Goal: Feedback & Contribution: Contribute content

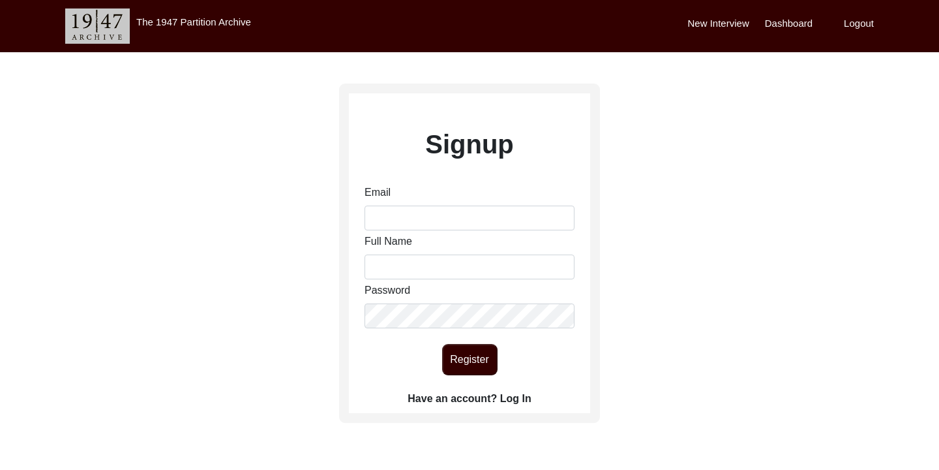
click at [523, 395] on label "Have an account? Log In" at bounding box center [469, 399] width 123 height 16
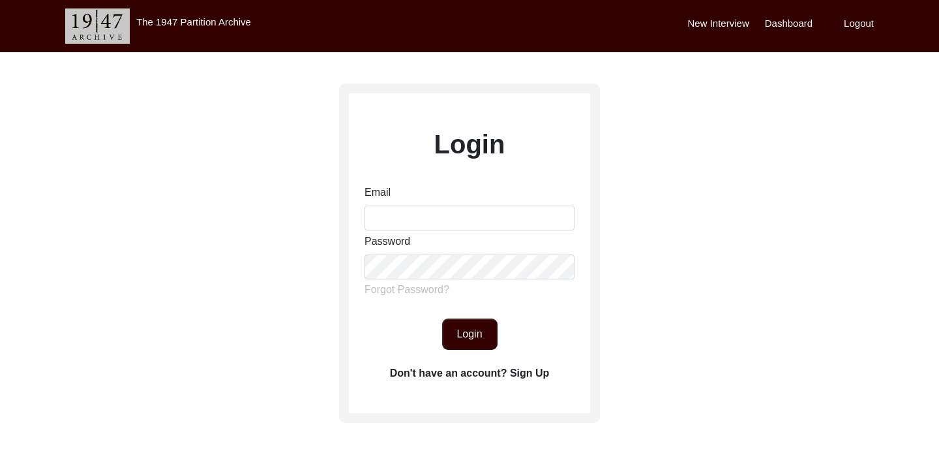
click at [431, 202] on div "Email" at bounding box center [470, 208] width 210 height 46
click at [422, 208] on input "Email" at bounding box center [470, 217] width 210 height 25
type input "[EMAIL_ADDRESS][DOMAIN_NAME]"
click at [477, 322] on button "Login" at bounding box center [469, 333] width 55 height 31
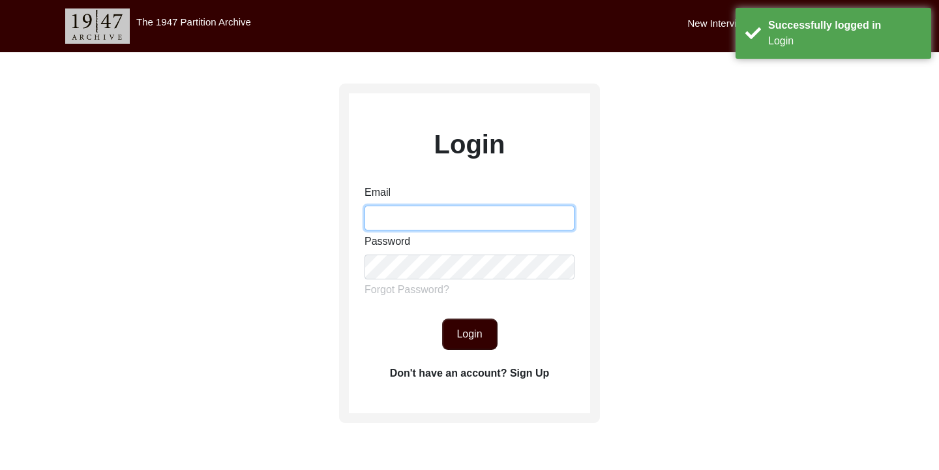
click at [443, 215] on input "Email" at bounding box center [470, 217] width 210 height 25
type input "[EMAIL_ADDRESS][DOMAIN_NAME]"
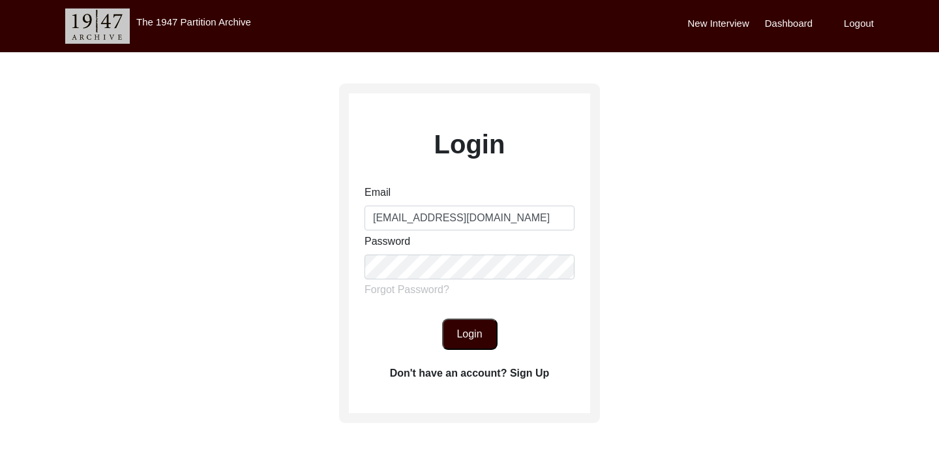
click at [468, 335] on button "Login" at bounding box center [469, 333] width 55 height 31
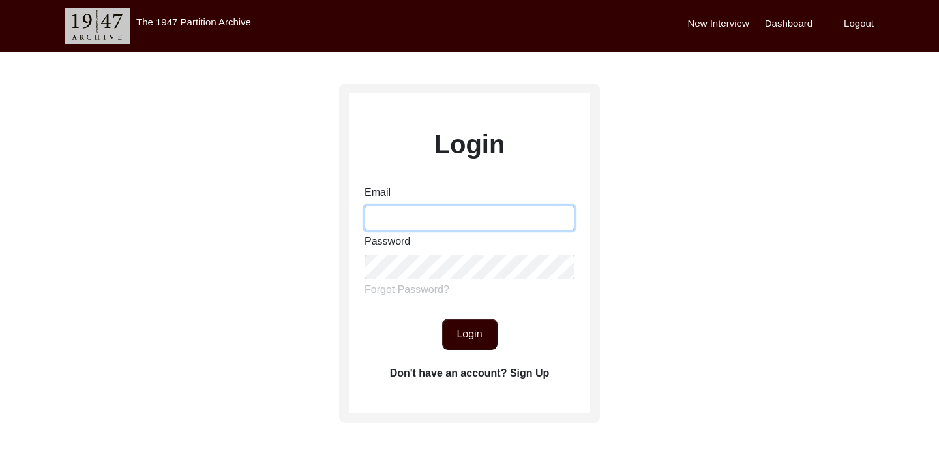
click at [447, 222] on input "Email" at bounding box center [470, 217] width 210 height 25
type input "[EMAIL_ADDRESS][DOMAIN_NAME]"
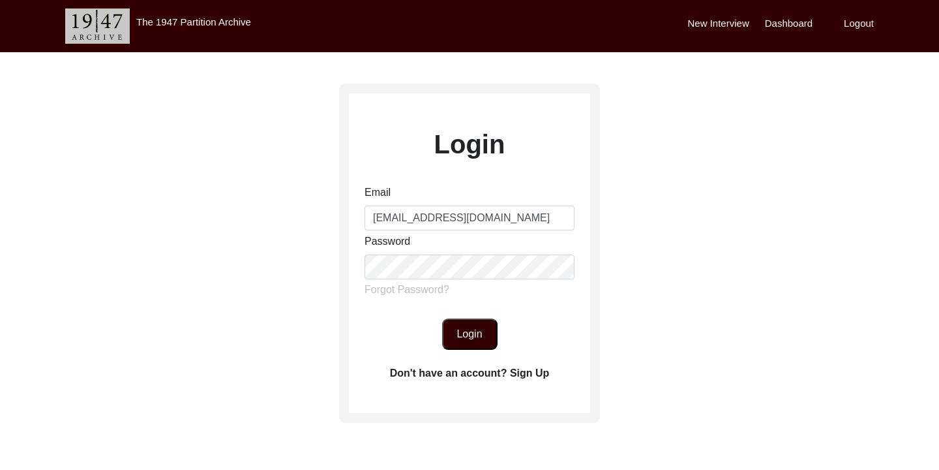
click at [468, 329] on button "Login" at bounding box center [469, 333] width 55 height 31
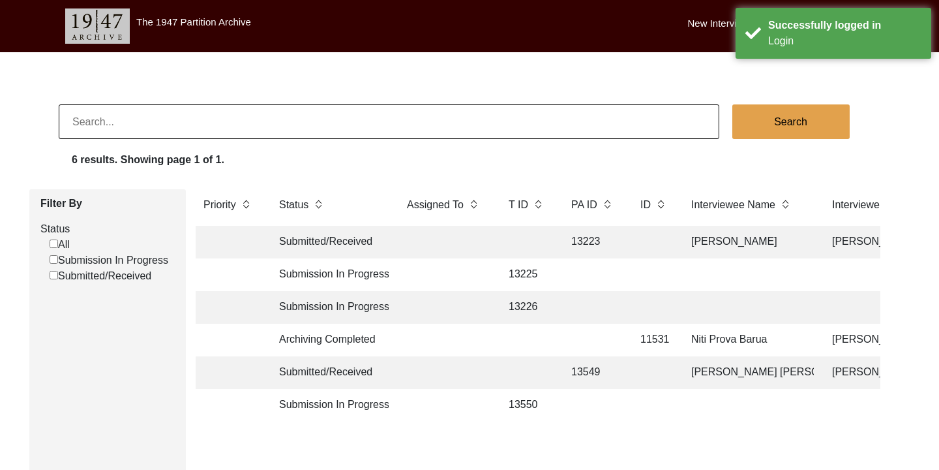
click at [710, 23] on label "New Interview" at bounding box center [718, 23] width 61 height 15
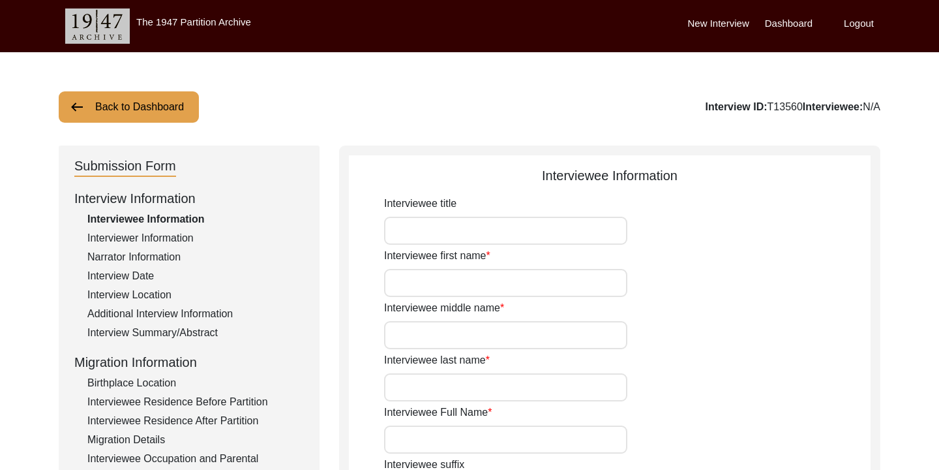
click at [432, 226] on input "Interviewee title" at bounding box center [505, 231] width 243 height 28
type input "Begum"
click at [451, 282] on input "Interviewee first name" at bounding box center [505, 283] width 243 height 28
drag, startPoint x: 484, startPoint y: 279, endPoint x: 442, endPoint y: 282, distance: 41.9
click at [442, 282] on input "[PERSON_NAME]" at bounding box center [505, 283] width 243 height 28
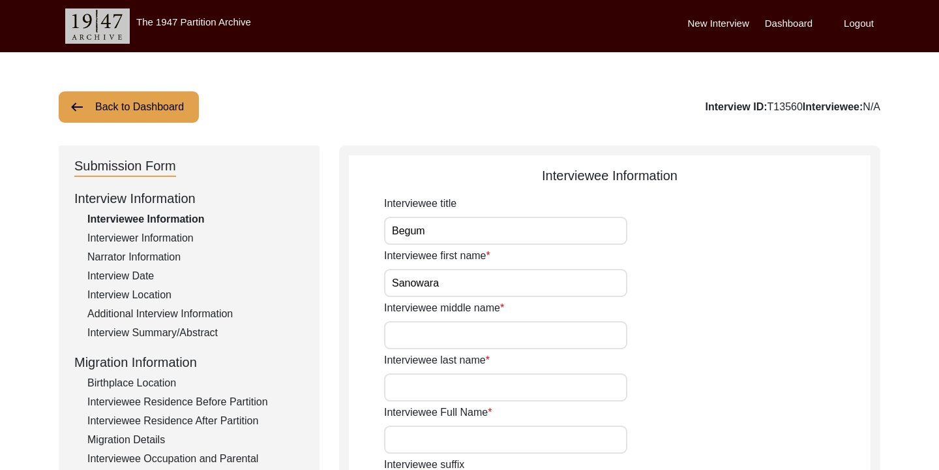
type input "Sanowara"
click at [454, 397] on input "Interviewee last name" at bounding box center [505, 387] width 243 height 28
type input "Begum"
click at [498, 329] on input "Interviewee middle name" at bounding box center [505, 335] width 243 height 28
type input "nil"
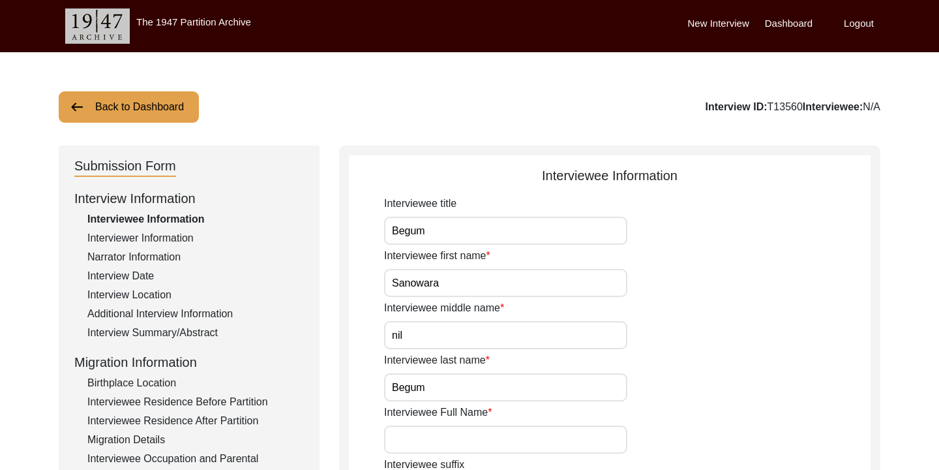
click at [689, 329] on div "Interviewee middle name [PERSON_NAME]" at bounding box center [627, 324] width 487 height 49
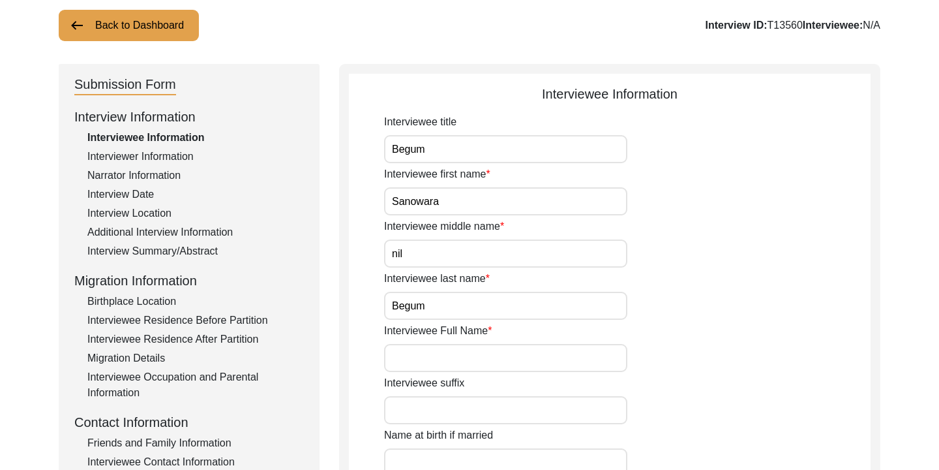
click at [535, 360] on input "Interviewee Full Name" at bounding box center [505, 358] width 243 height 28
type input "s"
type input "[PERSON_NAME]"
click at [672, 411] on div "Interviewee suffix" at bounding box center [627, 399] width 487 height 49
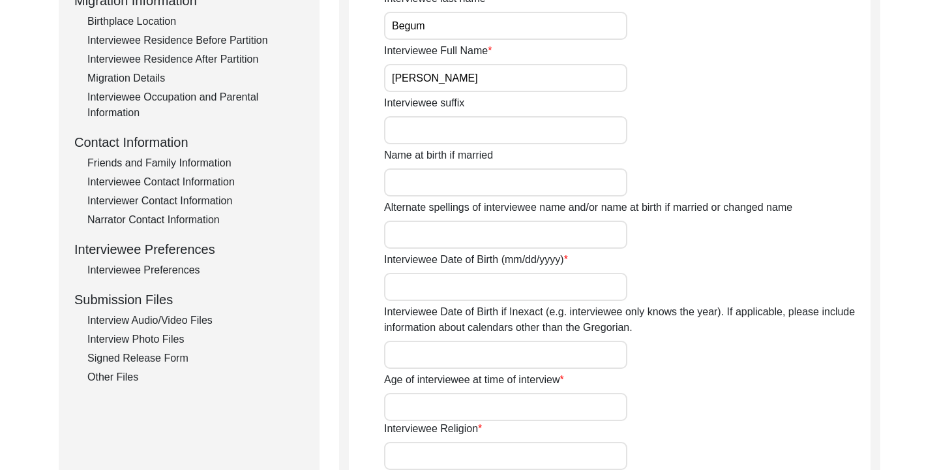
scroll to position [363, 0]
click at [503, 278] on input "Interviewee Date of Birth (mm/dd/yyyy)" at bounding box center [505, 285] width 243 height 28
click at [678, 298] on div "Interviewee Date of Birth (mm/dd/yyyy)" at bounding box center [627, 274] width 487 height 49
click at [603, 361] on input "Interviewee Date of Birth if Inexact (e.g. interviewee only knows the year). If…" at bounding box center [505, 353] width 243 height 28
click at [556, 391] on input "Age of interviewee at time of interview" at bounding box center [505, 405] width 243 height 28
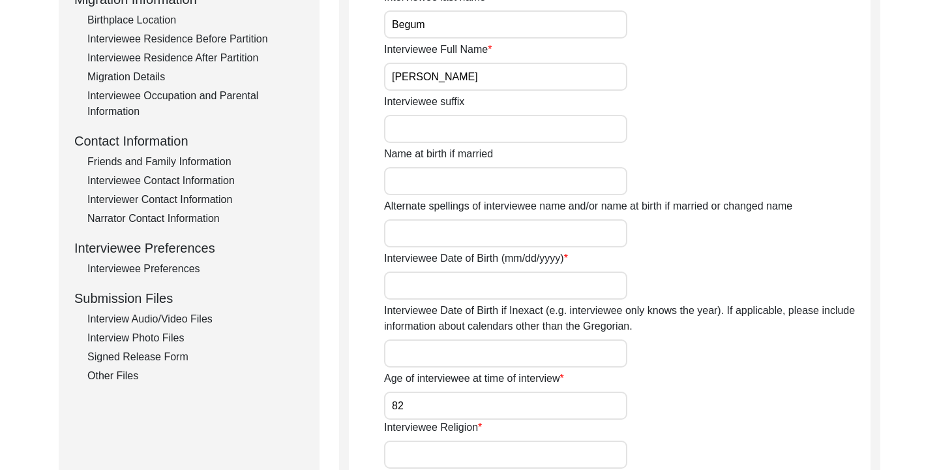
type input "82"
click at [652, 384] on div "Age of interviewee at time of interview 82" at bounding box center [627, 394] width 487 height 49
click at [656, 368] on div "Interviewee title [PERSON_NAME] Interviewee first name [PERSON_NAME] Interviewe…" at bounding box center [627, 334] width 487 height 1003
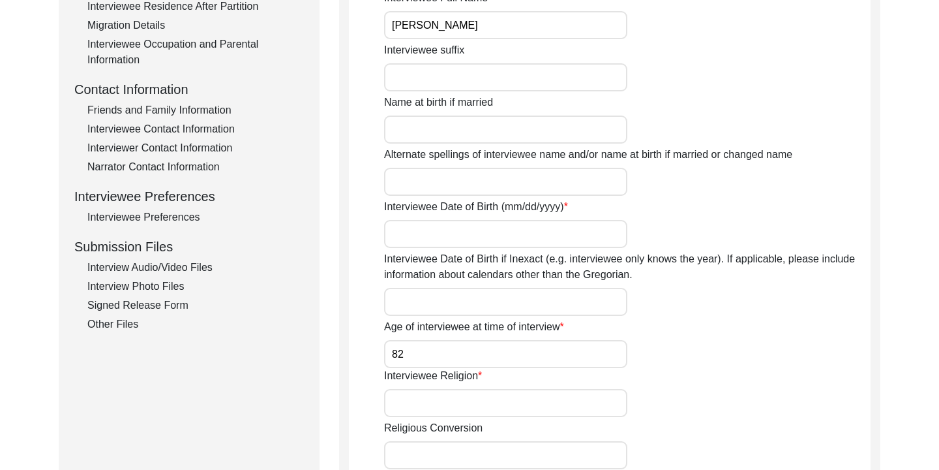
scroll to position [422, 0]
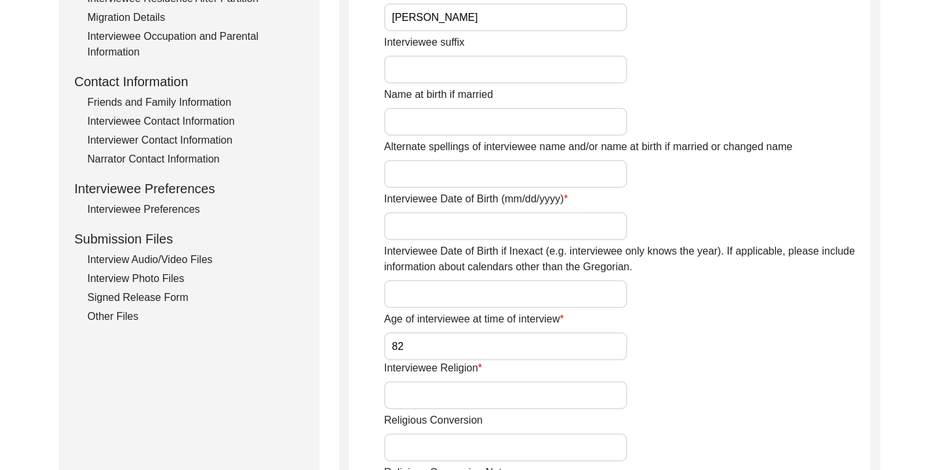
click at [560, 381] on input "Interviewee Religion" at bounding box center [505, 395] width 243 height 28
type input "[DEMOGRAPHIC_DATA]"
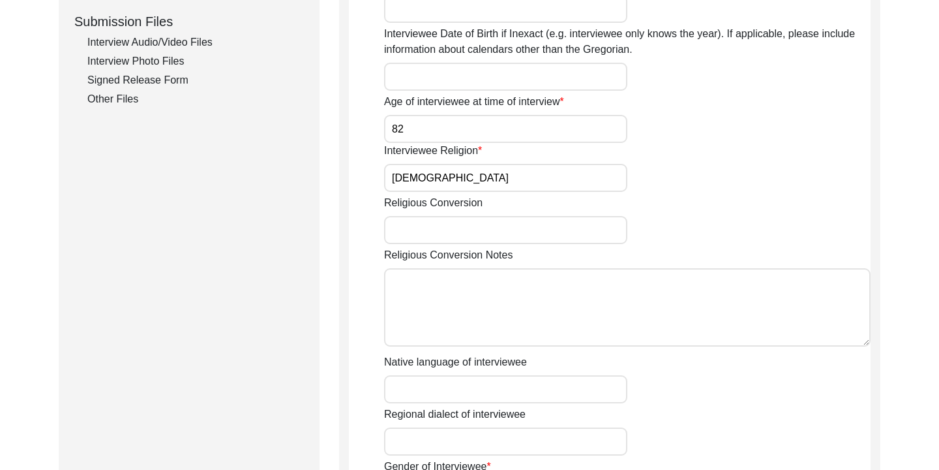
scroll to position [644, 0]
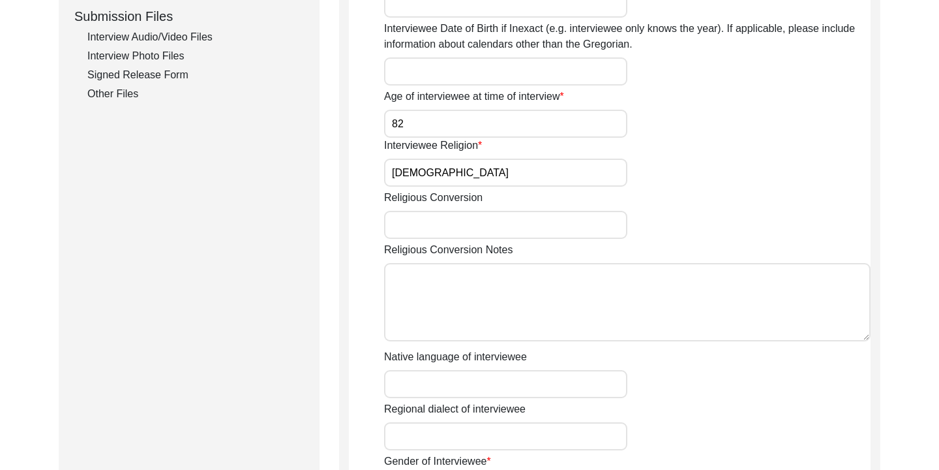
click at [458, 78] on input "Interviewee Date of Birth if Inexact (e.g. interviewee only knows the year). If…" at bounding box center [505, 71] width 243 height 28
click at [567, 80] on input "1943" at bounding box center [505, 71] width 243 height 28
type input "1943"
click at [681, 104] on div "Age of interviewee at time of interview 82" at bounding box center [627, 113] width 487 height 49
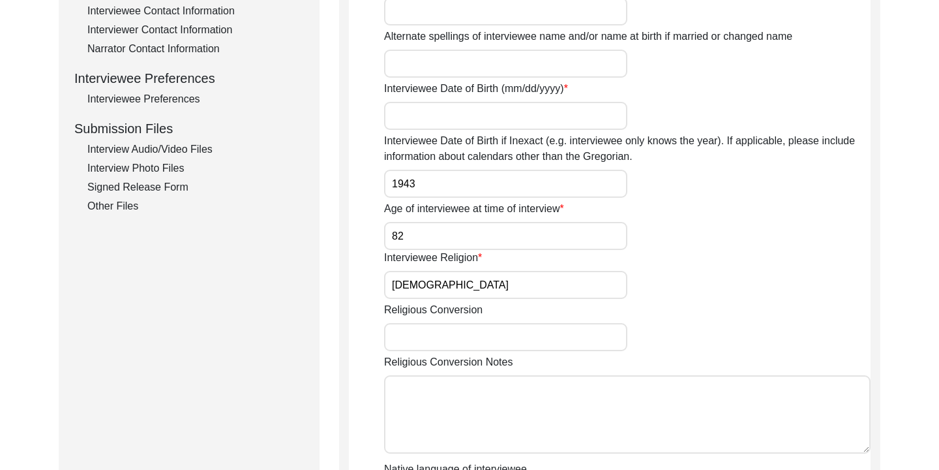
scroll to position [532, 0]
click at [584, 121] on input "Interviewee Date of Birth (mm/dd/yyyy)" at bounding box center [505, 116] width 243 height 28
click at [639, 162] on label "Interviewee Date of Birth if Inexact (e.g. interviewee only knows the year). If…" at bounding box center [627, 149] width 487 height 31
click at [627, 170] on input "1943" at bounding box center [505, 184] width 243 height 28
click at [568, 111] on input "1943" at bounding box center [505, 116] width 243 height 28
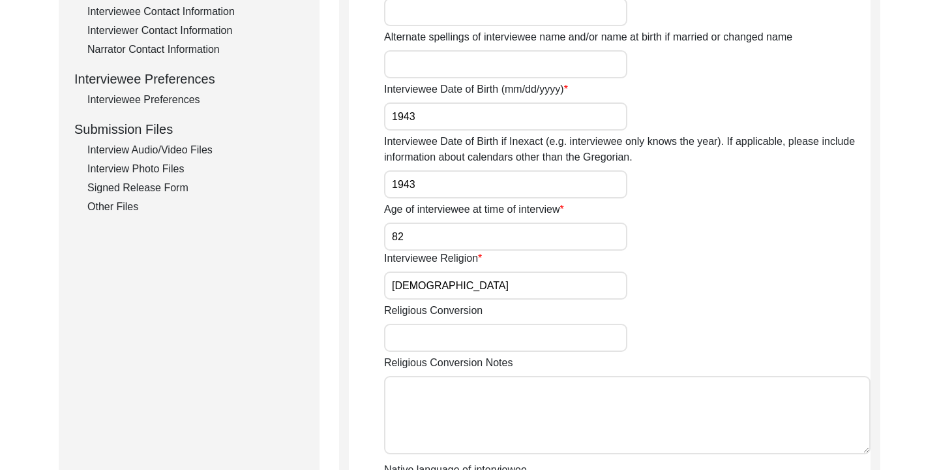
click at [428, 184] on input "1943" at bounding box center [505, 184] width 243 height 28
click at [395, 120] on input "1943" at bounding box center [505, 116] width 243 height 28
click at [392, 123] on input "1943" at bounding box center [505, 116] width 243 height 28
click at [393, 119] on input "1943" at bounding box center [505, 116] width 243 height 28
type input "[DATE]"
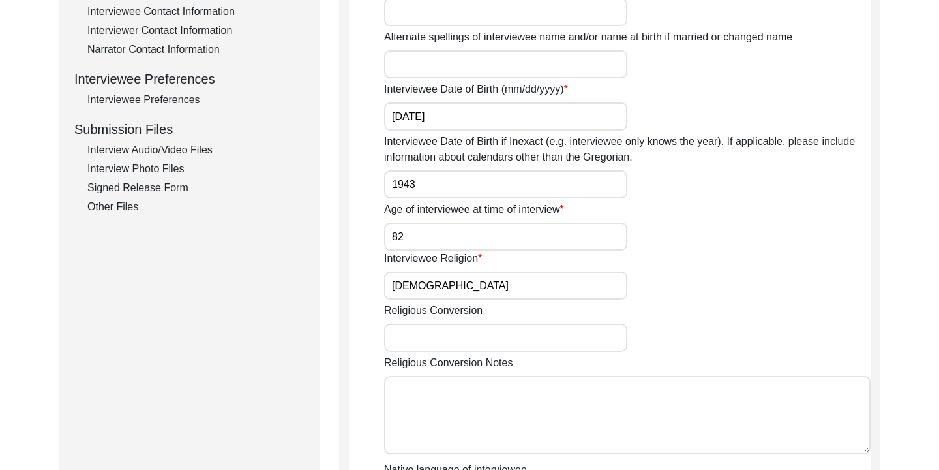
click at [770, 220] on div "Age of interviewee at time of interview 82" at bounding box center [627, 226] width 487 height 49
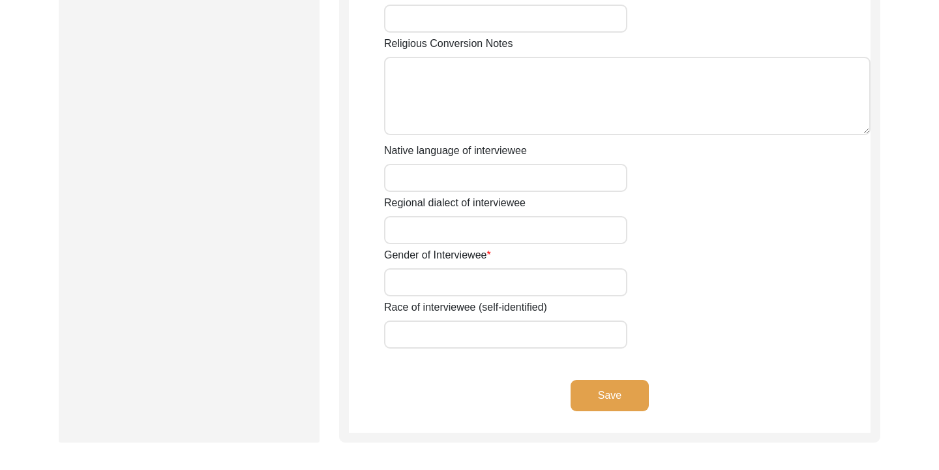
scroll to position [863, 0]
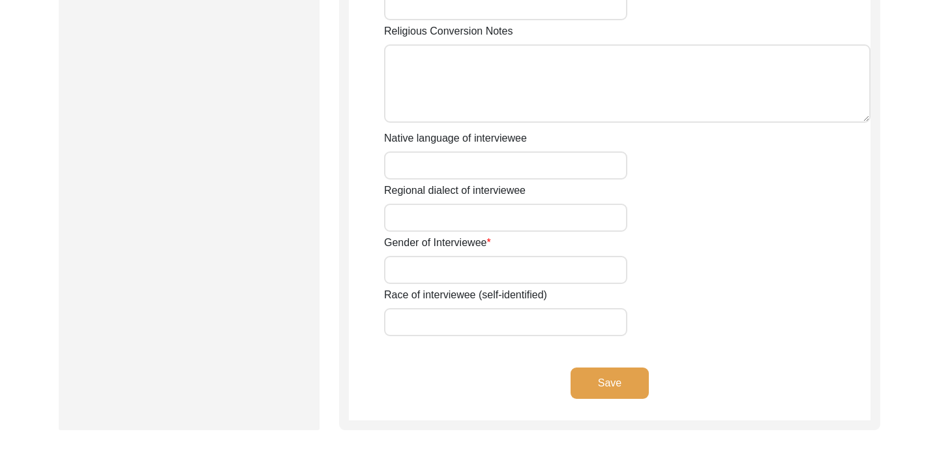
click at [597, 164] on input "Native language of interviewee" at bounding box center [505, 165] width 243 height 28
type input "C"
type input "Bangla"
click at [477, 217] on input "Regional dialect of interviewee" at bounding box center [505, 218] width 243 height 28
drag, startPoint x: 502, startPoint y: 219, endPoint x: 402, endPoint y: 217, distance: 99.2
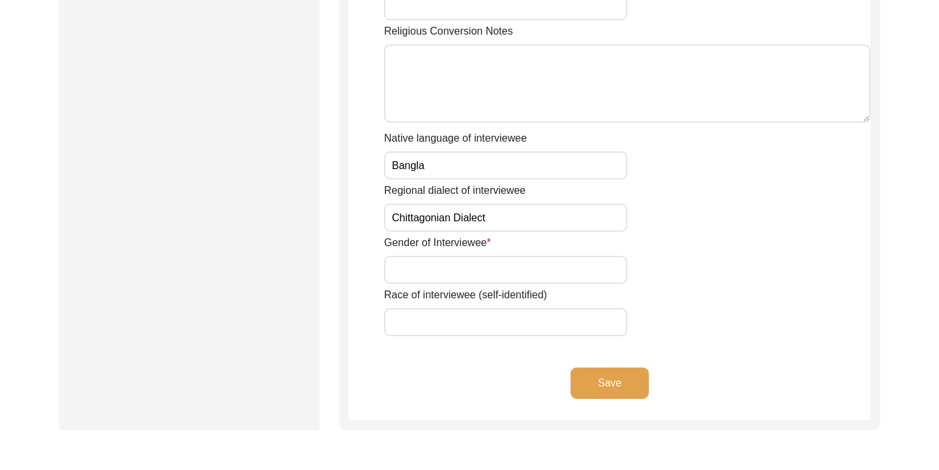
click at [402, 217] on input "Chittagonian Dialect" at bounding box center [505, 218] width 243 height 28
type input "Chatgaiya"
click at [470, 263] on input "Gender of Interviewee" at bounding box center [505, 270] width 243 height 28
type input "[DEMOGRAPHIC_DATA]"
click at [454, 318] on input "Race of interviewee (self-identified)" at bounding box center [505, 322] width 243 height 28
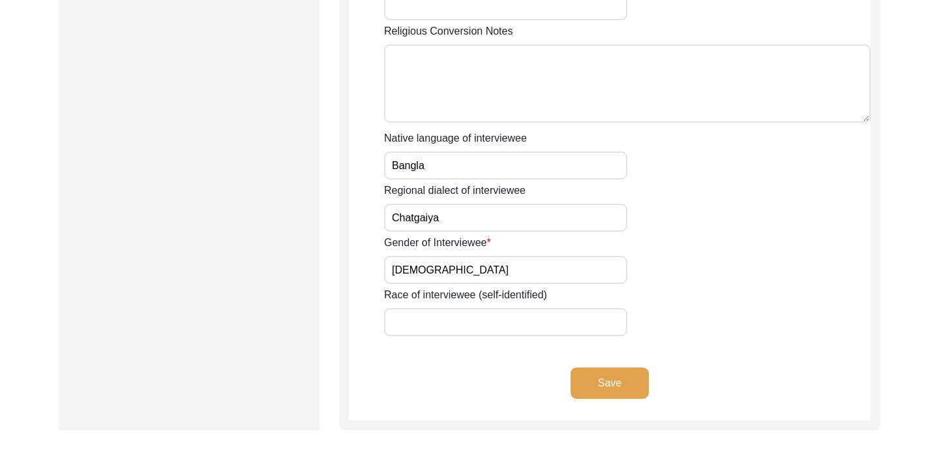
type input "South Asian"
click at [627, 391] on button "Save" at bounding box center [610, 382] width 78 height 31
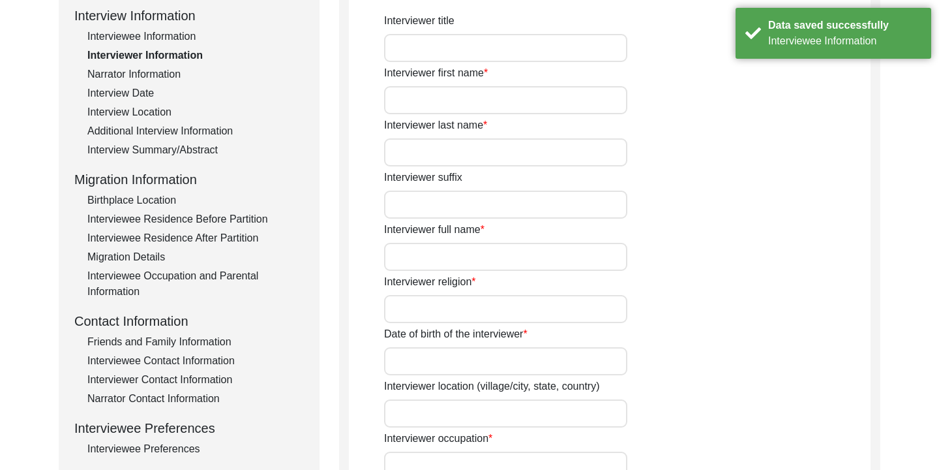
scroll to position [0, 0]
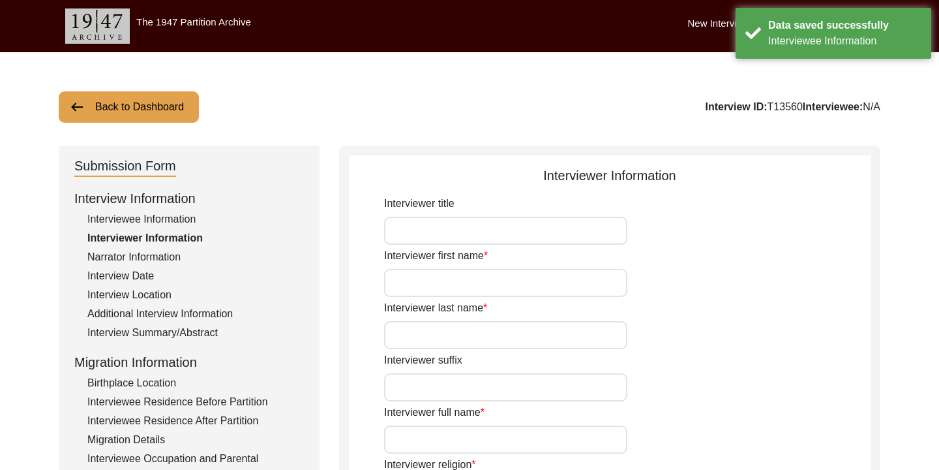
click at [477, 228] on input "Interviewer title" at bounding box center [505, 231] width 243 height 28
click at [449, 282] on input "Interviewer first name" at bounding box center [505, 283] width 243 height 28
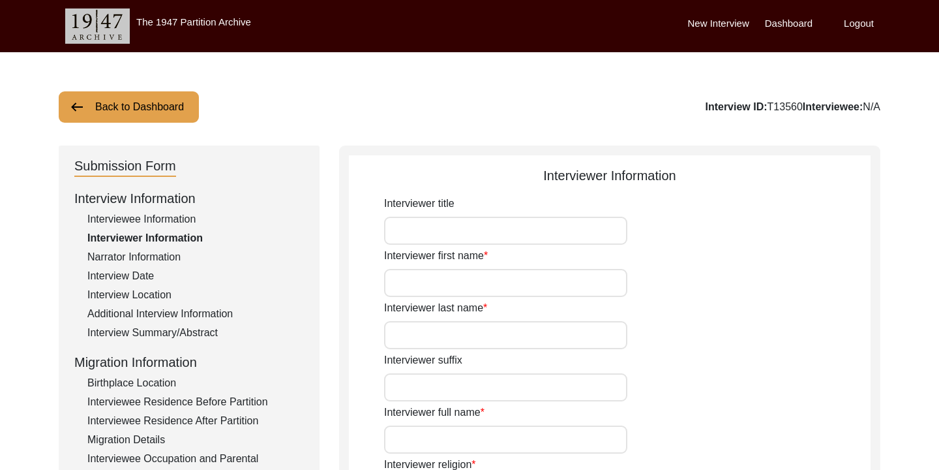
type input "[PERSON_NAME]"
type input "Nabila"
drag, startPoint x: 436, startPoint y: 333, endPoint x: 388, endPoint y: 333, distance: 47.6
click at [388, 333] on input "Nabila" at bounding box center [505, 335] width 243 height 28
type input "j"
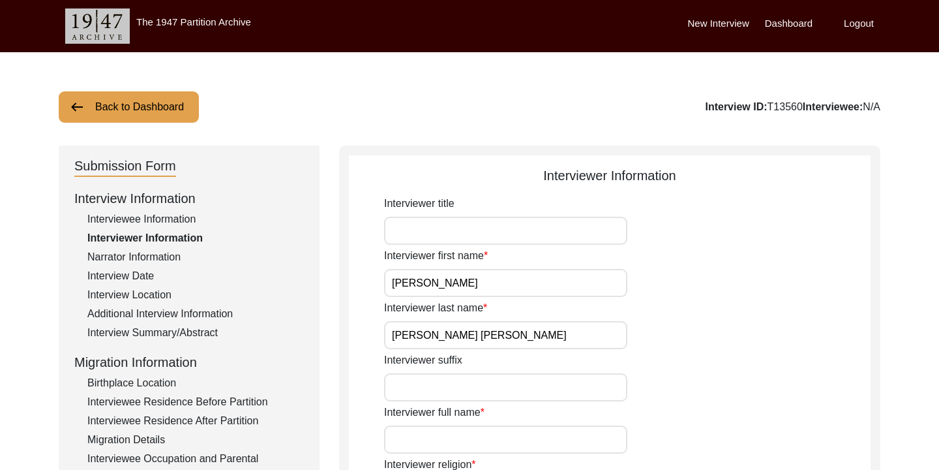
type input "[PERSON_NAME] [PERSON_NAME]"
click at [651, 387] on div "Interviewer suffix" at bounding box center [627, 376] width 487 height 49
click at [442, 423] on div "Interviewer full name" at bounding box center [627, 428] width 487 height 49
click at [435, 436] on input "Interviewer full name" at bounding box center [505, 439] width 243 height 28
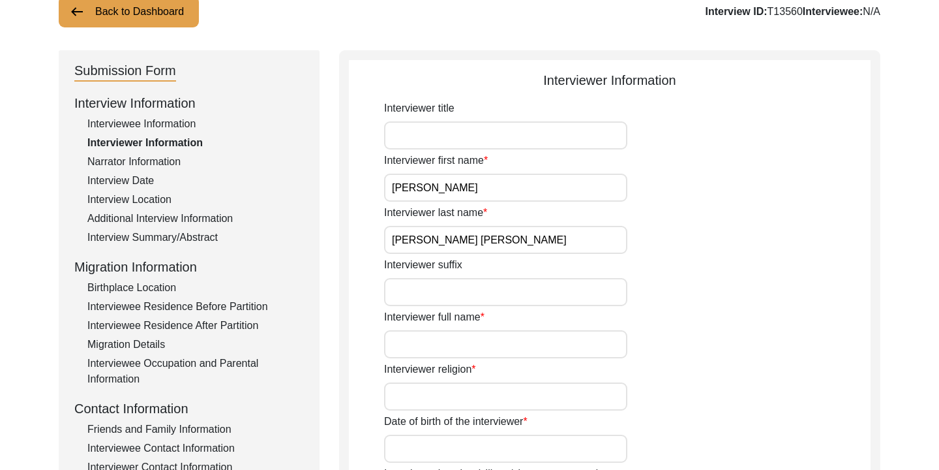
scroll to position [96, 0]
type input "[PERSON_NAME] [PERSON_NAME]"
click at [523, 388] on input "Interviewer religion" at bounding box center [505, 396] width 243 height 28
type input "[DEMOGRAPHIC_DATA]"
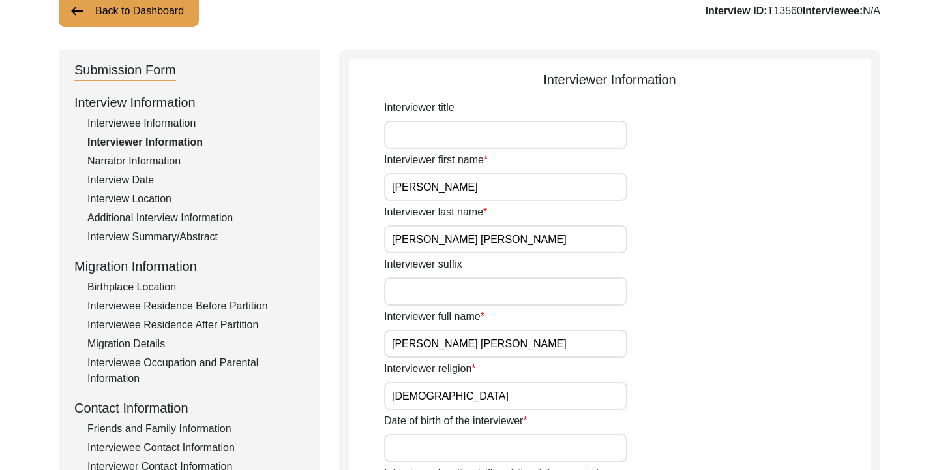
click at [453, 451] on input "Date of birth of the interviewer" at bounding box center [505, 448] width 243 height 28
type input "[DATE]"
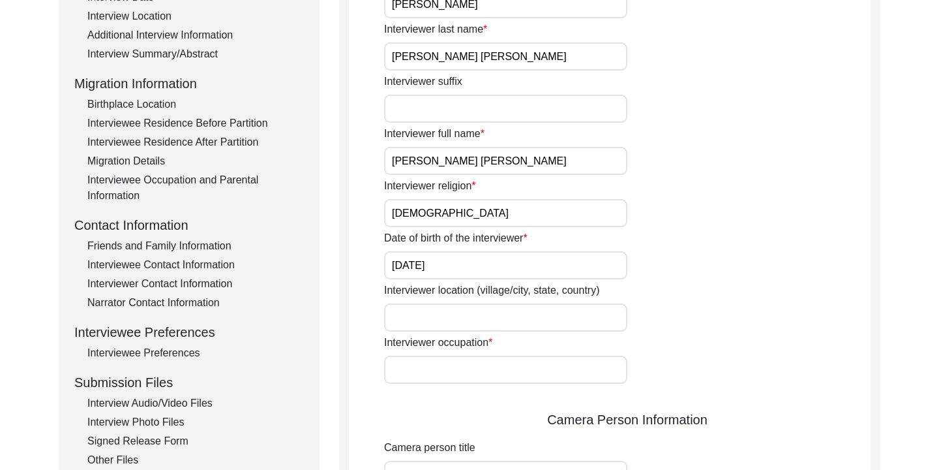
scroll to position [288, 0]
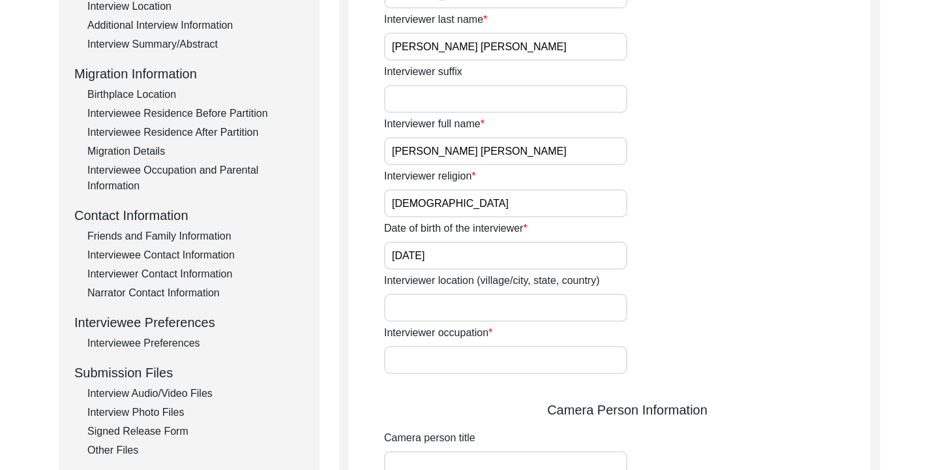
click at [464, 303] on input "Interviewer location (village/city, state, country)" at bounding box center [505, 308] width 243 height 28
click at [695, 311] on div "Interviewer location (village/city, state, country)" at bounding box center [627, 297] width 487 height 49
click at [563, 307] on input "Interviewer location (village/city, state, country)" at bounding box center [505, 308] width 243 height 28
type input "a"
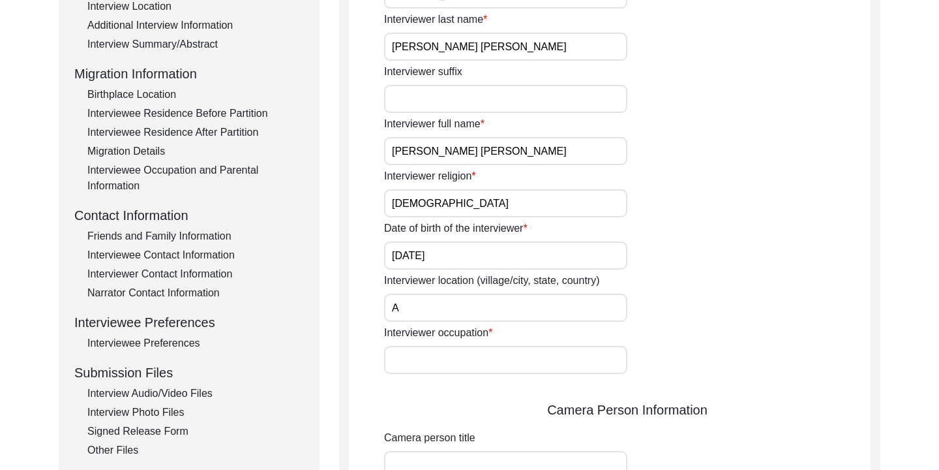
type input "Athurar [PERSON_NAME], 4212, [GEOGRAPHIC_DATA], [GEOGRAPHIC_DATA]"
click at [513, 355] on input "Interviewer occupation" at bounding box center [505, 360] width 243 height 28
type input "Student"
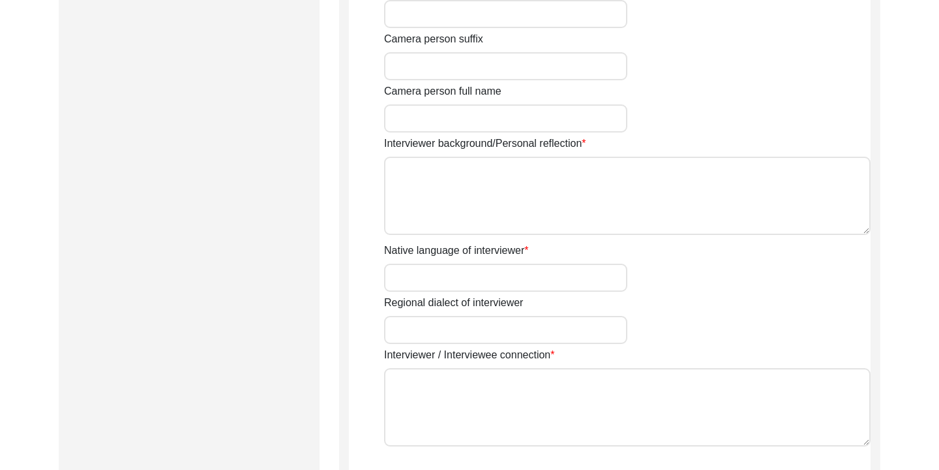
scroll to position [842, 0]
click at [563, 217] on textarea "Interviewer background/Personal reflection" at bounding box center [627, 197] width 487 height 78
type textarea "A"
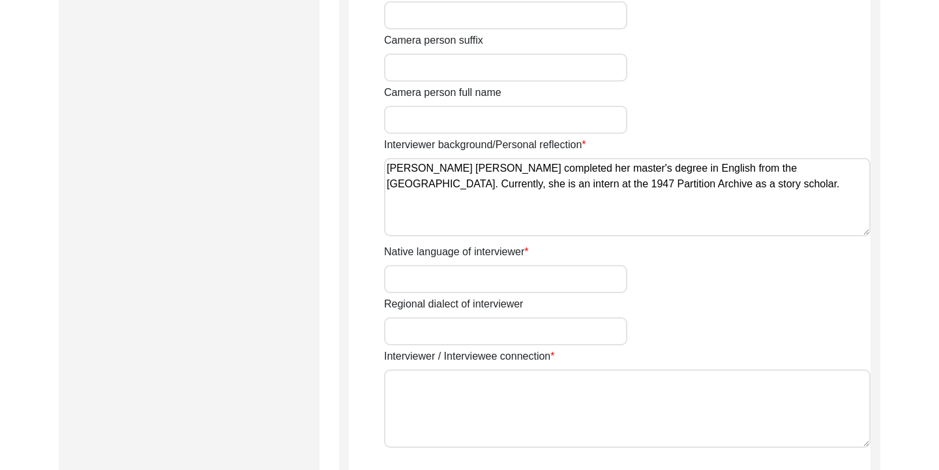
type textarea "[PERSON_NAME] [PERSON_NAME] completed her master's degree in English from the […"
click at [452, 280] on input "Native language of interviewer" at bounding box center [505, 279] width 243 height 28
type input "Bangla"
click at [460, 324] on input "Regional dialect of interviewer" at bounding box center [505, 331] width 243 height 28
type input "Chittagonian Dialect"
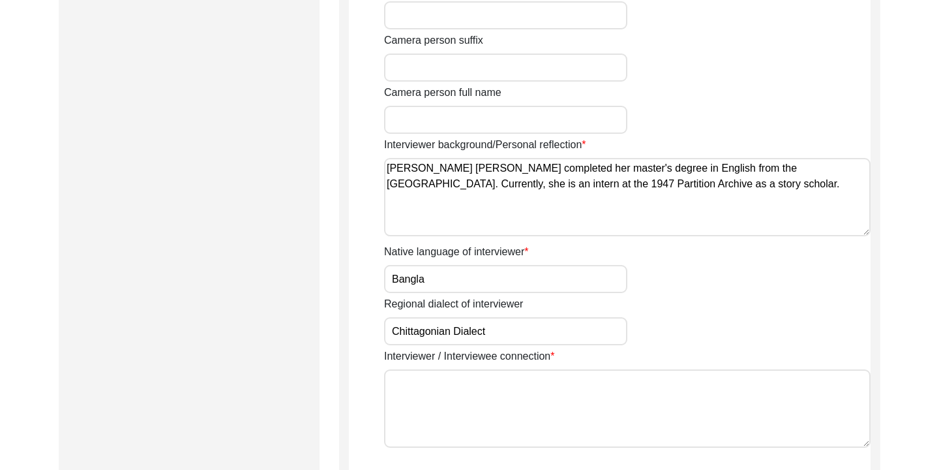
click at [503, 387] on textarea "Interviewer / Interviewee connection" at bounding box center [627, 408] width 487 height 78
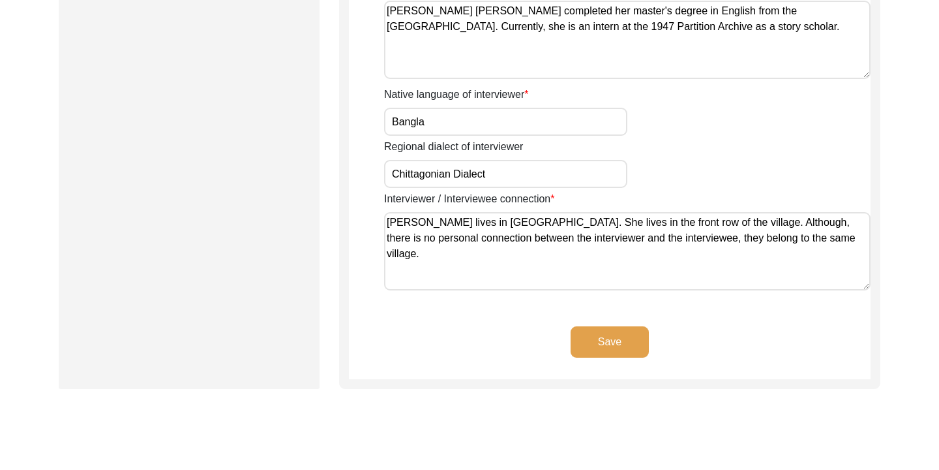
scroll to position [1006, 0]
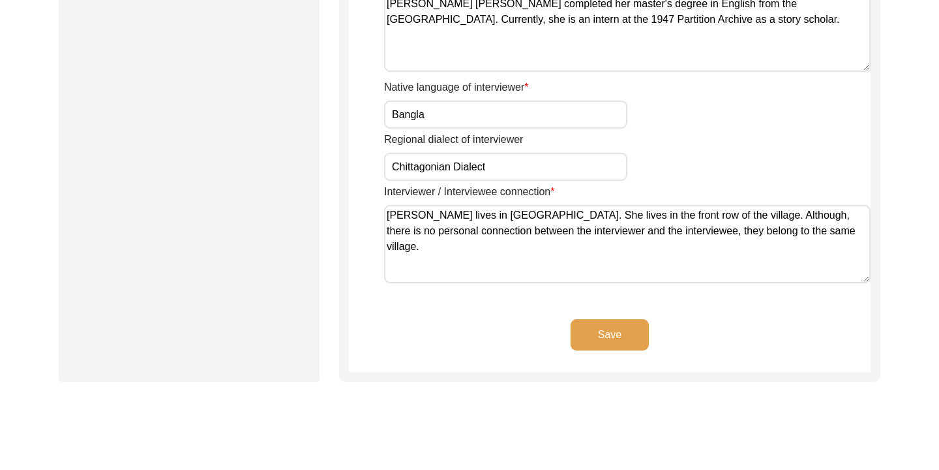
type textarea "[PERSON_NAME] lives in [GEOGRAPHIC_DATA]. She lives in the front row of the vil…"
click at [622, 339] on button "Save" at bounding box center [610, 334] width 78 height 31
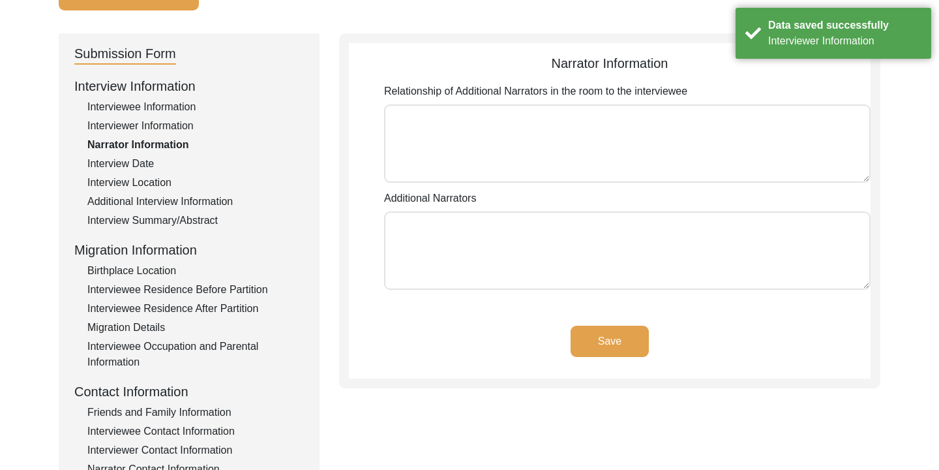
scroll to position [105, 0]
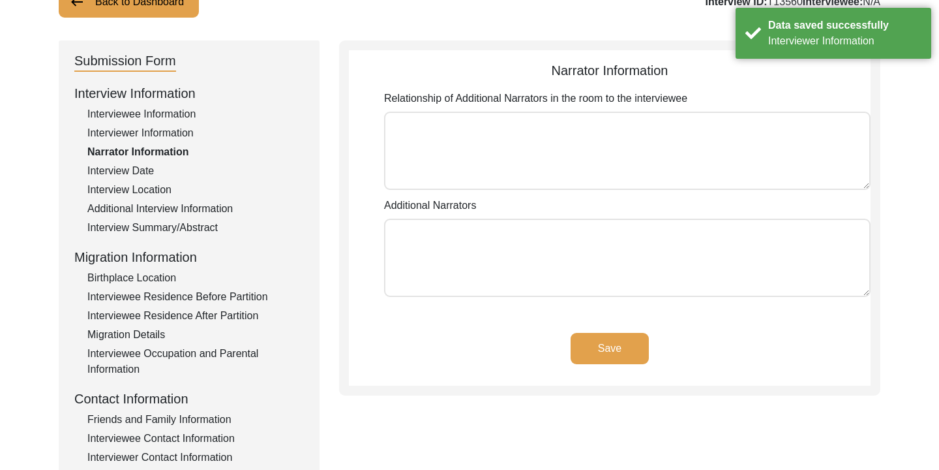
click at [532, 147] on textarea "Relationship of Additional Narrators in the room to the interviewee" at bounding box center [627, 151] width 487 height 78
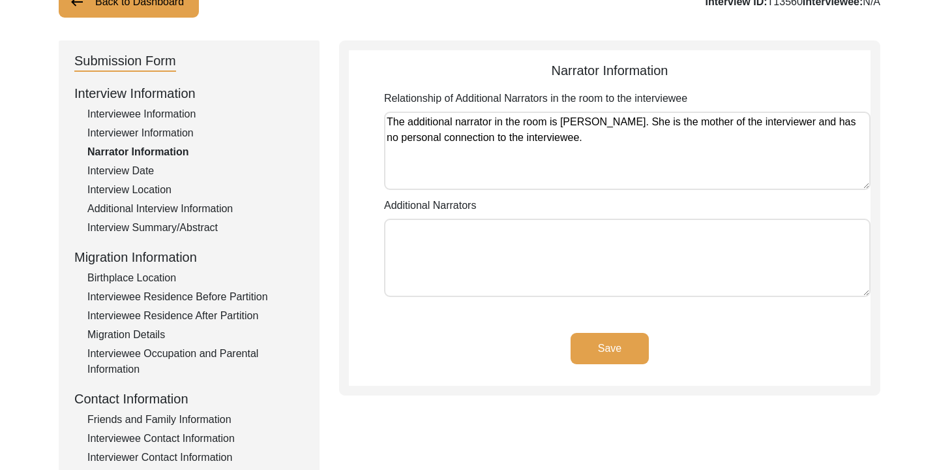
type textarea "The additional narrator in the room is [PERSON_NAME]. She is the mother of the …"
click at [471, 253] on textarea "Additional Narrators" at bounding box center [627, 258] width 487 height 78
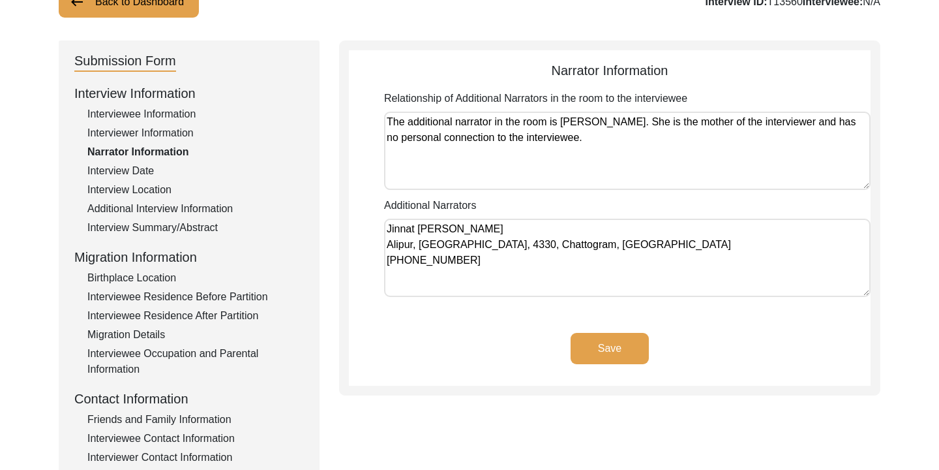
type textarea "Jinnat [PERSON_NAME] Alipur, [GEOGRAPHIC_DATA], 4330, Chattogram, [GEOGRAPHIC_D…"
click at [576, 346] on button "Save" at bounding box center [610, 348] width 78 height 31
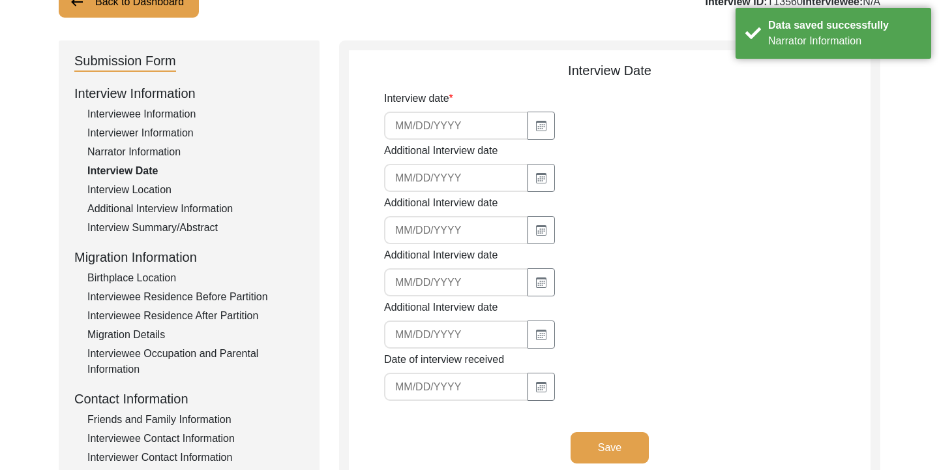
click at [412, 125] on input at bounding box center [456, 126] width 144 height 28
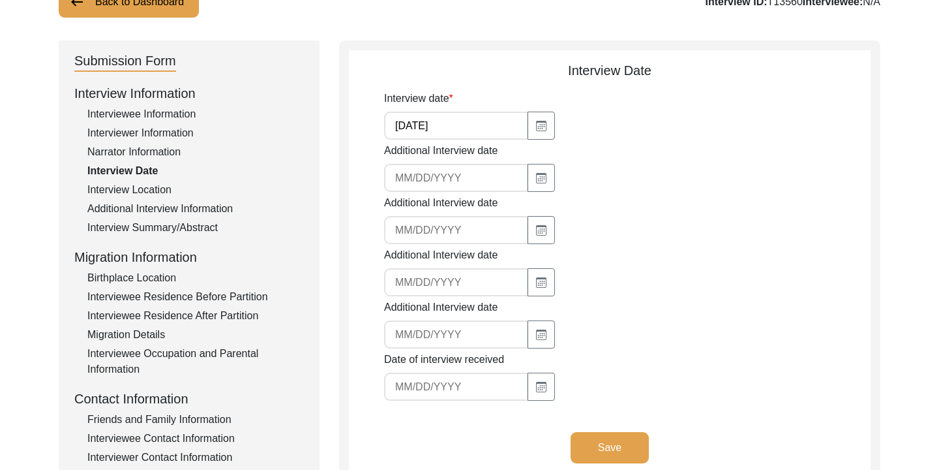
drag, startPoint x: 415, startPoint y: 122, endPoint x: 406, endPoint y: 125, distance: 9.7
click at [406, 125] on input "[DATE]" at bounding box center [456, 126] width 144 height 28
click at [605, 224] on div at bounding box center [505, 230] width 243 height 28
click at [395, 130] on input "[DATE]" at bounding box center [456, 126] width 144 height 28
type input "[DATE]"
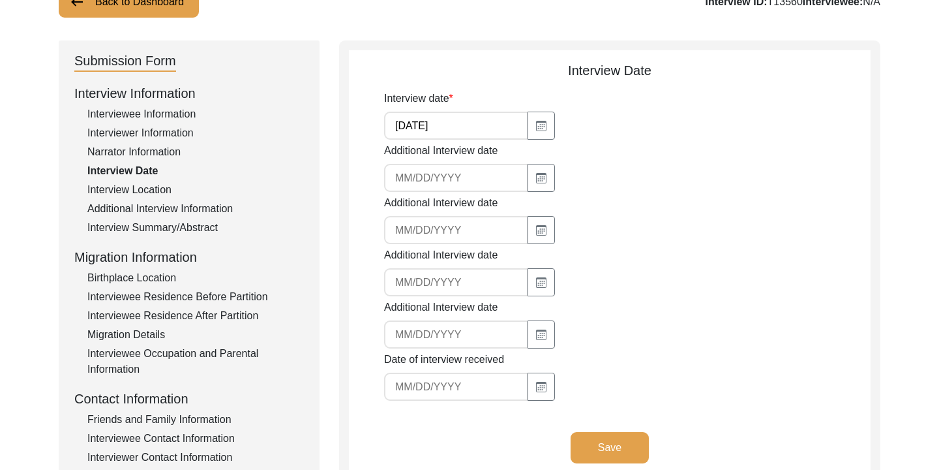
click at [644, 137] on div "Interview date [DATE]" at bounding box center [627, 115] width 487 height 49
click at [612, 443] on button "Save" at bounding box center [610, 447] width 78 height 31
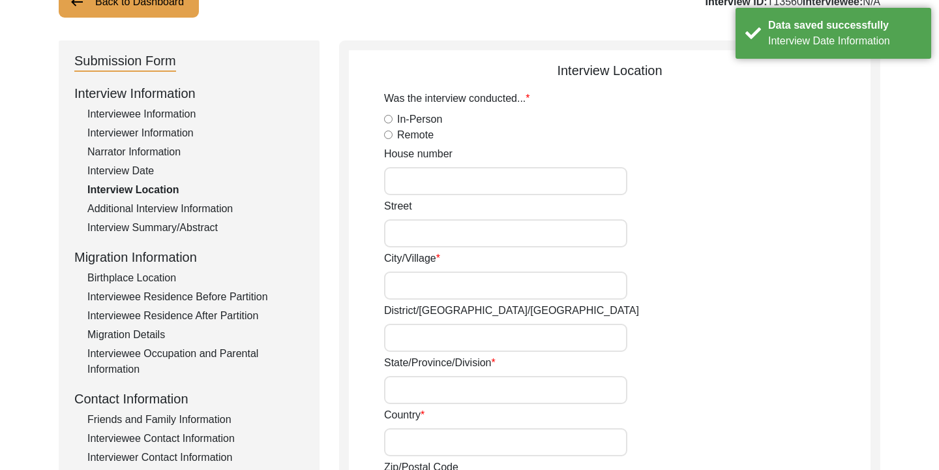
click at [389, 119] on input "In-Person" at bounding box center [388, 119] width 8 height 8
radio input "true"
click at [431, 183] on input "House number" at bounding box center [505, 181] width 243 height 28
type input "570"
click at [438, 241] on input "Street" at bounding box center [505, 233] width 243 height 28
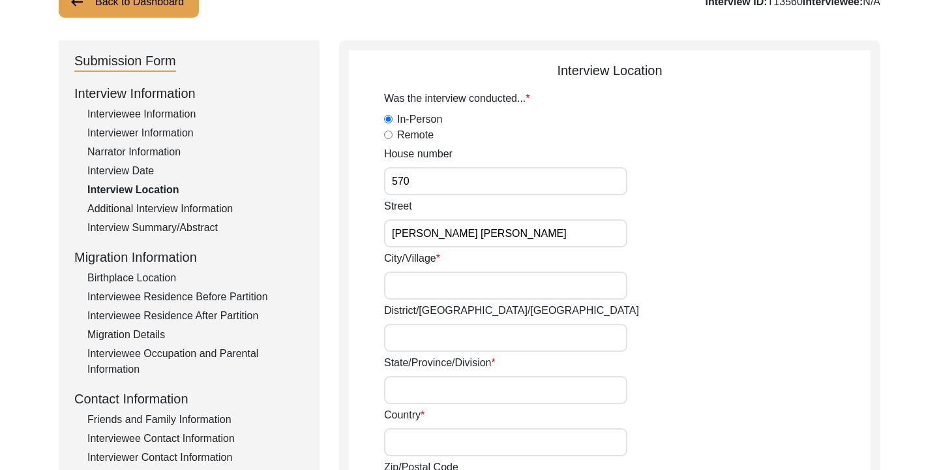
type input "[PERSON_NAME] [PERSON_NAME]"
click at [449, 282] on input "City/Village" at bounding box center [505, 285] width 243 height 28
type input "[PERSON_NAME] [PERSON_NAME], [GEOGRAPHIC_DATA], [GEOGRAPHIC_DATA]"
type input "[GEOGRAPHIC_DATA]"
type input "4330"
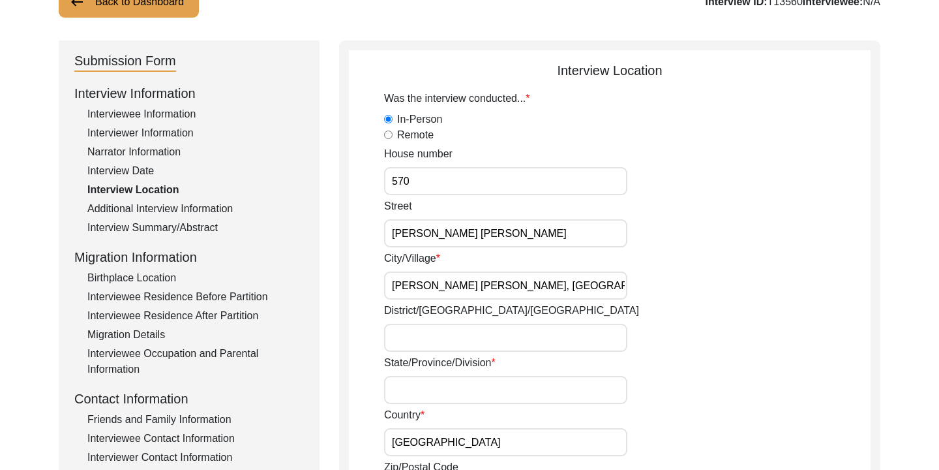
type input "[PERSON_NAME] [PERSON_NAME], [STREET_ADDRESS]"
click at [696, 286] on div "City/Village [PERSON_NAME][GEOGRAPHIC_DATA][PERSON_NAME][GEOGRAPHIC_DATA], [GEO…" at bounding box center [627, 274] width 487 height 49
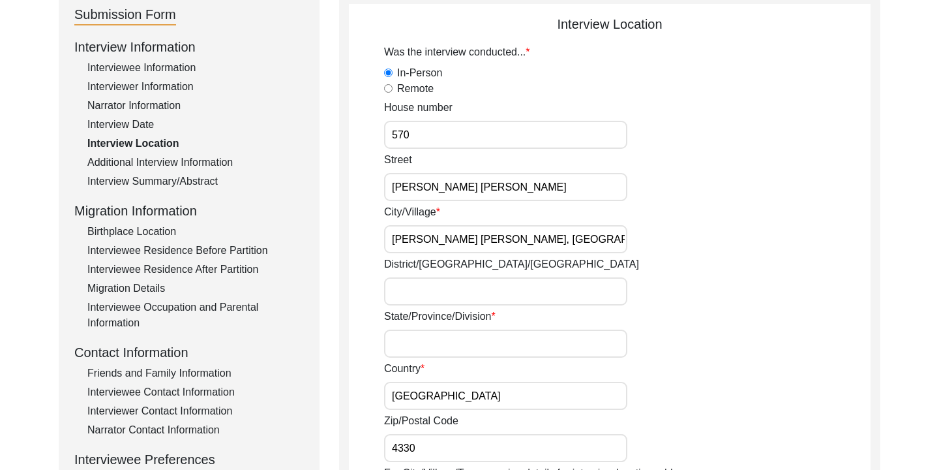
scroll to position [176, 0]
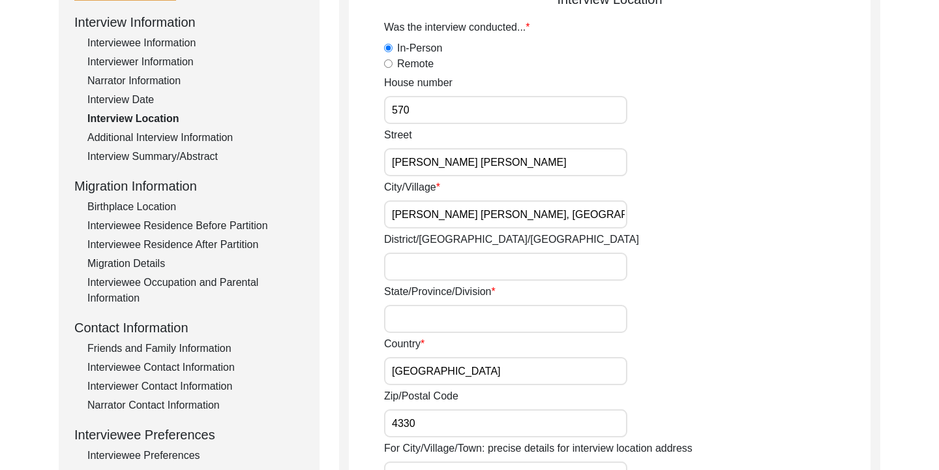
click at [539, 264] on input "District/[GEOGRAPHIC_DATA]/[GEOGRAPHIC_DATA]" at bounding box center [505, 266] width 243 height 28
click at [445, 265] on input "Chittagong" at bounding box center [505, 266] width 243 height 28
drag, startPoint x: 445, startPoint y: 267, endPoint x: 404, endPoint y: 271, distance: 41.3
click at [404, 271] on input "Chittagong" at bounding box center [505, 266] width 243 height 28
type input "Chattogram"
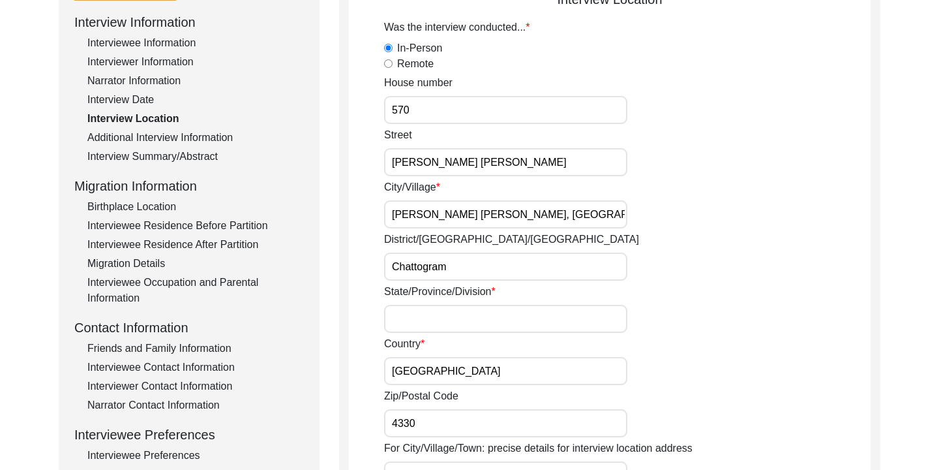
click at [500, 307] on input "State/Province/Division" at bounding box center [505, 319] width 243 height 28
type input "Chattogram Division"
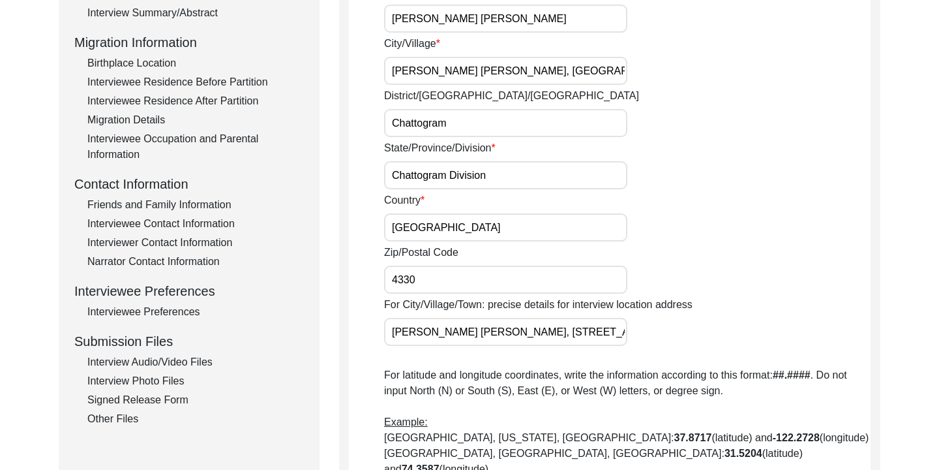
scroll to position [363, 0]
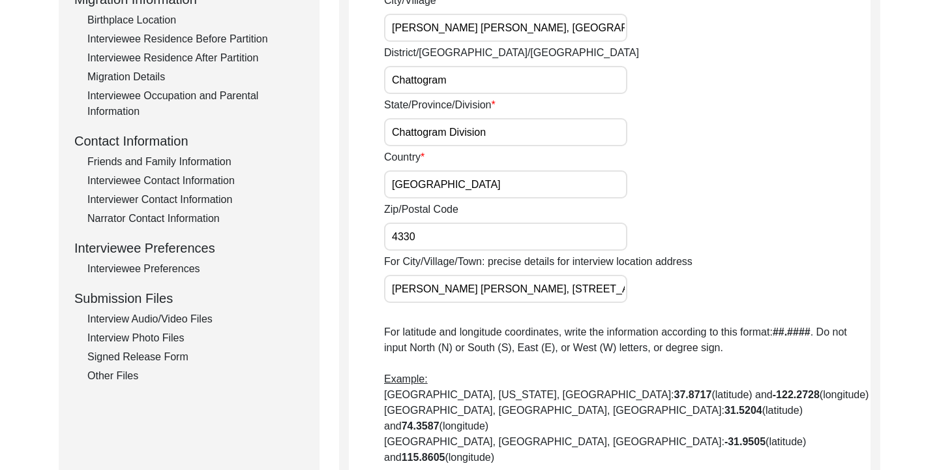
click at [625, 211] on div "Zip/Postal Code 4330" at bounding box center [627, 226] width 487 height 49
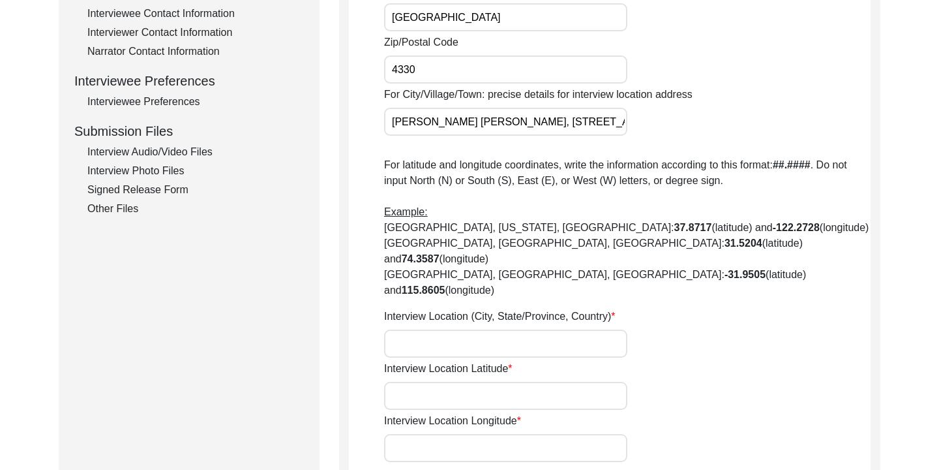
scroll to position [540, 0]
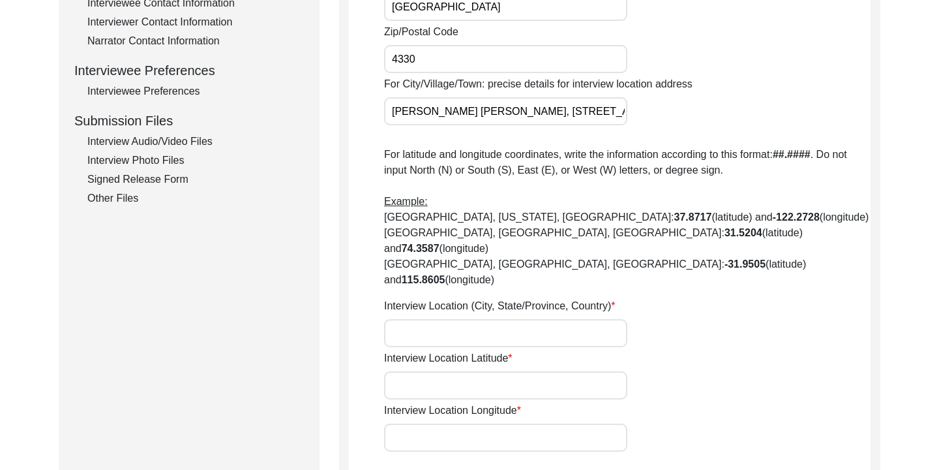
click at [566, 319] on input "Interview Location (City, State/Province, Country)" at bounding box center [505, 333] width 243 height 28
click at [556, 319] on input "[PERSON_NAME] [PERSON_NAME], [GEOGRAPHIC_DATA], [GEOGRAPHIC_DATA]" at bounding box center [505, 333] width 243 height 28
type input "[PERSON_NAME] [PERSON_NAME], [GEOGRAPHIC_DATA], 4330, [GEOGRAPHIC_DATA]"
click at [471, 371] on input "Interview Location Latitude" at bounding box center [505, 385] width 243 height 28
paste input "22.504949"
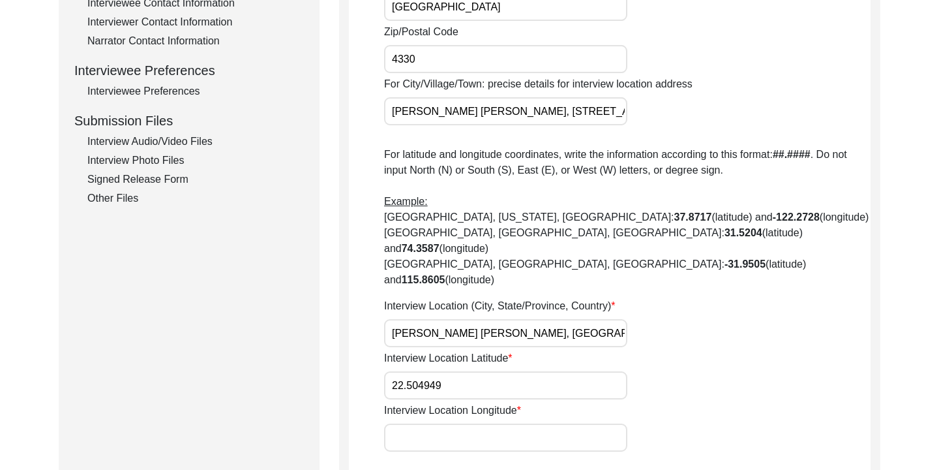
type input "22.504949"
click at [465, 402] on div "Interview Location Longitude" at bounding box center [627, 426] width 487 height 49
click at [473, 423] on input "Interview Location Longitude" at bounding box center [505, 437] width 243 height 28
paste input "91.799652"
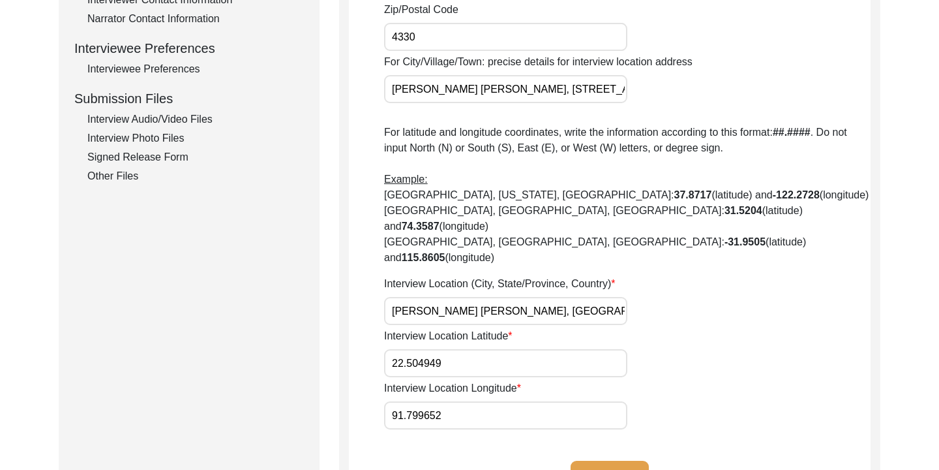
type input "91.799652"
click at [636, 460] on button "Save" at bounding box center [610, 475] width 78 height 31
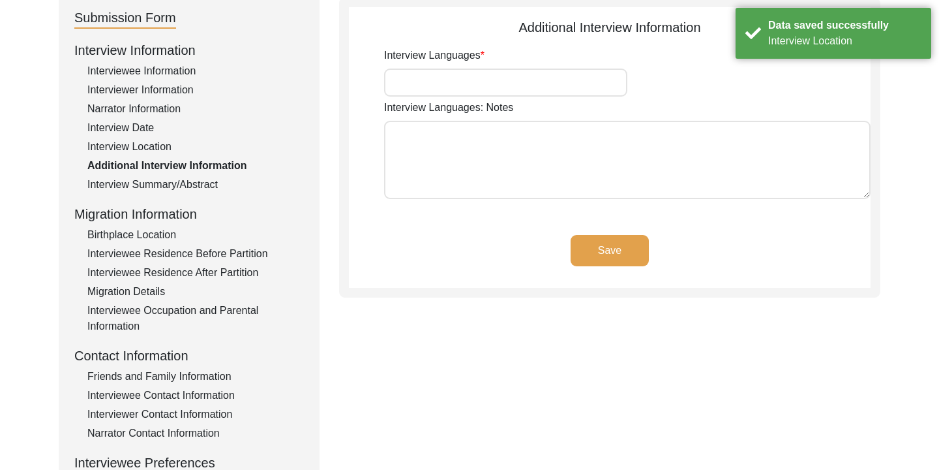
scroll to position [0, 0]
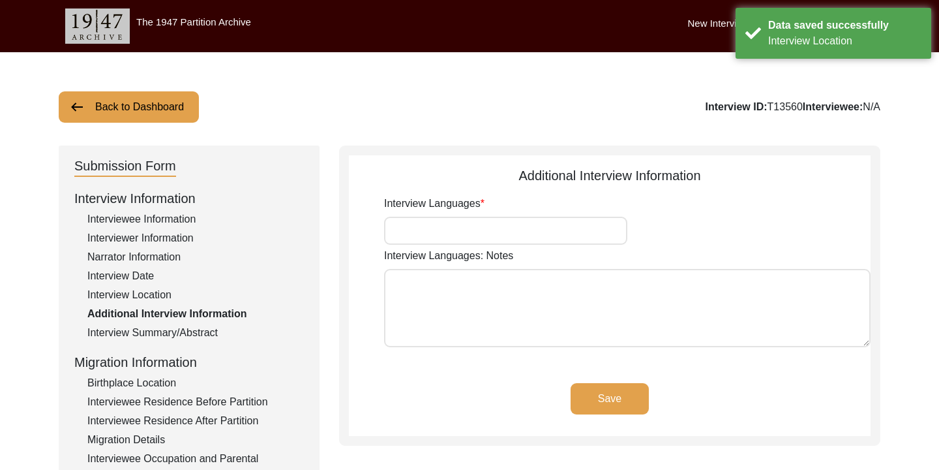
click at [479, 236] on input "Interview Languages" at bounding box center [505, 231] width 243 height 28
type input "Chittagonian Dialect & [PERSON_NAME] Language"
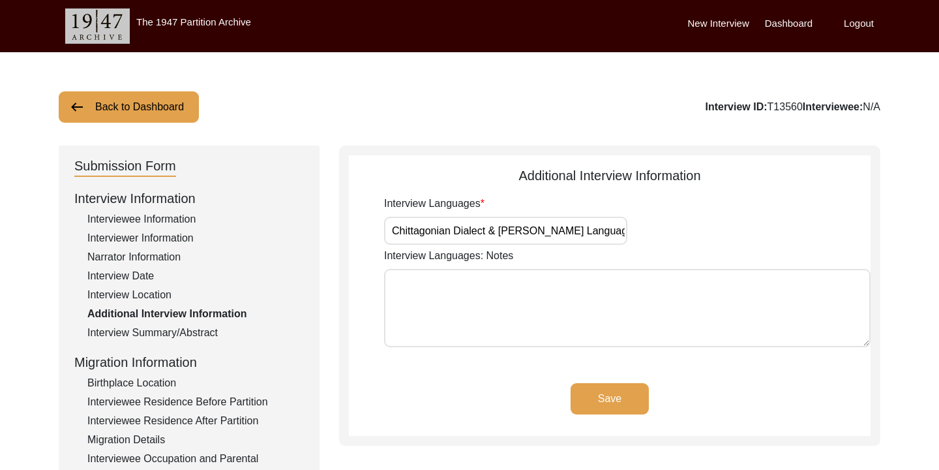
click at [702, 226] on div "Interview Languages Chittagonian Dialect & Chatgaiya Language" at bounding box center [627, 220] width 487 height 49
click at [606, 400] on button "Save" at bounding box center [610, 398] width 78 height 31
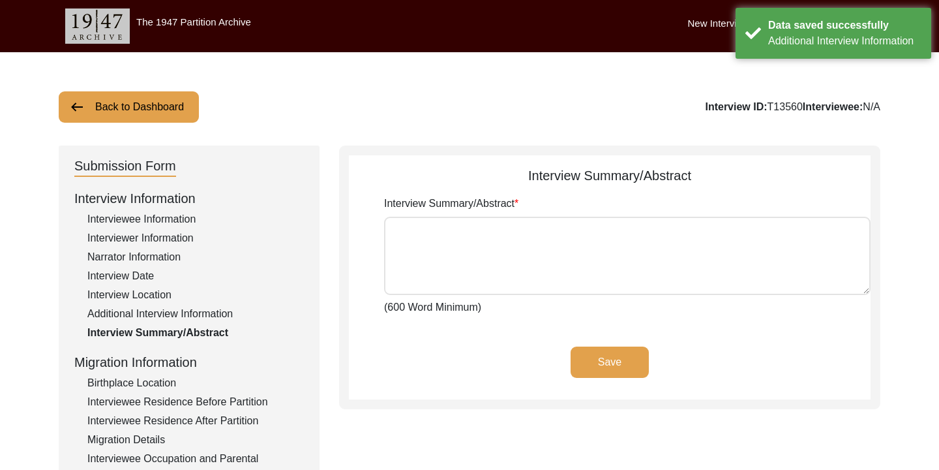
click at [496, 239] on textarea "Interview Summary/Abstract" at bounding box center [627, 256] width 487 height 78
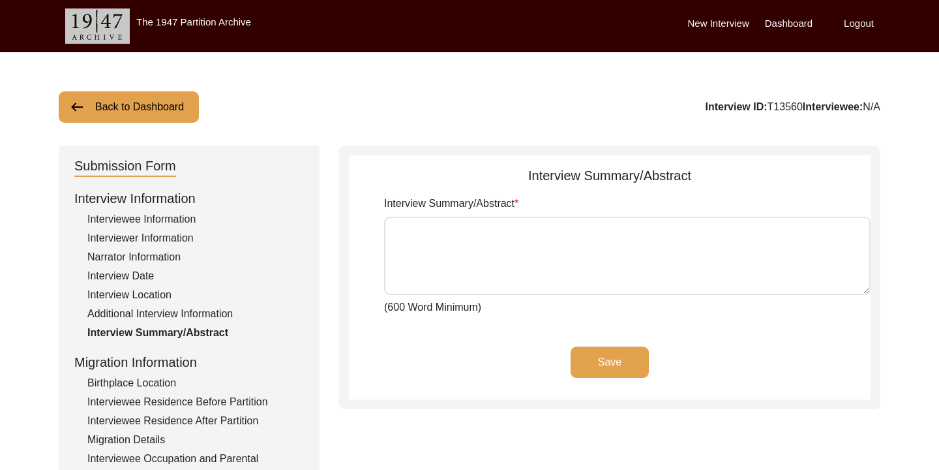
paste textarea "Lore ipsumdolo sit ametconse ad 28el Seddoeius 4047. Te incididuntu lab Etd Mag…"
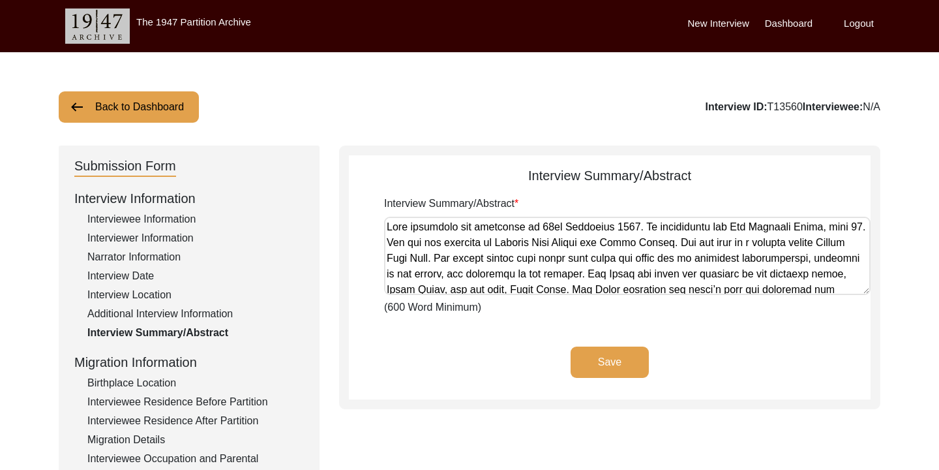
scroll to position [566, 0]
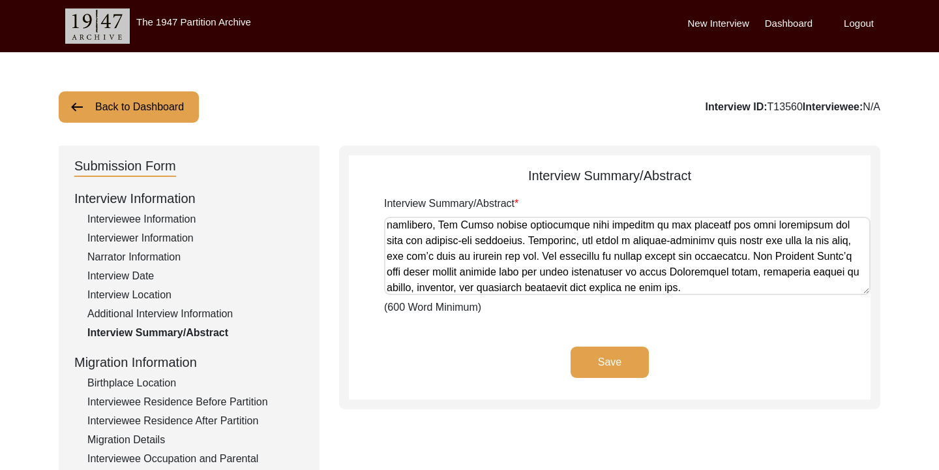
type textarea "Lore ipsumdolo sit ametconse ad 28el Seddoeius 4047. Te incididuntu lab Etd Mag…"
click at [628, 361] on button "Save" at bounding box center [610, 361] width 78 height 31
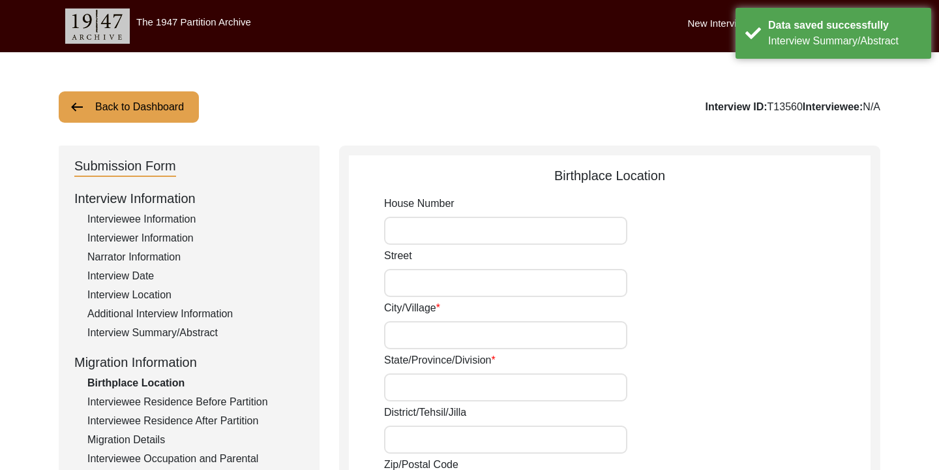
click at [544, 232] on input "House Number" at bounding box center [505, 231] width 243 height 28
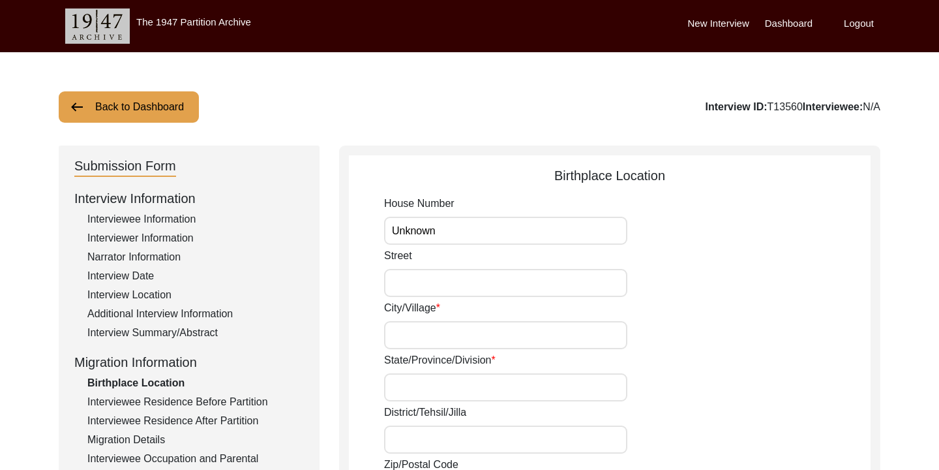
type input "Unknown"
click at [474, 271] on input "Street" at bounding box center [505, 283] width 243 height 28
type input "Monsar Boro Bari"
click at [500, 331] on input "City/Village" at bounding box center [505, 335] width 243 height 28
type input "Mekhol, 4331, Hathazari Division, Chattogram"
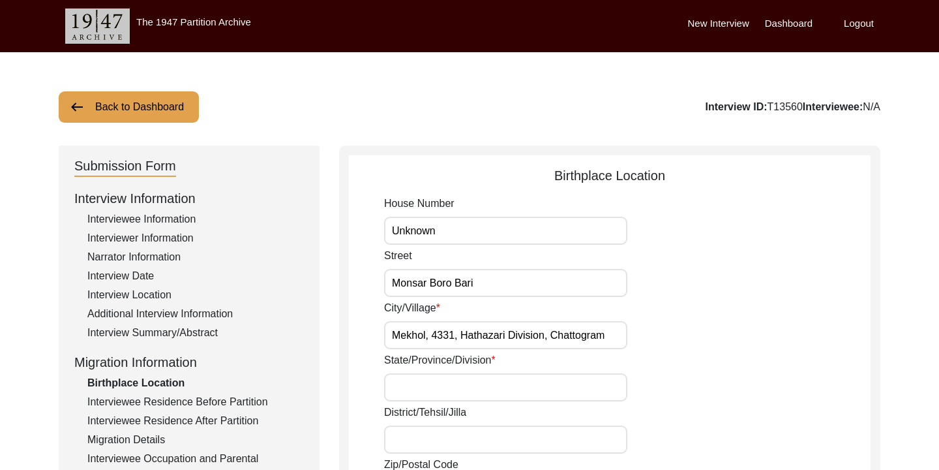
click at [787, 262] on div "Street Monsar Boro [GEOGRAPHIC_DATA]" at bounding box center [627, 272] width 487 height 49
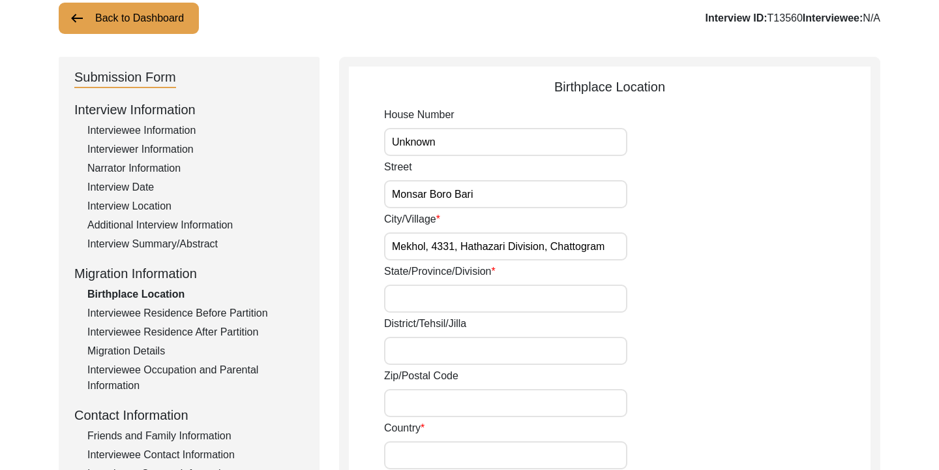
scroll to position [131, 0]
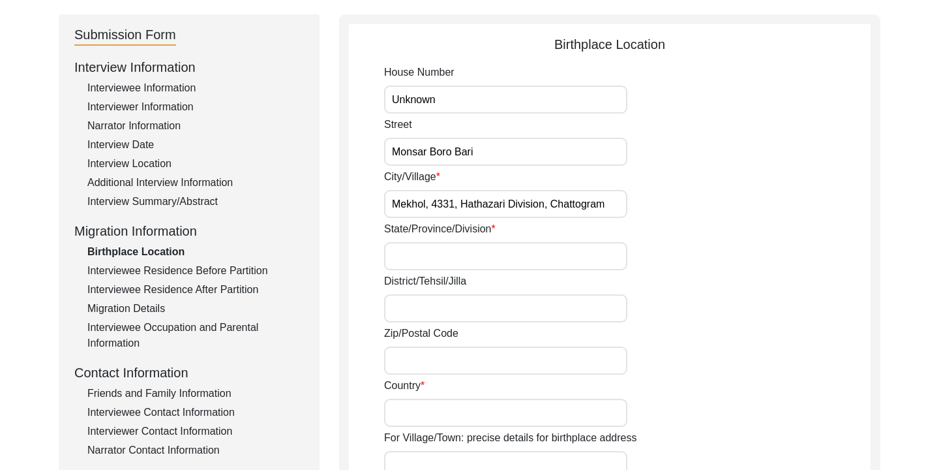
click at [519, 259] on input "State/Province/Division" at bounding box center [505, 256] width 243 height 28
type input "Chattogram Division"
click at [425, 314] on input "District/Tehsil/Jilla" at bounding box center [505, 308] width 243 height 28
type input "Chattogram"
click at [490, 333] on div "Zip/Postal Code" at bounding box center [627, 349] width 487 height 49
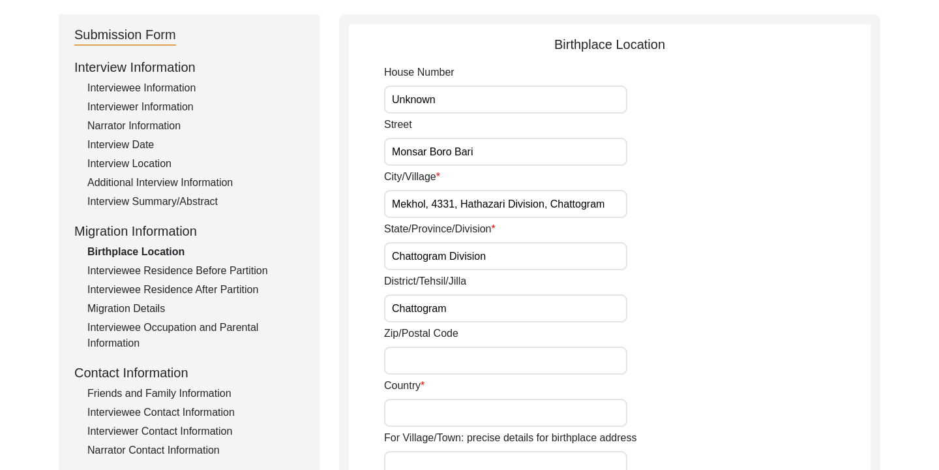
click at [464, 355] on input "Zip/Postal Code" at bounding box center [505, 360] width 243 height 28
type input "4330"
click at [703, 319] on div "District/Tehsil/[PERSON_NAME]" at bounding box center [627, 297] width 487 height 49
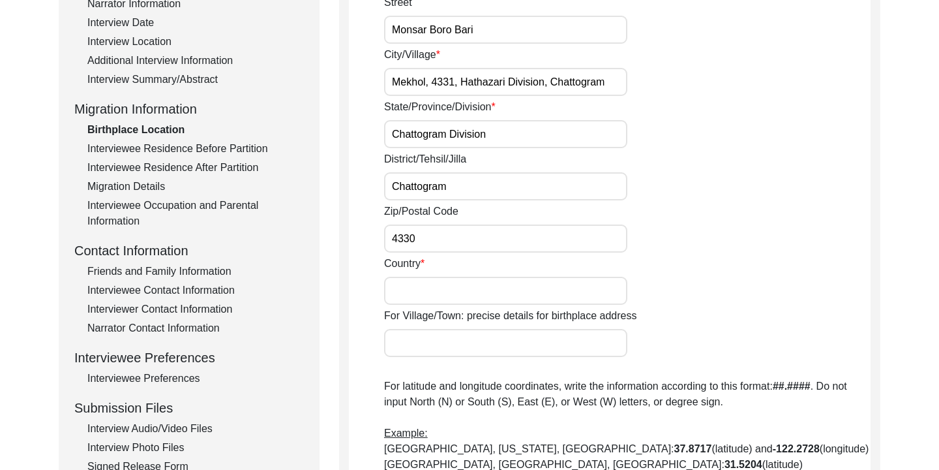
scroll to position [301, 0]
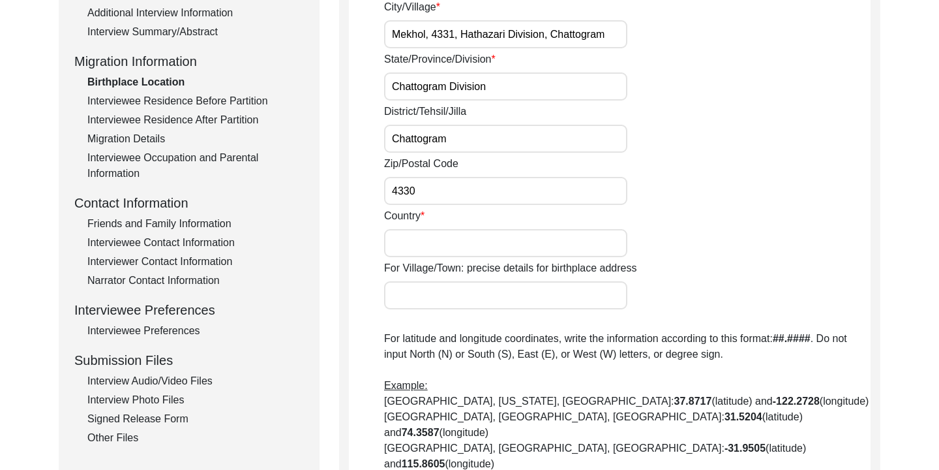
click at [510, 226] on div "Country" at bounding box center [627, 232] width 487 height 49
click at [490, 243] on input "Country" at bounding box center [505, 243] width 243 height 28
type input "[GEOGRAPHIC_DATA]"
type input "[GEOGRAPHIC_DATA], HATHAZARI, 4330, CHATTOGRAM"
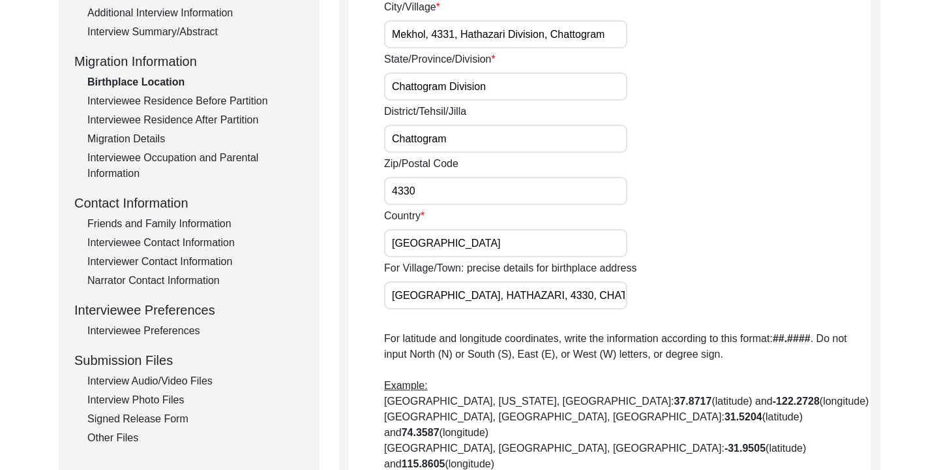
drag, startPoint x: 590, startPoint y: 299, endPoint x: 395, endPoint y: 292, distance: 195.8
click at [395, 292] on input "[GEOGRAPHIC_DATA], HATHAZARI, 4330, CHATTOGRAM" at bounding box center [505, 295] width 243 height 28
click at [624, 266] on label "For Village/Town: precise details for birthplace address" at bounding box center [510, 268] width 252 height 16
click at [624, 281] on input "For Village/Town: precise details for birthplace address" at bounding box center [505, 295] width 243 height 28
click at [718, 241] on div "Country [GEOGRAPHIC_DATA]" at bounding box center [627, 232] width 487 height 49
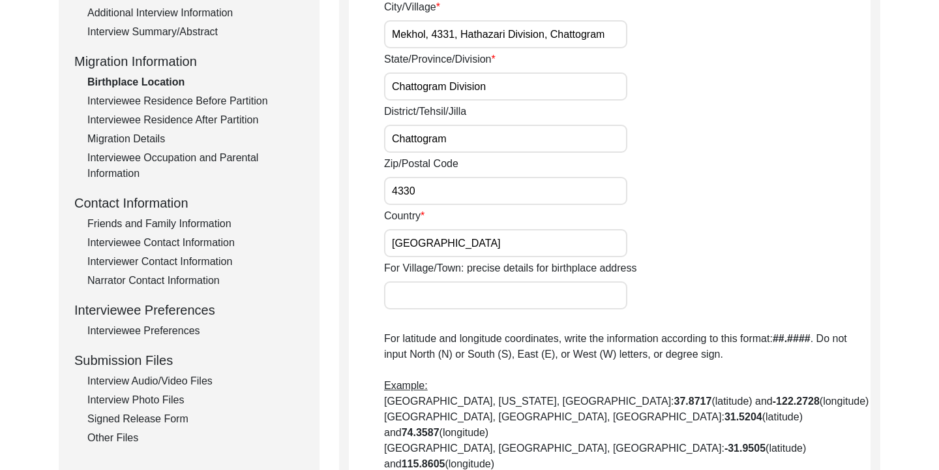
click at [547, 291] on input "For Village/Town: precise details for birthplace address" at bounding box center [505, 295] width 243 height 28
type input "M"
type input "Monsar Boro Bari, Mekhol, [STREET_ADDRESS]"
click at [596, 320] on div "House Number [GEOGRAPHIC_DATA]/[GEOGRAPHIC_DATA], [GEOGRAPHIC_DATA], Chattogram…" at bounding box center [627, 265] width 487 height 740
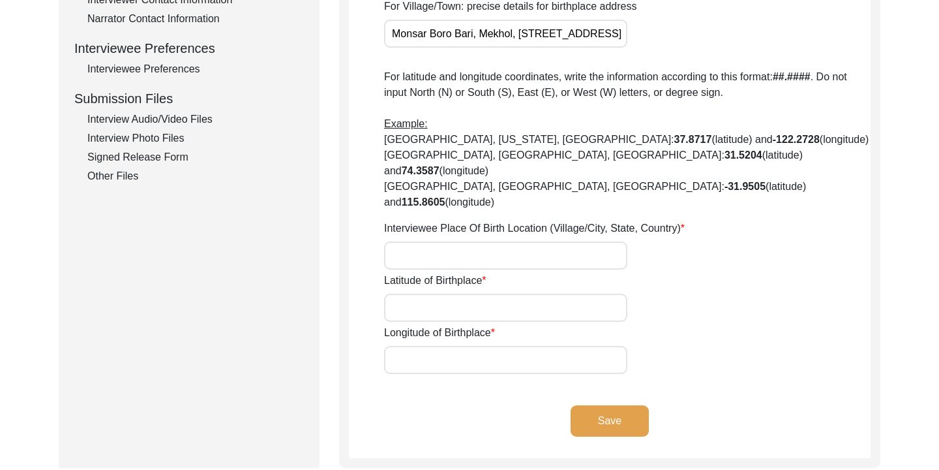
scroll to position [555, 0]
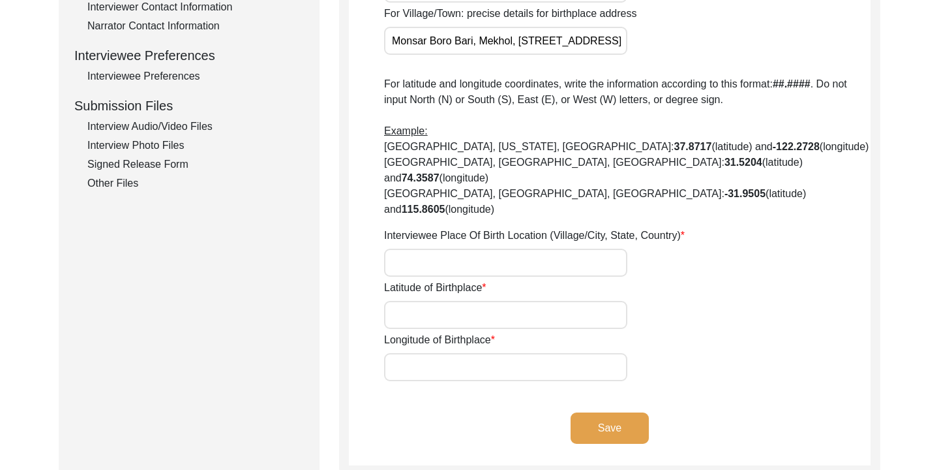
click at [585, 249] on input "Interviewee Place Of Birth Location (Village/City, State, Country)" at bounding box center [505, 263] width 243 height 28
click at [659, 187] on div "House Number [GEOGRAPHIC_DATA]/[GEOGRAPHIC_DATA], [GEOGRAPHIC_DATA], Chattogram…" at bounding box center [627, 11] width 487 height 740
drag, startPoint x: 391, startPoint y: 43, endPoint x: 655, endPoint y: 46, distance: 264.2
click at [655, 46] on div "For Village/Town: precise details for birthplace address [GEOGRAPHIC_DATA], [GE…" at bounding box center [627, 30] width 487 height 49
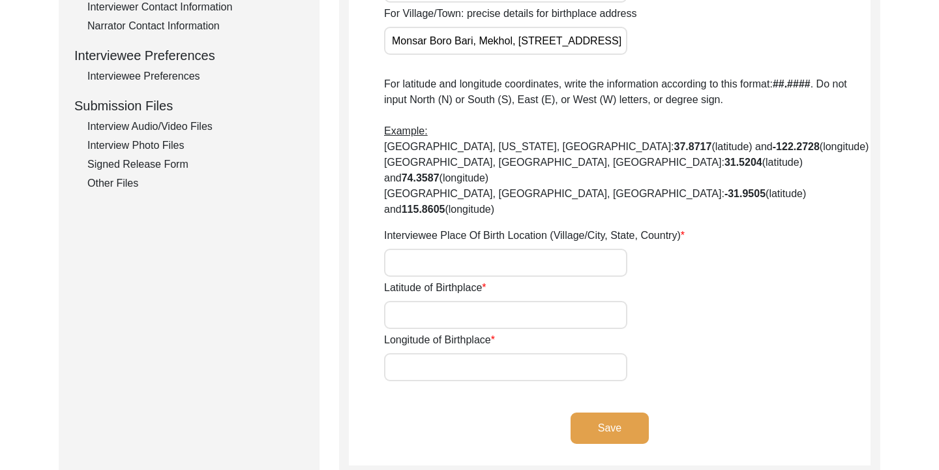
click at [444, 249] on input "Interviewee Place Of Birth Location (Village/City, State, Country)" at bounding box center [505, 263] width 243 height 28
paste input "Monsar Boro Bari, Mekhol, [STREET_ADDRESS]"
type input "Monsar Boro Bari, Mekhol, [STREET_ADDRESS]"
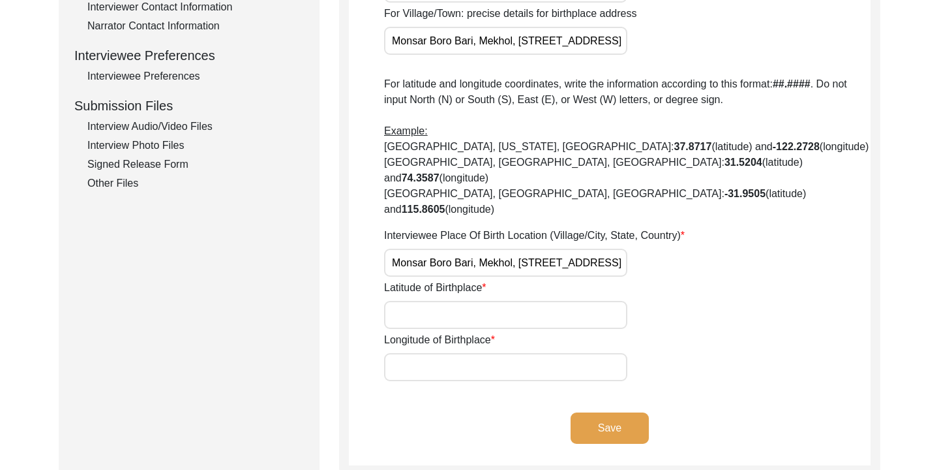
scroll to position [0, 0]
click at [433, 301] on input "Latitude of Birthplace" at bounding box center [505, 315] width 243 height 28
paste input "22.4984"
type input "22.4984"
click at [451, 353] on input "Longitude of Birthplace" at bounding box center [505, 367] width 243 height 28
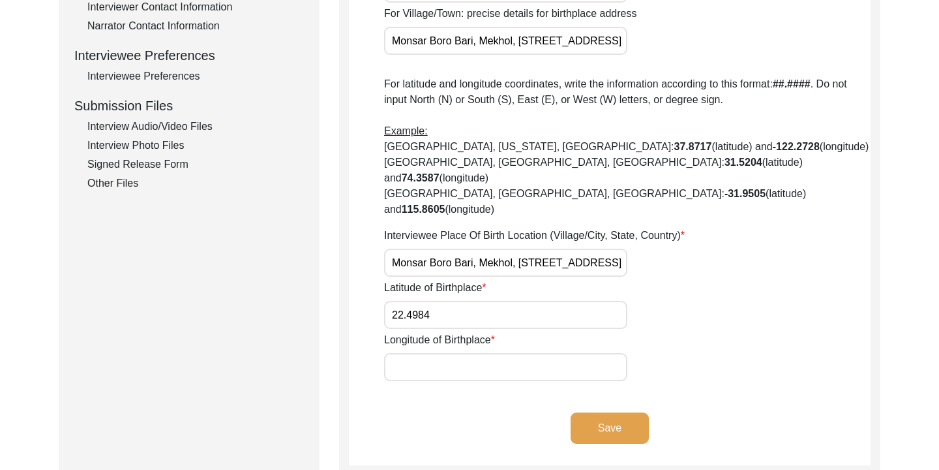
paste input "91.813661"
type input "91.813661"
click at [620, 412] on button "Save" at bounding box center [610, 427] width 78 height 31
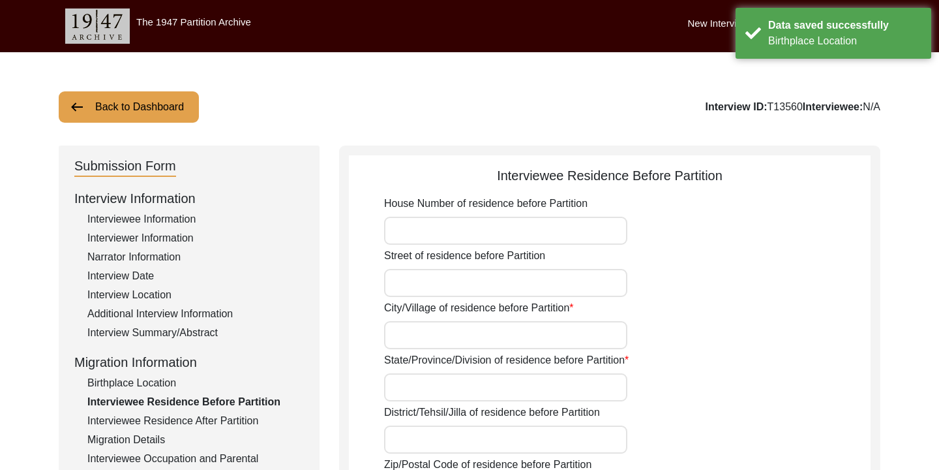
click at [483, 228] on input "House Number of residence before Partition" at bounding box center [505, 231] width 243 height 28
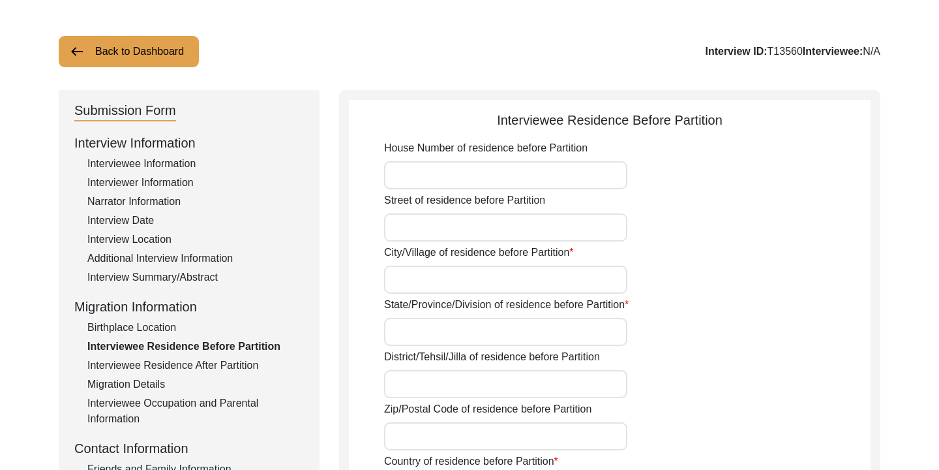
scroll to position [74, 0]
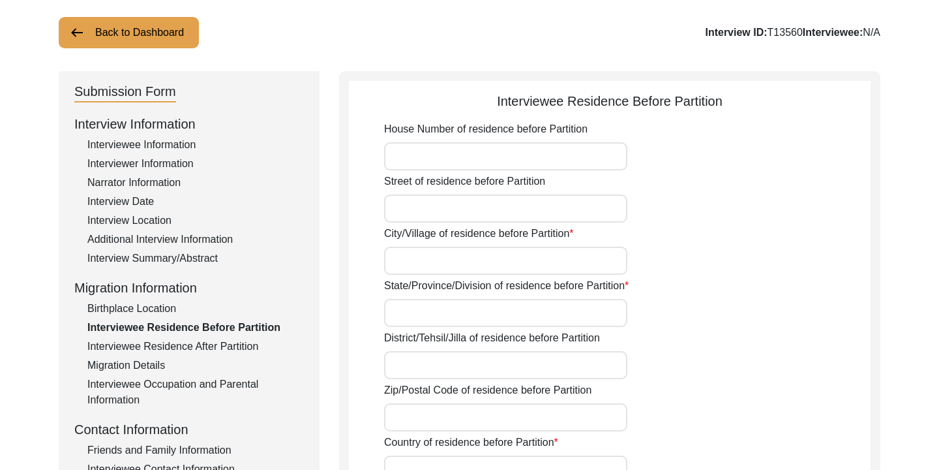
click at [499, 250] on input "City/Village of residence before Partition" at bounding box center [505, 261] width 243 height 28
click at [567, 237] on label "City/Village of residence before Partition" at bounding box center [479, 234] width 190 height 16
click at [567, 247] on input "City/Village of residence before Partition" at bounding box center [505, 261] width 243 height 28
click at [495, 157] on input "House Number of residence before Partition" at bounding box center [505, 156] width 243 height 28
type input "Unknown"
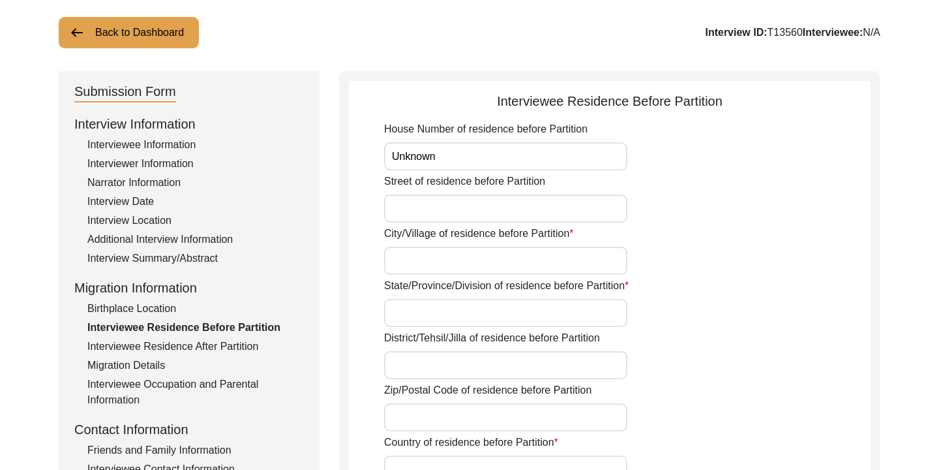
click at [447, 201] on input "Street of residence before Partition" at bounding box center [505, 208] width 243 height 28
type input "Monsar Boro Bari"
click at [444, 252] on input "City/Village of residence before Partition" at bounding box center [505, 261] width 243 height 28
click at [164, 310] on div "Birthplace Location" at bounding box center [195, 309] width 217 height 16
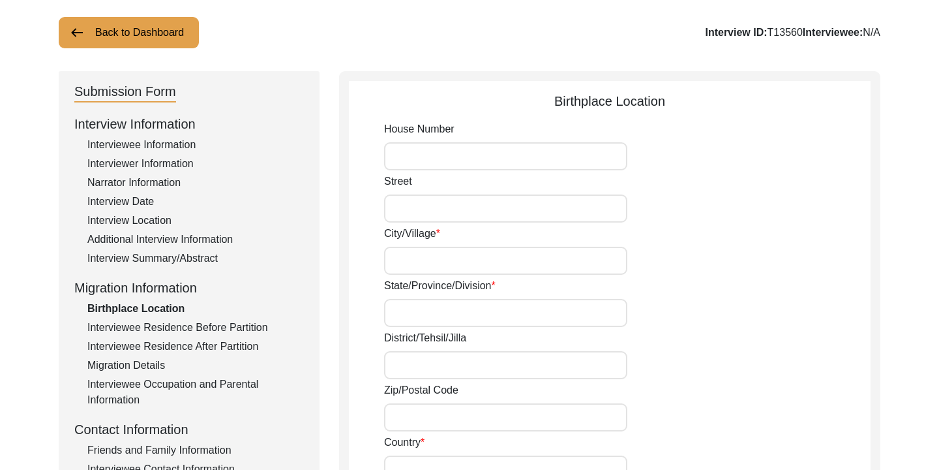
type input "Unknown"
type input "Monsar Boro Bari"
type input "Mekhol, 4331, Hathazari Division, Chattogram"
type input "Chattogram Division"
type input "Chattogram"
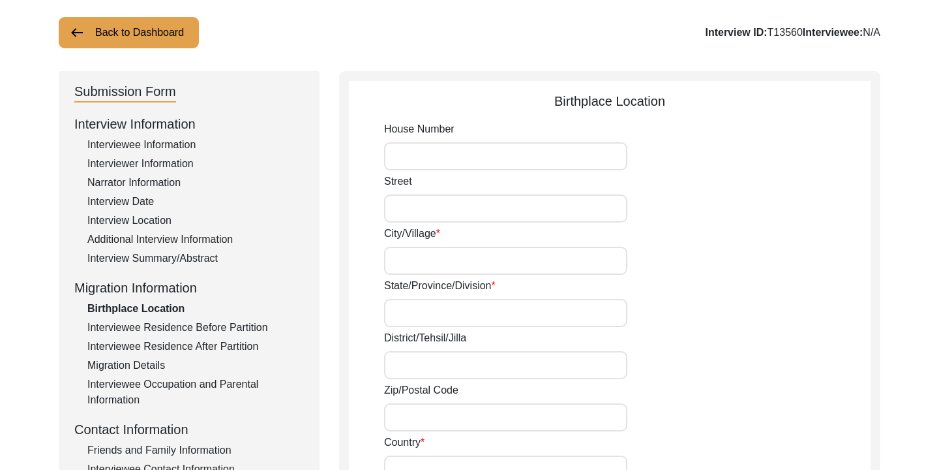
type input "4330"
type input "[GEOGRAPHIC_DATA]"
type input "Monsar Boro Bari, Mekhol, [STREET_ADDRESS]"
type input "22.4984"
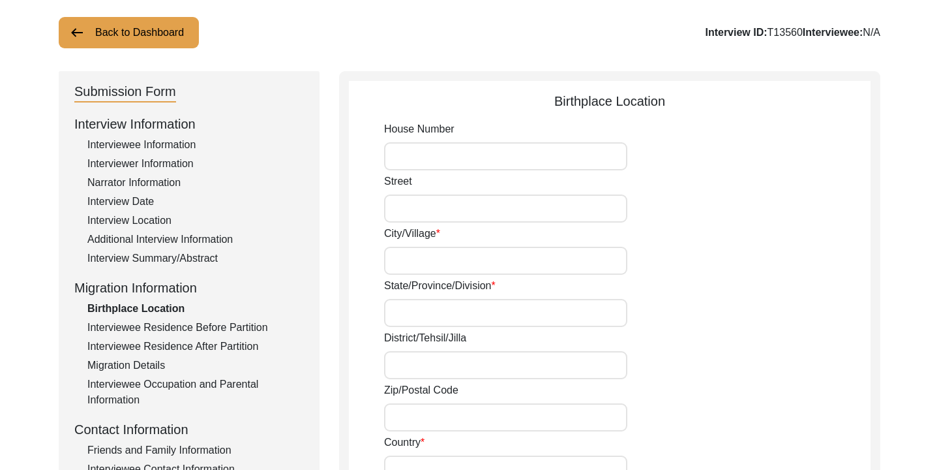
type input "91.813661"
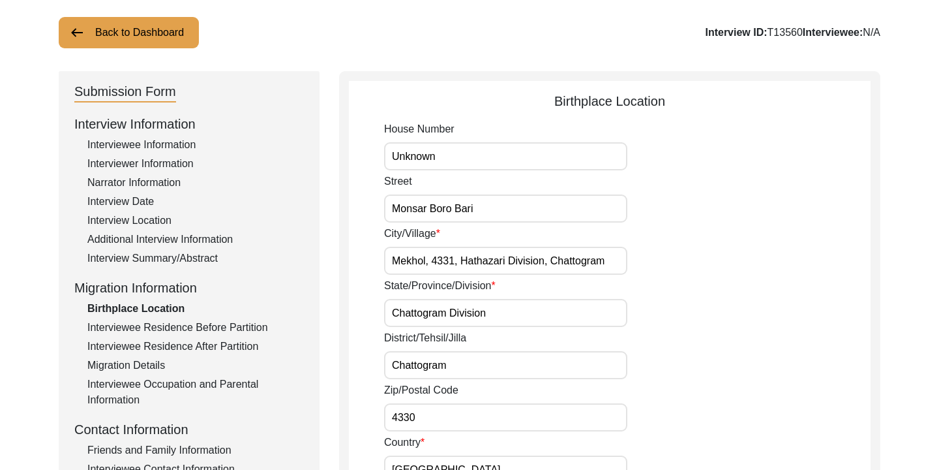
drag, startPoint x: 391, startPoint y: 260, endPoint x: 613, endPoint y: 260, distance: 221.8
click at [613, 260] on input "Mekhol, 4331, Hathazari Division, Chattogram" at bounding box center [505, 261] width 243 height 28
click at [192, 323] on div "Interviewee Residence Before Partition" at bounding box center [195, 328] width 217 height 16
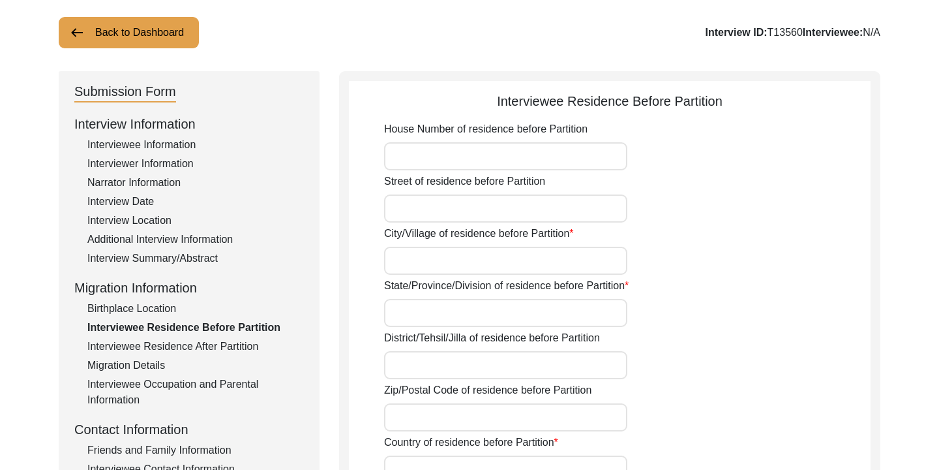
click at [482, 157] on input "House Number of residence before Partition" at bounding box center [505, 156] width 243 height 28
type input "Unknown"
click at [451, 207] on input "Street of residence before Partition" at bounding box center [505, 208] width 243 height 28
paste input "Mekhol, 4331, Hathazari Division, Chattogram"
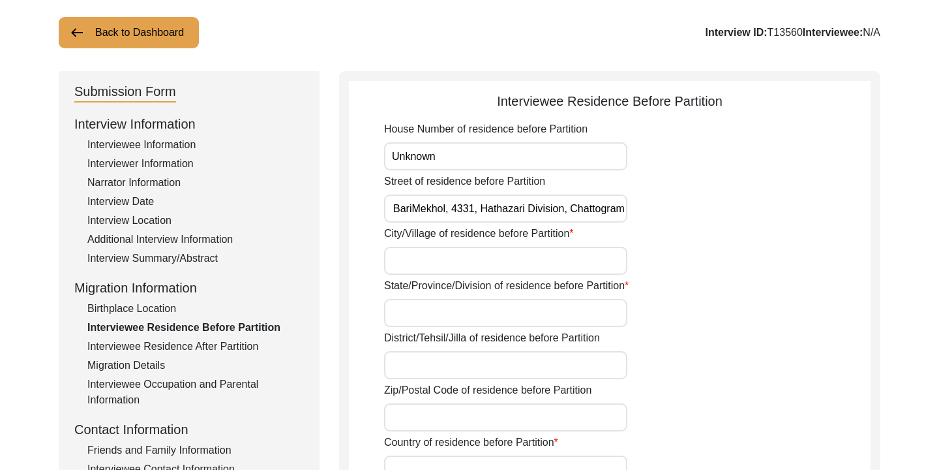
drag, startPoint x: 624, startPoint y: 209, endPoint x: 414, endPoint y: 207, distance: 210.7
click at [414, 207] on input "Monsar Boro BariMekhol, 4331, Hathazari Division, Chattogram" at bounding box center [505, 208] width 243 height 28
type input "Monsar Boro Bari, Mekhol, Hathazari"
click at [479, 257] on input "City/Village of residence before Partition" at bounding box center [505, 261] width 243 height 28
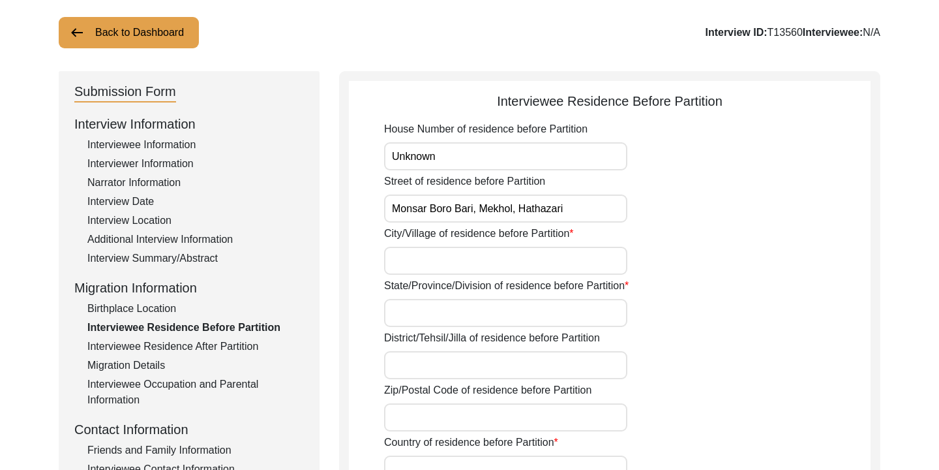
paste input "Mekhol, 4331, Hathazari Division, Chattogram"
type input "Mekhol, 4331, Hathazari Division, Chattogram"
click at [686, 270] on div "City/Village of residence before Partition Mekhol, 4331, Hathazari Division, Ch…" at bounding box center [627, 250] width 487 height 49
click at [547, 316] on input "State/Province/Division of residence before Partition" at bounding box center [505, 313] width 243 height 28
type input "V"
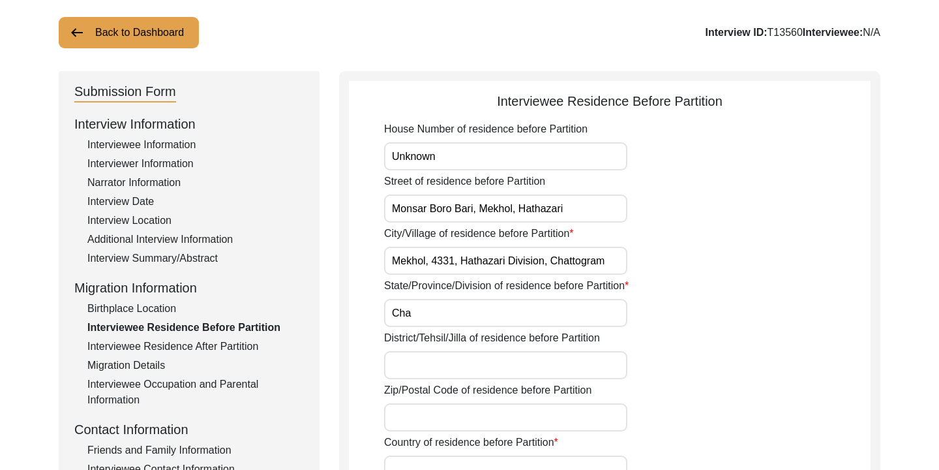
type input "Chattogram"
click at [466, 371] on input "District/Tehsil/Jilla of residence before Partition" at bounding box center [505, 365] width 243 height 28
click at [438, 363] on input "Chittagong Division" at bounding box center [505, 365] width 243 height 28
drag, startPoint x: 441, startPoint y: 364, endPoint x: 406, endPoint y: 367, distance: 34.7
click at [406, 367] on input "Chittagong Division" at bounding box center [505, 365] width 243 height 28
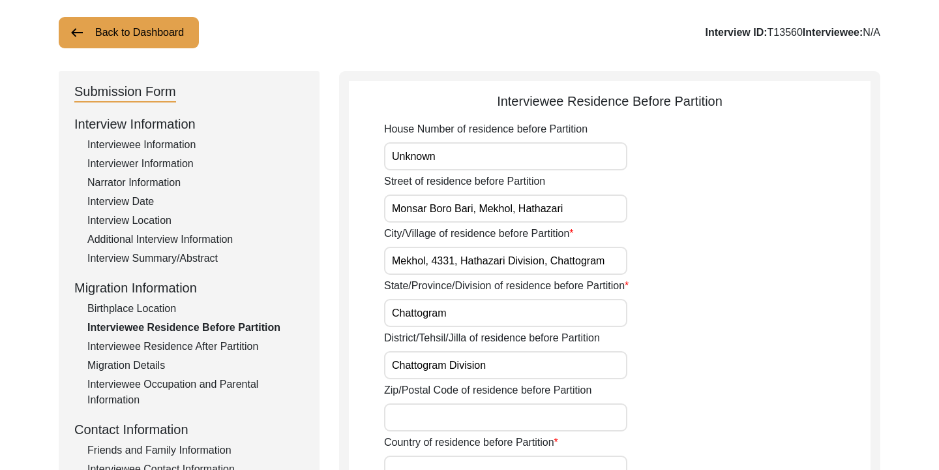
type input "Chattogram Division"
click at [427, 406] on input "Zip/Postal Code of residence before Partition" at bounding box center [505, 417] width 243 height 28
type input "4330"
type input "[GEOGRAPHIC_DATA]"
type input "Chattogram"
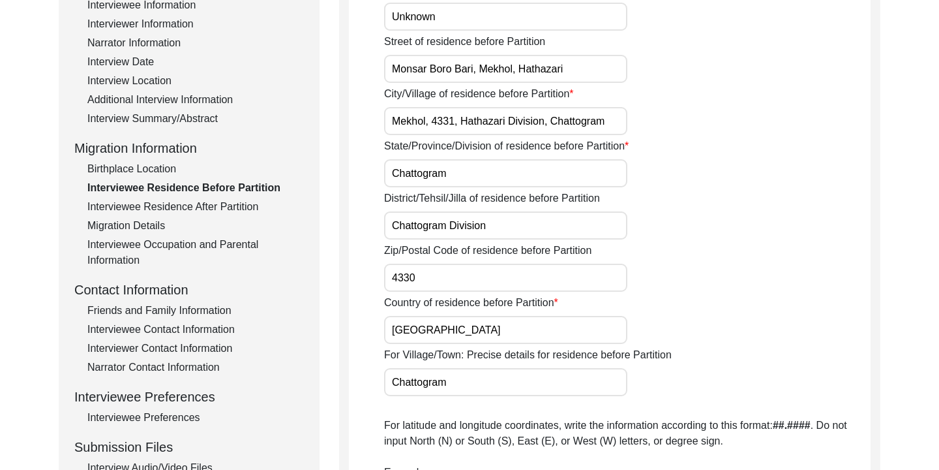
scroll to position [357, 0]
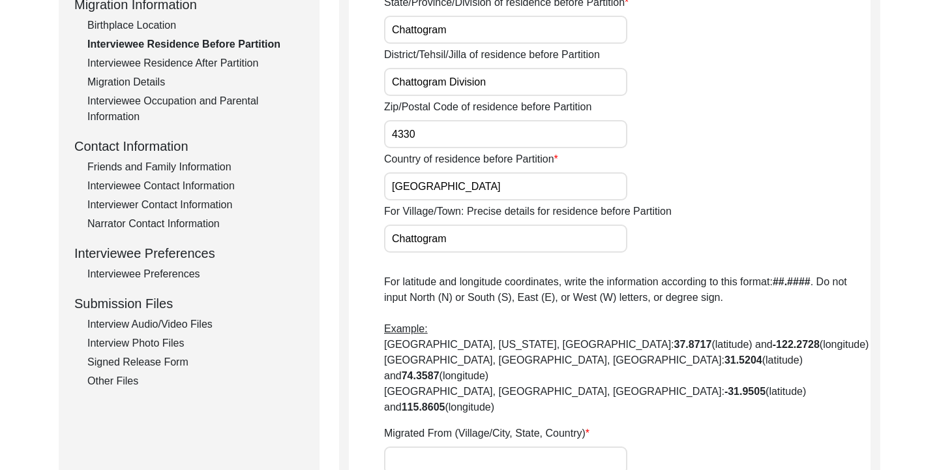
drag, startPoint x: 465, startPoint y: 245, endPoint x: 387, endPoint y: 240, distance: 78.4
click at [387, 240] on input "Chattogram" at bounding box center [505, 238] width 243 height 28
paste input "Mekhol, 4331, Hathazari Division, Chattogram"
type input "Mekhol, 4331, Hathazari Division, Chattogram"
click at [474, 295] on p "For latitude and longitude coordinates, write the information according to this…" at bounding box center [627, 344] width 487 height 141
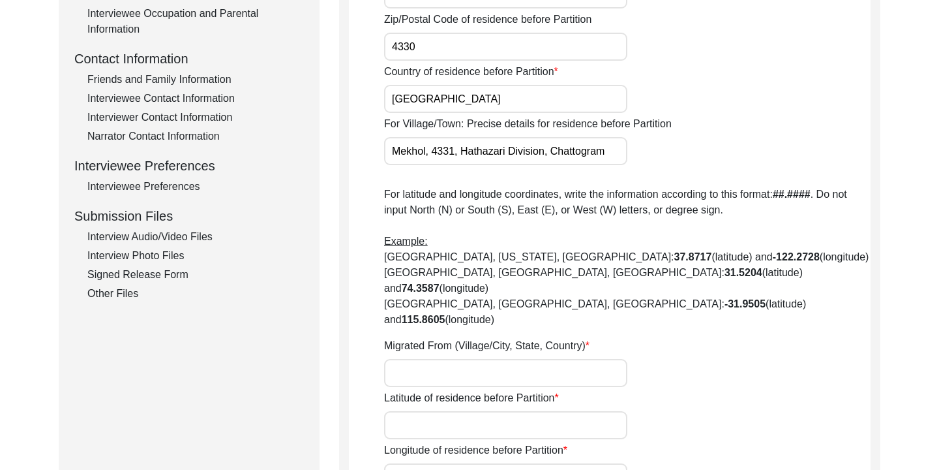
scroll to position [451, 0]
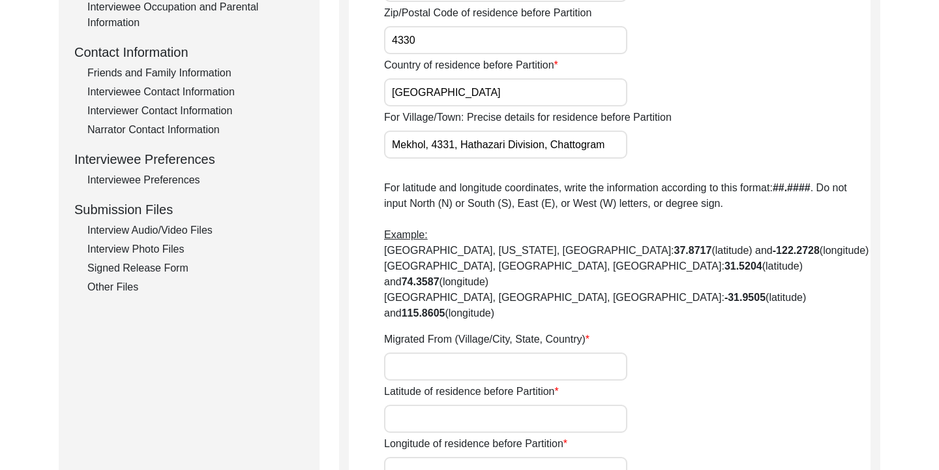
click at [444, 352] on input "Migrated From (Village/City, State, Country)" at bounding box center [505, 366] width 243 height 28
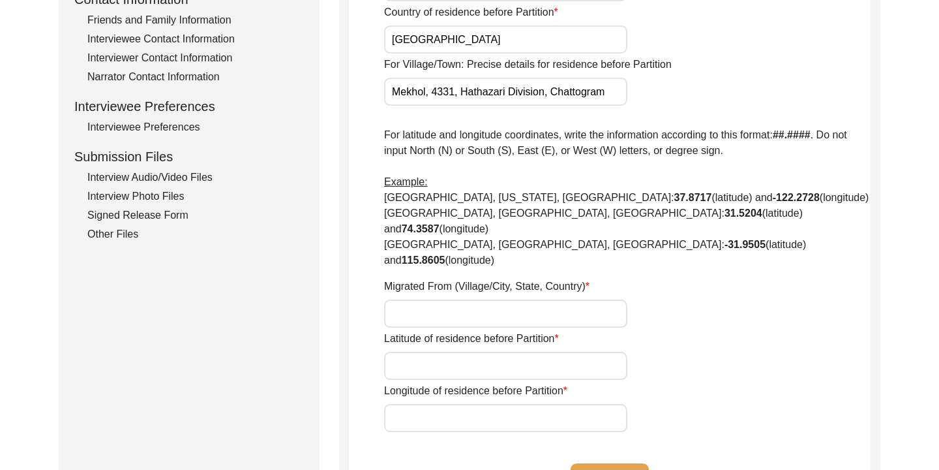
scroll to position [508, 0]
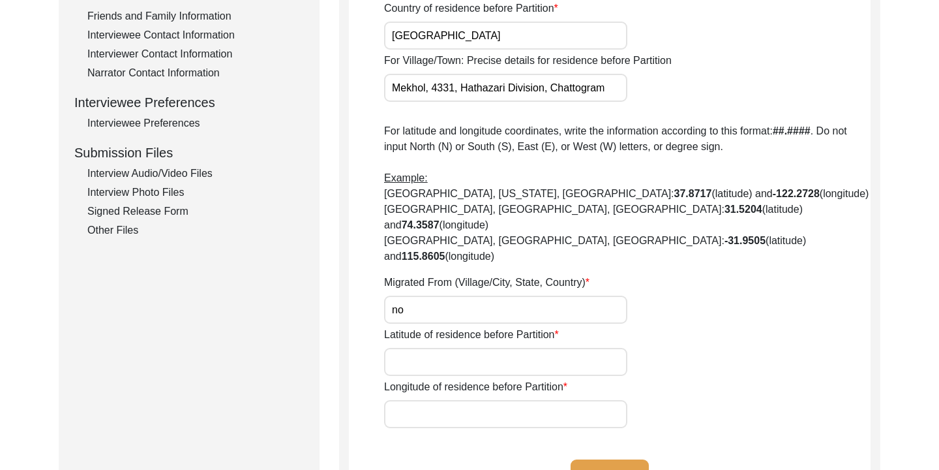
type input "Not Applicable"
click at [472, 348] on input "Latitude of residence before Partition" at bounding box center [505, 362] width 243 height 28
paste input "22.4984"
type input "22.4984"
click at [444, 400] on input "Longitude of residence before Partition" at bounding box center [505, 414] width 243 height 28
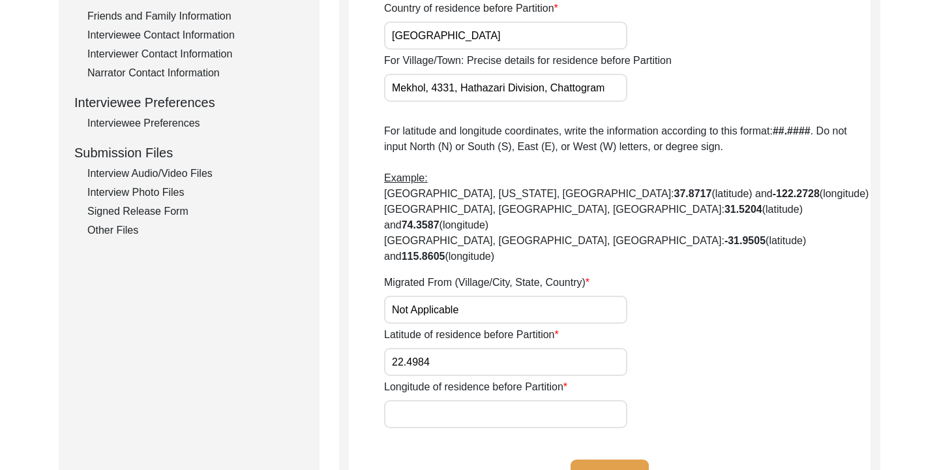
paste input "91.813661"
type input "91.813661"
click at [609, 459] on button "Save" at bounding box center [610, 474] width 78 height 31
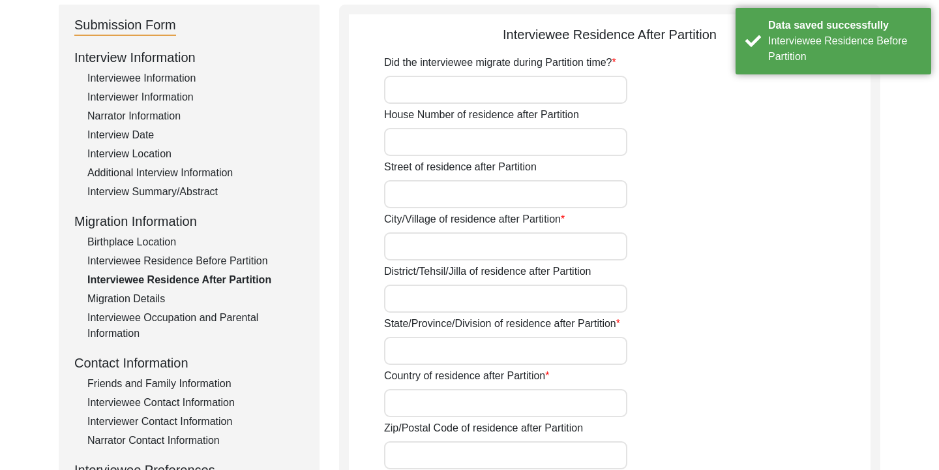
scroll to position [144, 0]
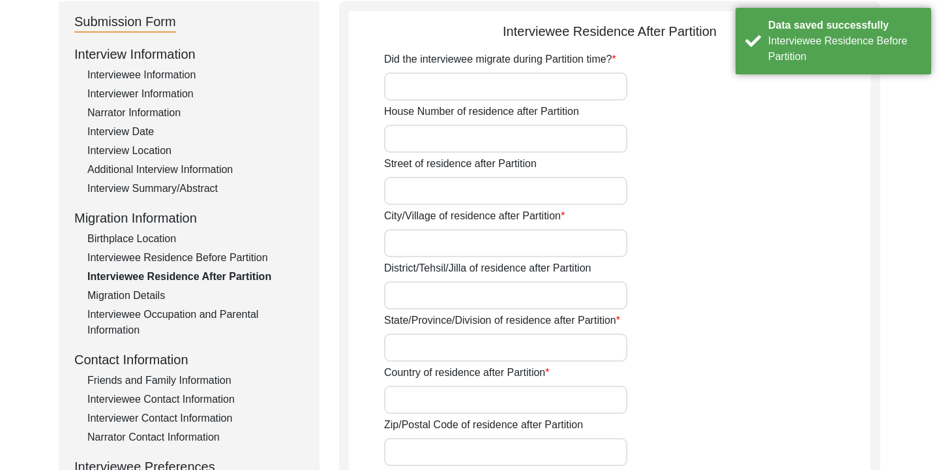
click at [477, 87] on input "Did the interviewee migrate during Partition time?" at bounding box center [505, 86] width 243 height 28
type input "No"
click at [479, 145] on input "House Number of residence after Partition" at bounding box center [505, 139] width 243 height 28
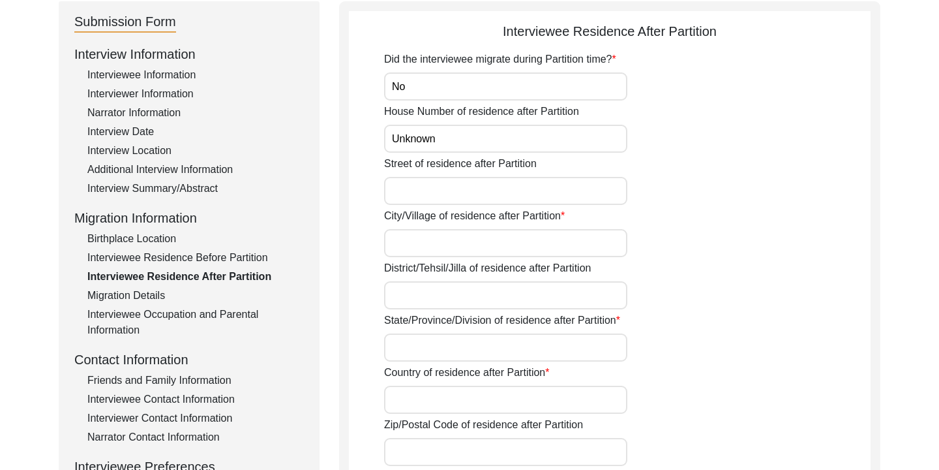
type input "Unknown"
click at [467, 179] on input "Street of residence after Partition" at bounding box center [505, 191] width 243 height 28
type input "[PERSON_NAME] Bari"
click at [446, 235] on input "City/Village of residence after Partition" at bounding box center [505, 243] width 243 height 28
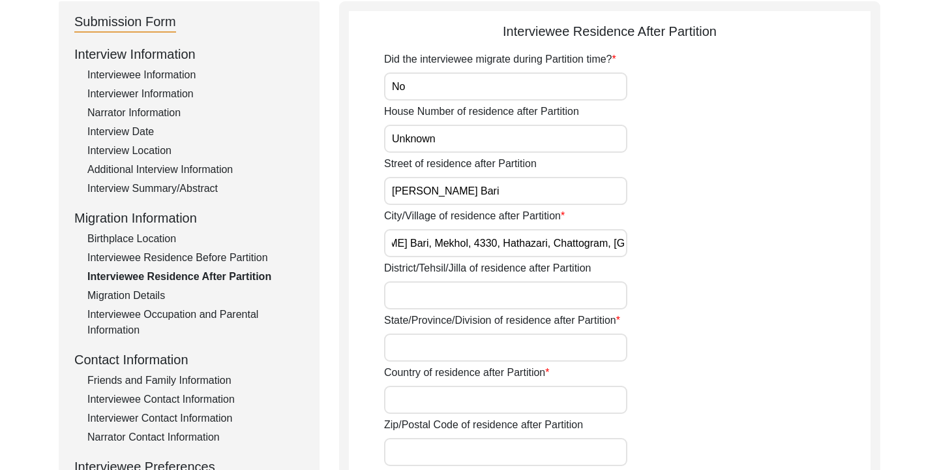
type input "[PERSON_NAME] Bari, Mekhol, 4330, Hathazari, Chattogram, [GEOGRAPHIC_DATA]"
click at [421, 299] on input "District/Tehsil/Jilla of residence after Partition" at bounding box center [505, 295] width 243 height 28
type input "Chattogram"
click at [449, 349] on input "State/Province/Division of residence after Partition" at bounding box center [505, 347] width 243 height 28
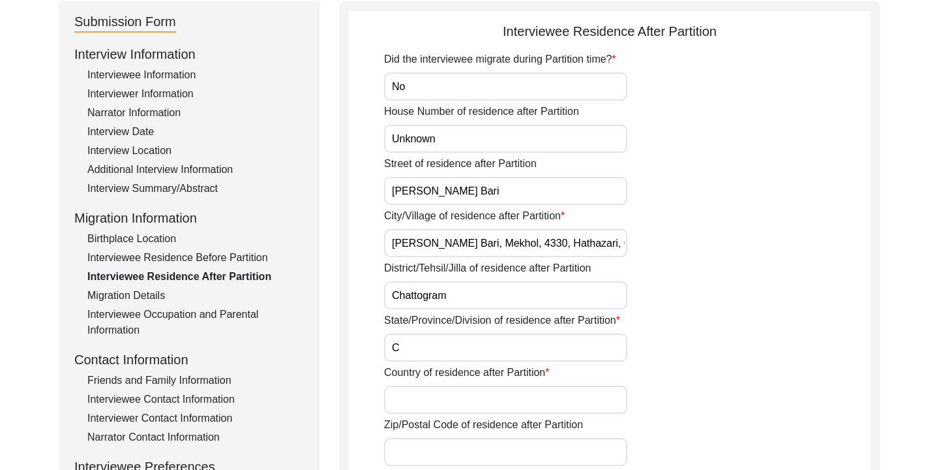
type input "Chattogram Division"
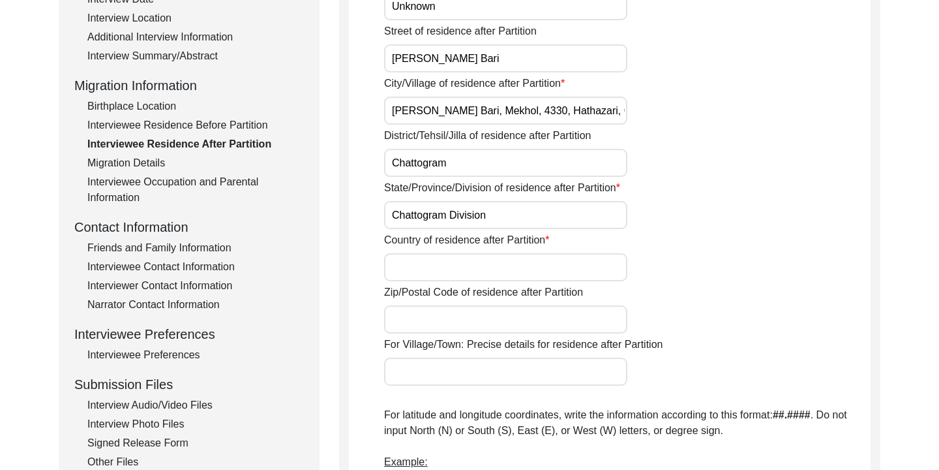
scroll to position [287, 0]
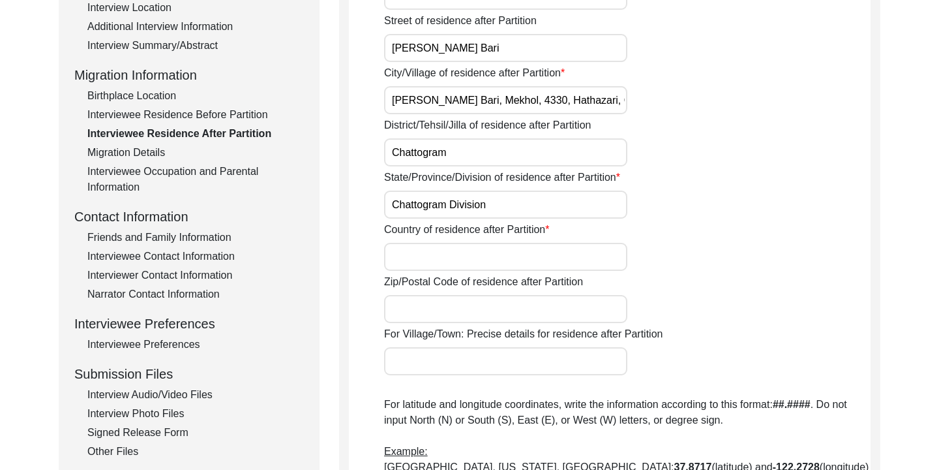
click at [494, 252] on input "Country of residence after Partition" at bounding box center [505, 257] width 243 height 28
type input "[GEOGRAPHIC_DATA]"
type input "4330"
type input "Chattogram"
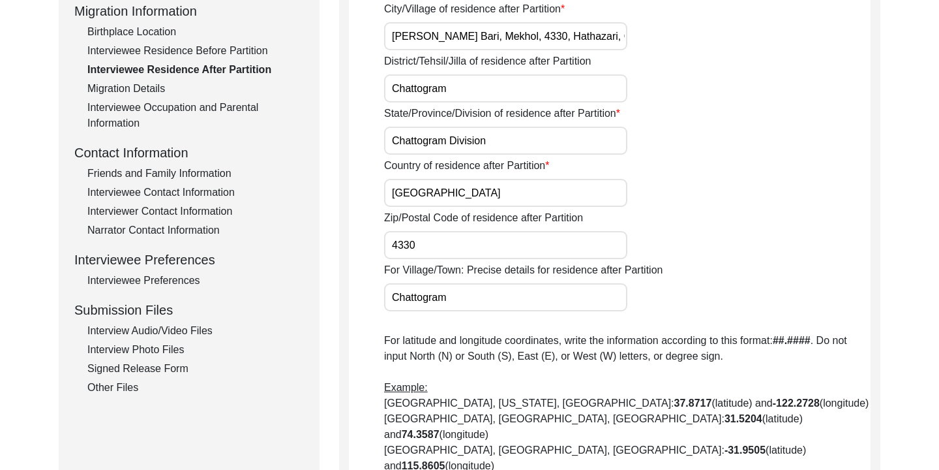
scroll to position [430, 0]
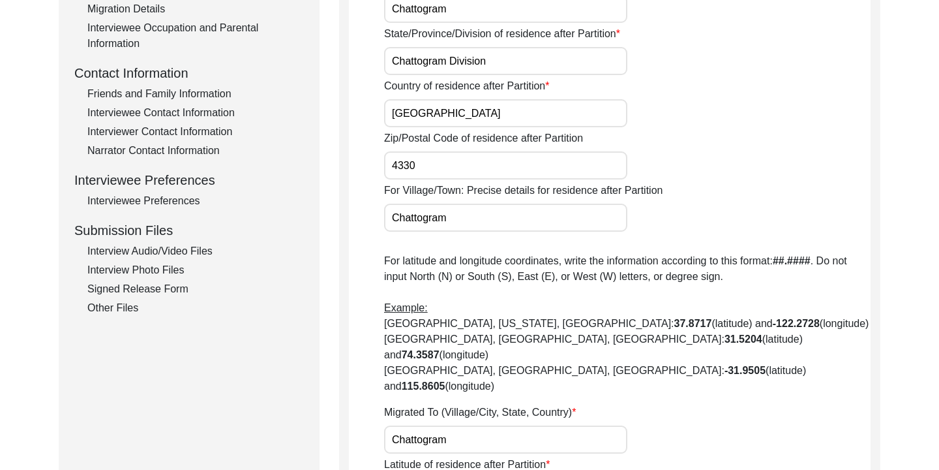
drag, startPoint x: 450, startPoint y: 216, endPoint x: 395, endPoint y: 216, distance: 55.4
click at [395, 216] on input "Chattogram" at bounding box center [505, 218] width 243 height 28
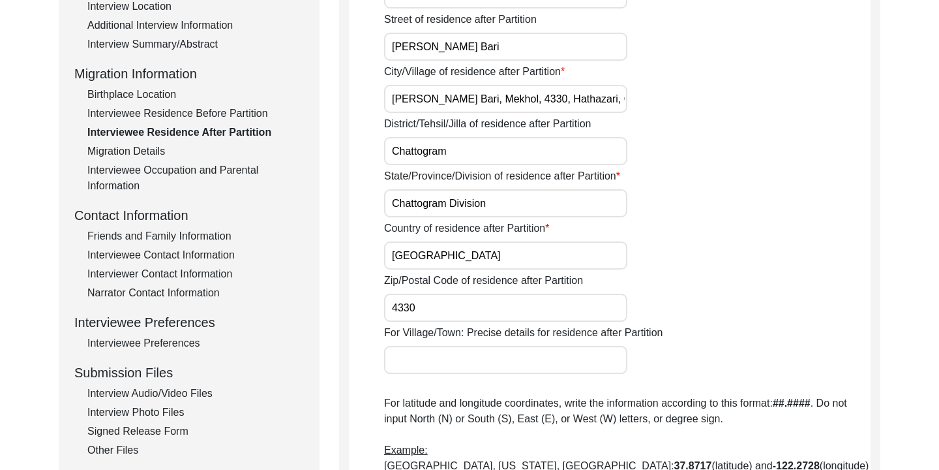
scroll to position [273, 0]
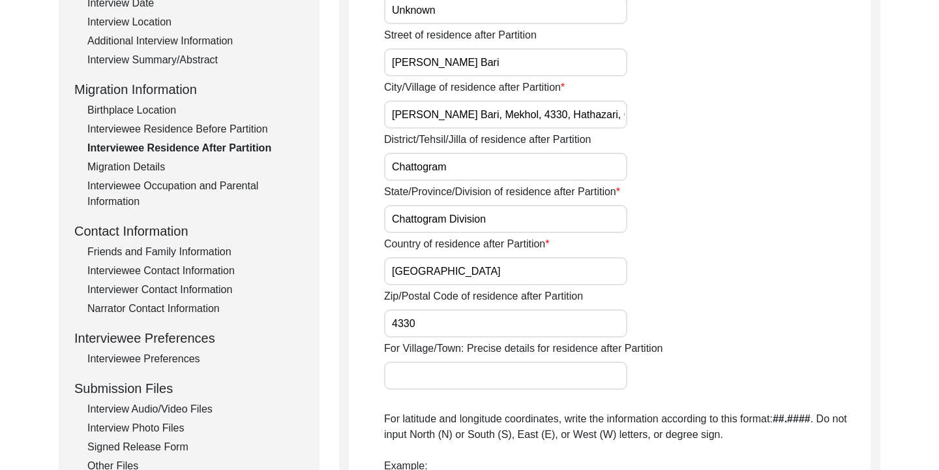
drag, startPoint x: 394, startPoint y: 117, endPoint x: 616, endPoint y: 127, distance: 222.0
click at [616, 127] on input "[PERSON_NAME] Bari, Mekhol, 4330, Hathazari, Chattogram, [GEOGRAPHIC_DATA]" at bounding box center [505, 114] width 243 height 28
click at [467, 376] on input "For Village/Town: Precise details for residence after Partition" at bounding box center [505, 375] width 243 height 28
paste input "[PERSON_NAME] Bari, Mekhol, 4330, Hathazari, Chattogram, [GEOGRAPHIC_DATA]"
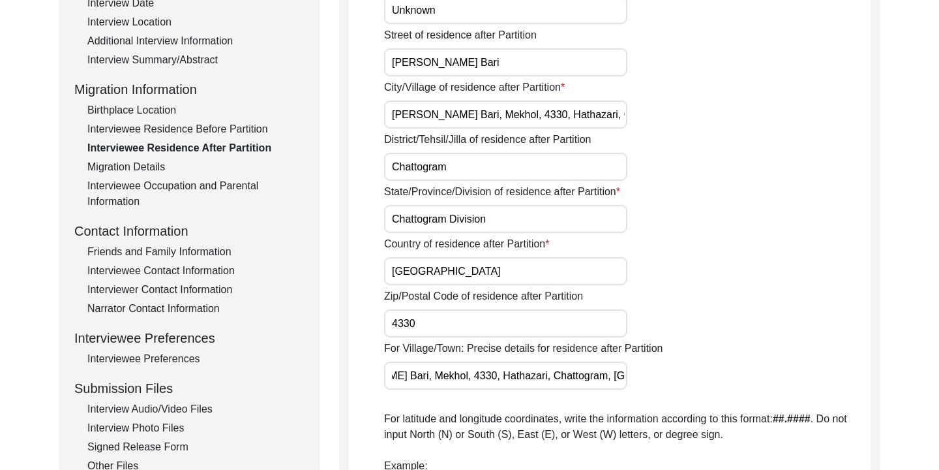
type input "[PERSON_NAME] Bari, Mekhol, 4330, Hathazari, Chattogram, [GEOGRAPHIC_DATA]"
click at [721, 339] on div "Did the interviewee migrate during Partition time? No House Number of residence…" at bounding box center [627, 319] width 487 height 792
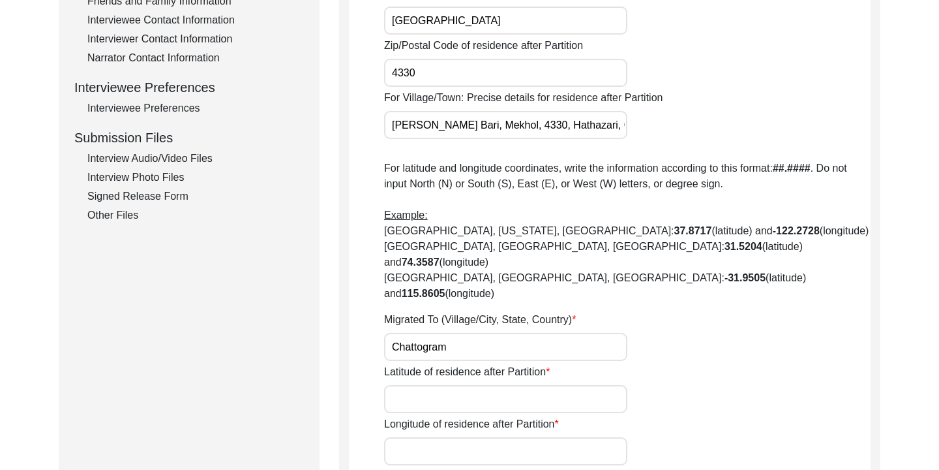
scroll to position [547, 0]
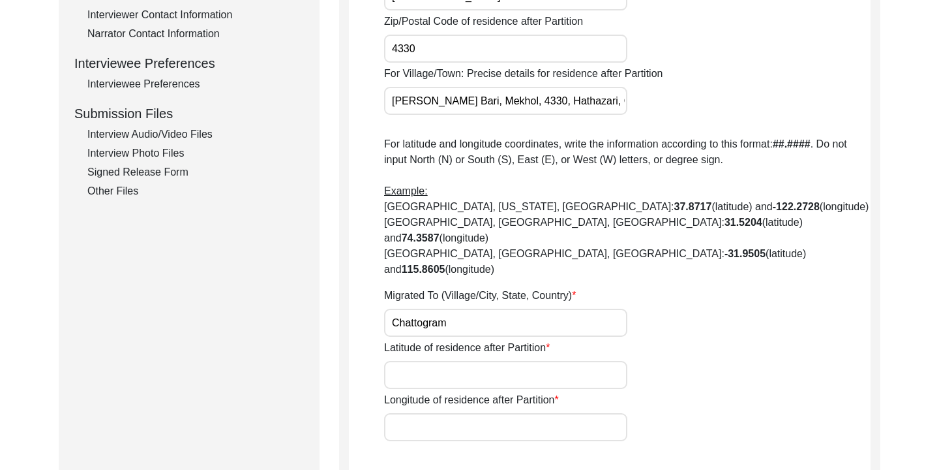
click at [418, 309] on input "Chattogram" at bounding box center [505, 323] width 243 height 28
drag, startPoint x: 452, startPoint y: 292, endPoint x: 347, endPoint y: 290, distance: 105.0
click at [347, 290] on div "Interviewee Residence After Partition Did the interviewee migrate during Partit…" at bounding box center [609, 66] width 541 height 937
type input "Not Applicable"
click at [404, 361] on input "Latitude of residence after Partition" at bounding box center [505, 375] width 243 height 28
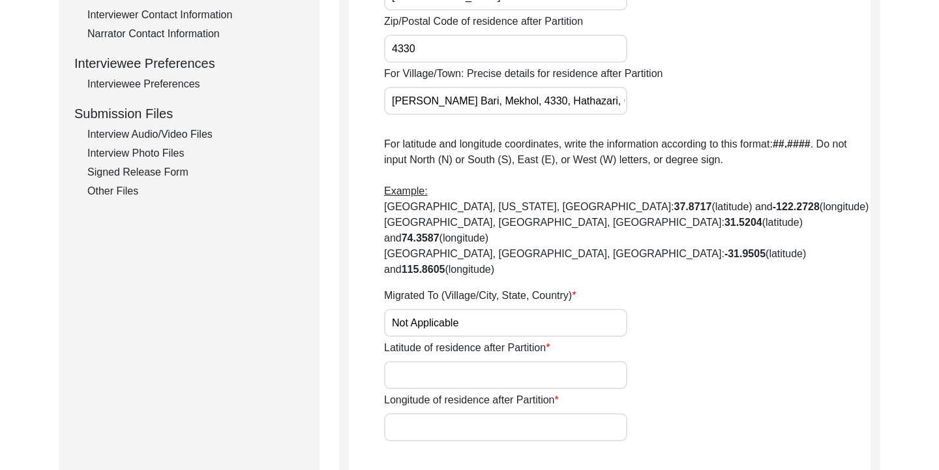
click at [430, 413] on input "Longitude of residence after Partition" at bounding box center [505, 427] width 243 height 28
paste input "91.813661"
type input "91.813661"
click at [415, 361] on input "Latitude of residence after Partition" at bounding box center [505, 375] width 243 height 28
paste input "22.4984"
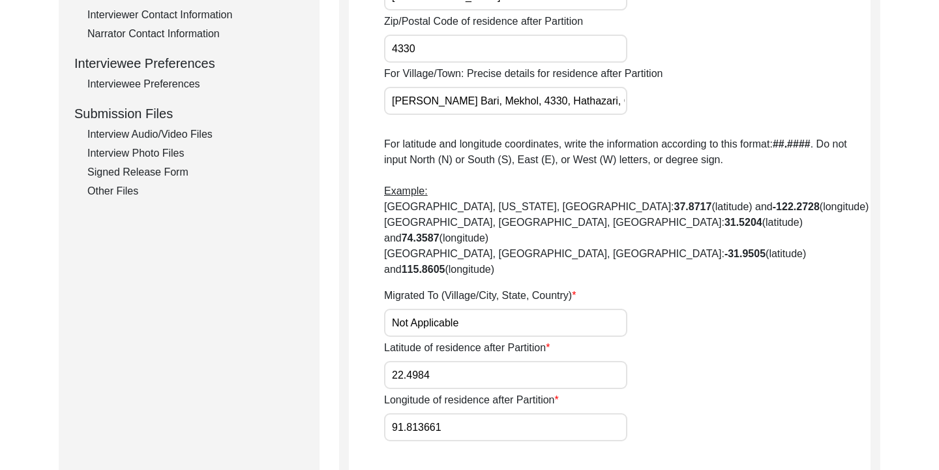
type input "22.4984"
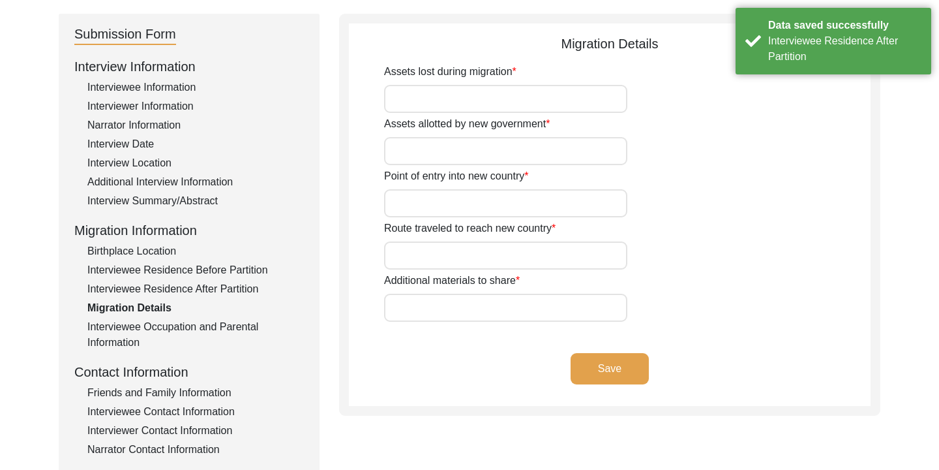
scroll to position [130, 0]
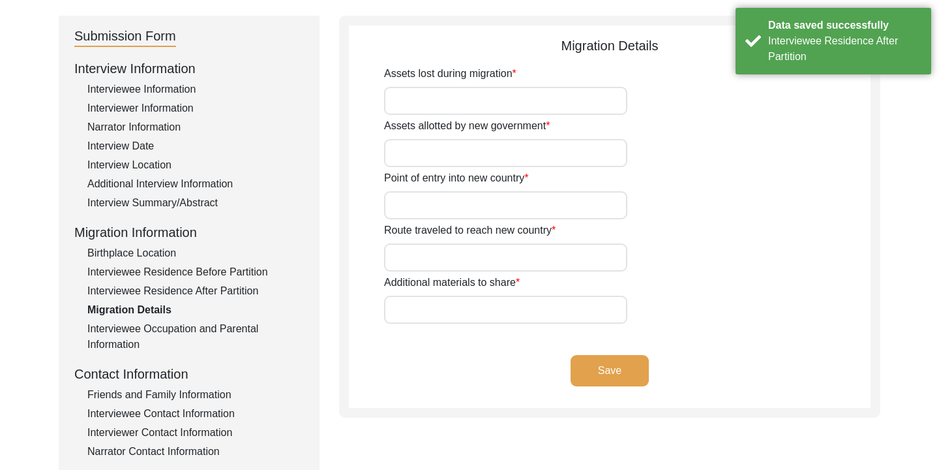
click at [468, 102] on input "Assets lost during migration" at bounding box center [505, 101] width 243 height 28
type input "None"
click at [449, 155] on input "Assets allotted by new government" at bounding box center [505, 153] width 243 height 28
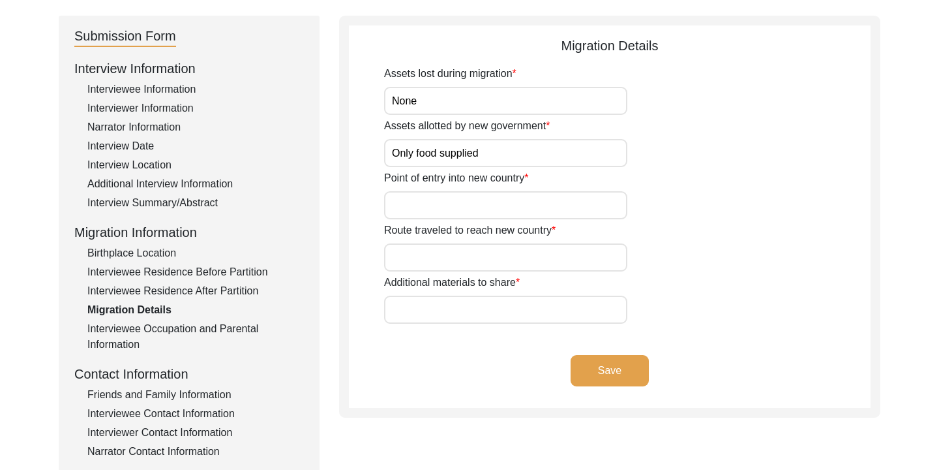
drag, startPoint x: 481, startPoint y: 157, endPoint x: 385, endPoint y: 159, distance: 95.9
click at [385, 159] on input "Only food supplied" at bounding box center [505, 153] width 243 height 28
type input "None"
click at [518, 171] on label "Point of entry into new country" at bounding box center [456, 178] width 144 height 16
click at [518, 191] on input "Point of entry into new country" at bounding box center [505, 205] width 243 height 28
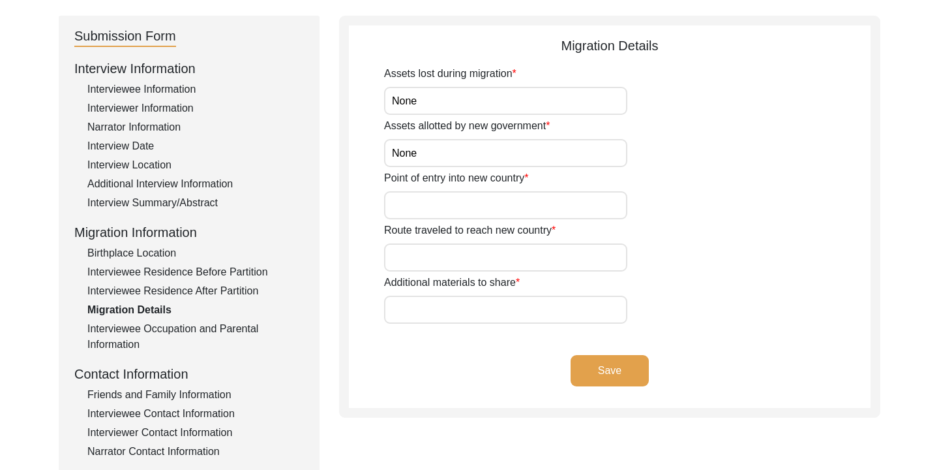
type input "Not Applicable"
click at [456, 249] on input "Route traveled to reach new country" at bounding box center [505, 257] width 243 height 28
type input "Not Applicable"
click at [451, 305] on input "Additional materials to share" at bounding box center [505, 309] width 243 height 28
type input "Not Applicable"
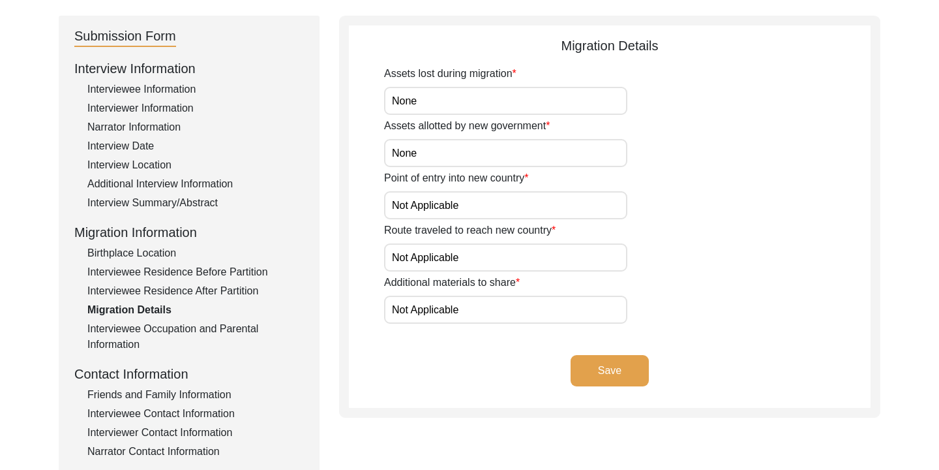
click at [587, 359] on button "Save" at bounding box center [610, 370] width 78 height 31
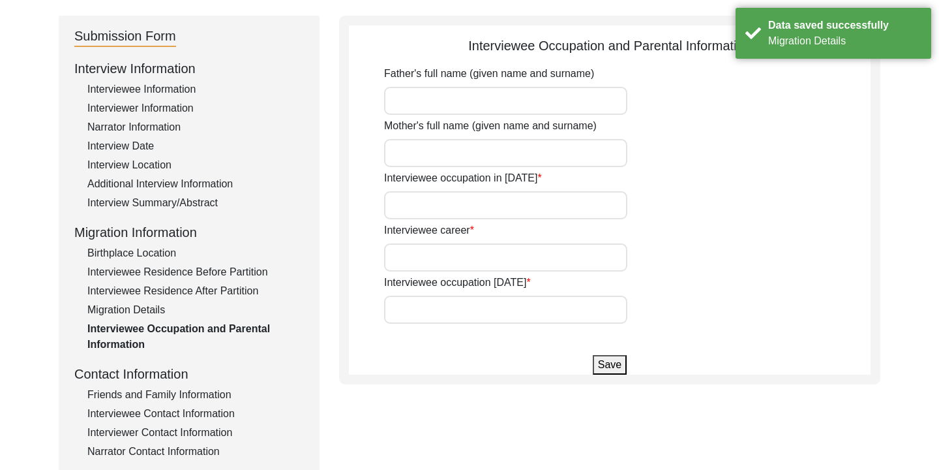
click at [453, 91] on input "Father's full name (given name and surname)" at bounding box center [505, 101] width 243 height 28
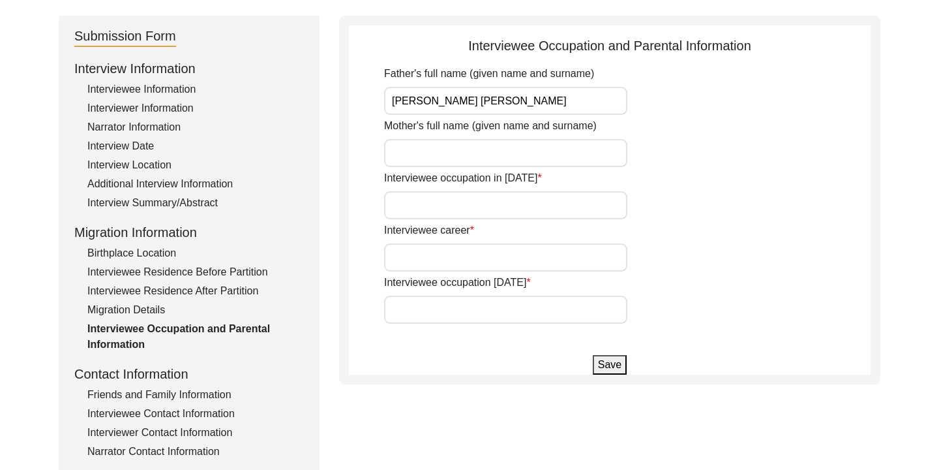
type input "[PERSON_NAME] [PERSON_NAME]"
click at [444, 148] on input "Mother's full name (given name and surname)" at bounding box center [505, 153] width 243 height 28
type input "a"
type input "[PERSON_NAME]"
click at [432, 195] on input "Interviewee occupation in [DATE]" at bounding box center [505, 205] width 243 height 28
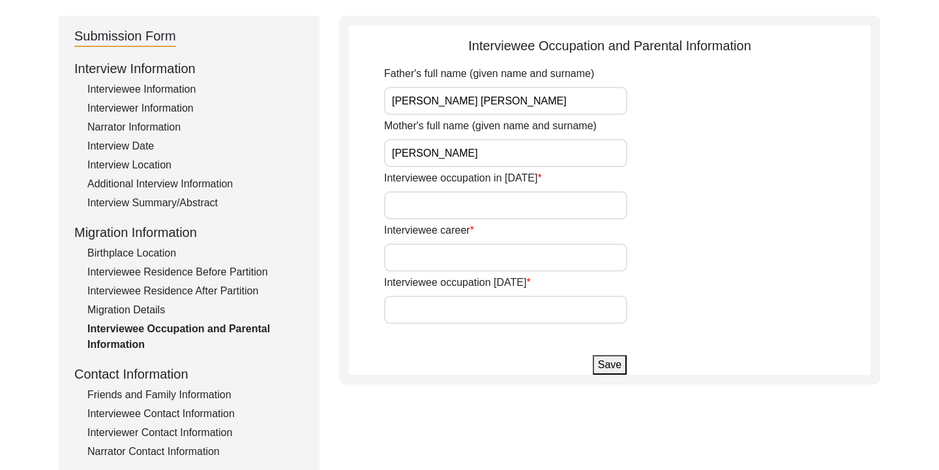
type input "None"
click at [447, 260] on input "Interviewee career" at bounding box center [505, 257] width 243 height 28
click at [449, 309] on input "Interviewee occupation [DATE]" at bounding box center [505, 309] width 243 height 28
click at [432, 252] on input "None." at bounding box center [505, 257] width 243 height 28
type input "None"
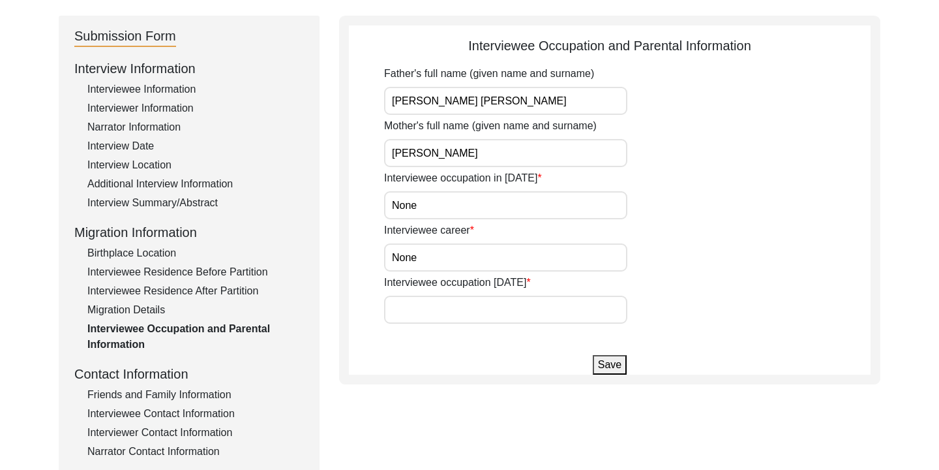
click at [426, 300] on input "Interviewee occupation [DATE]" at bounding box center [505, 309] width 243 height 28
drag, startPoint x: 488, startPoint y: 310, endPoint x: 477, endPoint y: 310, distance: 11.1
click at [477, 310] on input "Elderly (born in [DEMOGRAPHIC_DATA]), currently in her [DEMOGRAPHIC_DATA]." at bounding box center [505, 309] width 243 height 28
drag, startPoint x: 588, startPoint y: 310, endPoint x: 567, endPoint y: 311, distance: 20.2
click at [567, 311] on input "Elderly (born in [DEMOGRAPHIC_DATA]), currently in her [DEMOGRAPHIC_DATA]." at bounding box center [505, 309] width 243 height 28
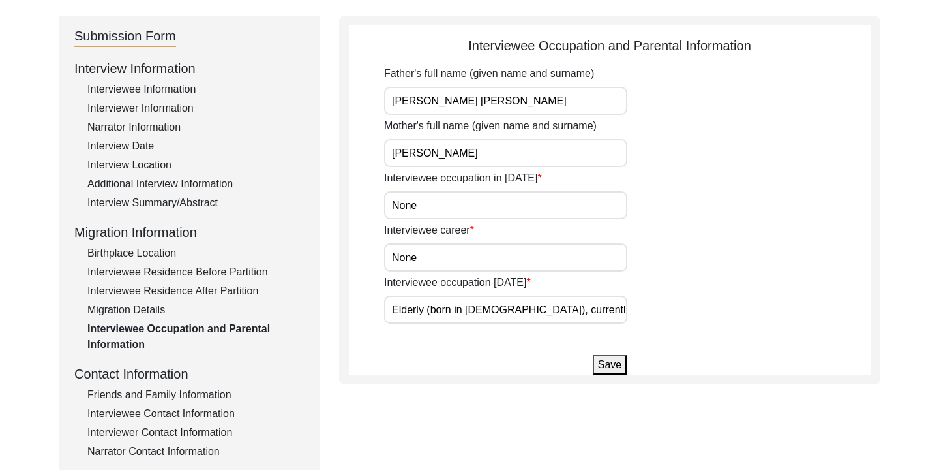
click at [564, 310] on input "Elderly (born in [DEMOGRAPHIC_DATA]), currently in her82." at bounding box center [505, 309] width 243 height 28
click at [567, 309] on input "Elderly (born in [DEMOGRAPHIC_DATA]), currently in her82." at bounding box center [505, 309] width 243 height 28
click at [582, 311] on input "Elderly (born in [DEMOGRAPHIC_DATA]), currently in her 82." at bounding box center [505, 309] width 243 height 28
type input "Elderly (born in [DEMOGRAPHIC_DATA]), currently in her [DEMOGRAPHIC_DATA]."
click at [652, 346] on app-parental-information "Interviewee Occupation and Parental Information Father's full name (given name …" at bounding box center [610, 205] width 522 height 339
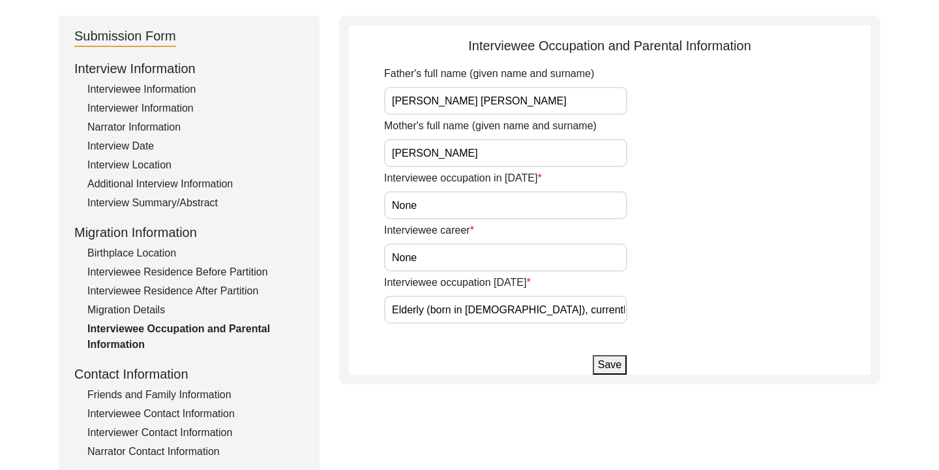
click at [611, 365] on button "Save" at bounding box center [610, 365] width 34 height 20
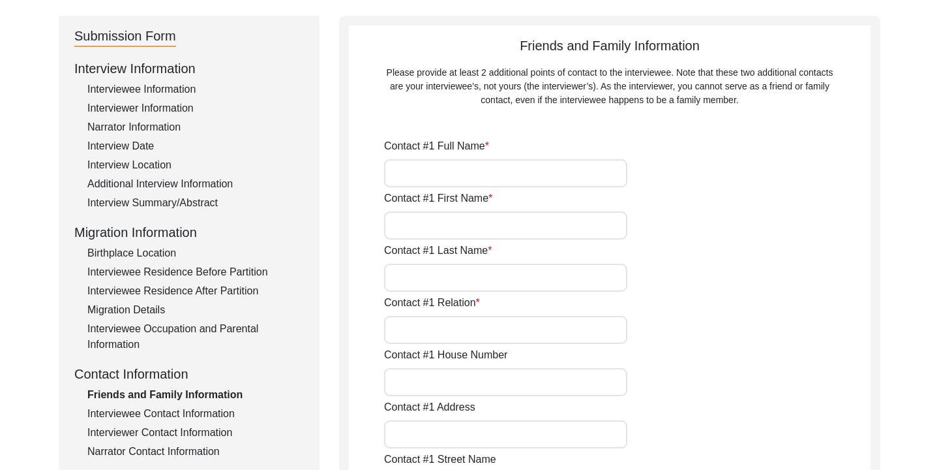
click at [552, 168] on input "Contact #1 Full Name" at bounding box center [505, 173] width 243 height 28
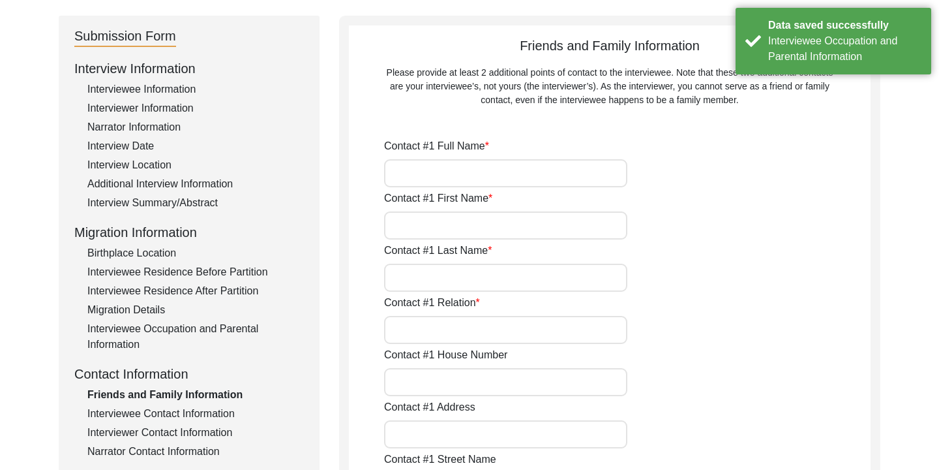
click at [684, 166] on div "Contact #1 Full Name" at bounding box center [627, 162] width 487 height 49
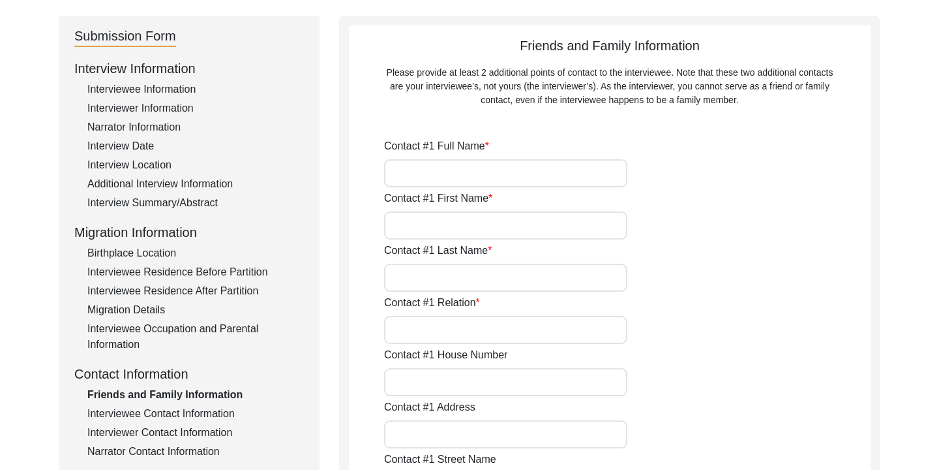
click at [517, 173] on input "Contact #1 Full Name" at bounding box center [505, 173] width 243 height 28
type input "J"
type input "[PERSON_NAME]"
click at [512, 205] on div "Contact #1 First Name" at bounding box center [627, 214] width 487 height 49
click at [494, 222] on input "Contact #1 First Name" at bounding box center [505, 225] width 243 height 28
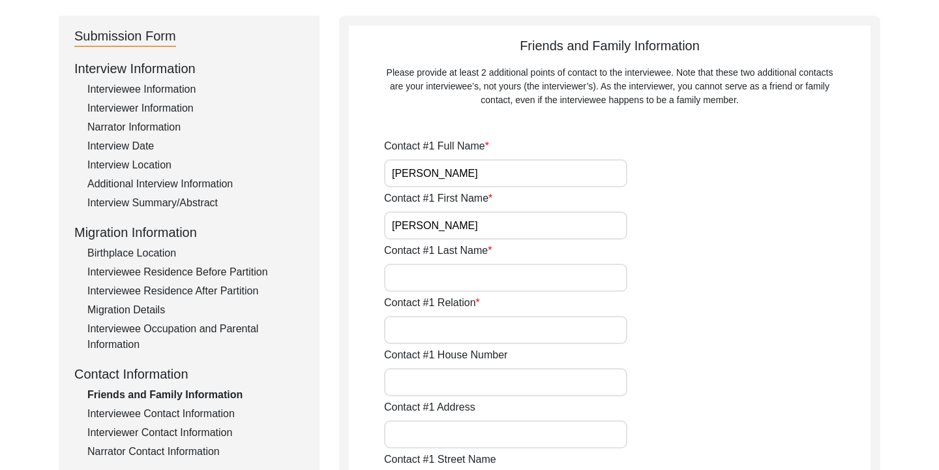
type input "[PERSON_NAME]"
click at [496, 275] on input "Contact #1 Last Name" at bounding box center [505, 278] width 243 height 28
type input "[PERSON_NAME]"
click at [466, 325] on input "Contact #1 Relation" at bounding box center [505, 330] width 243 height 28
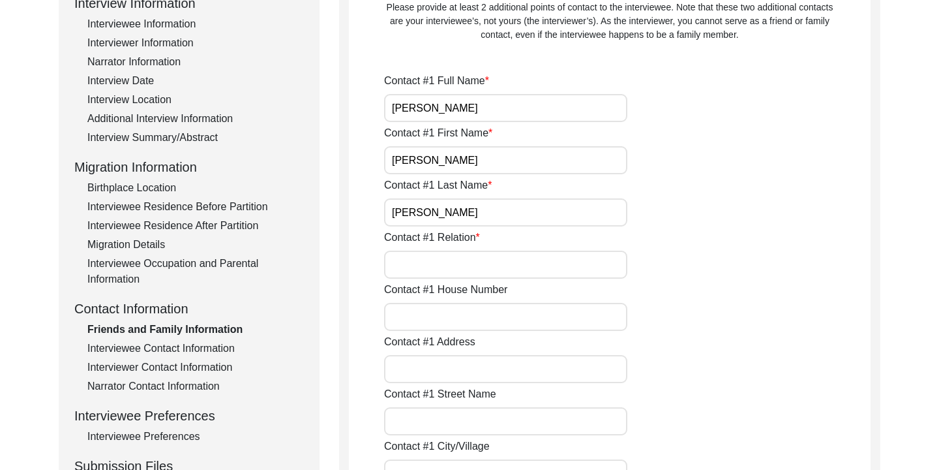
scroll to position [206, 0]
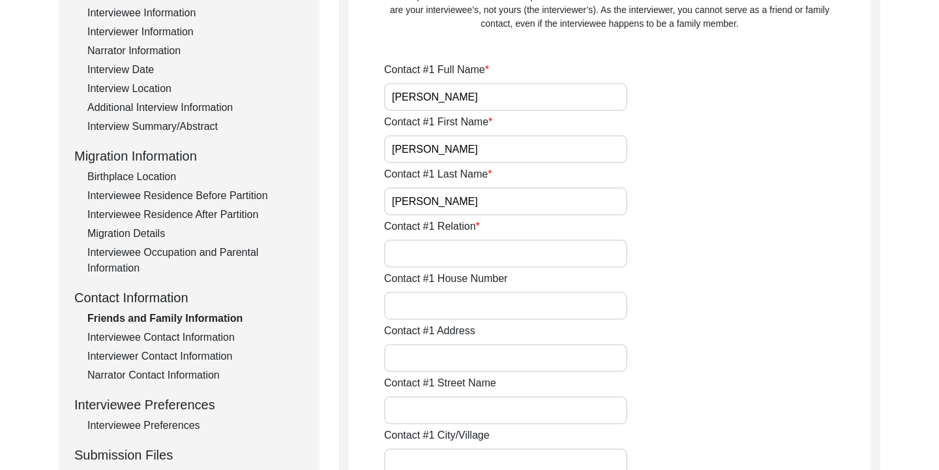
click at [488, 254] on input "Contact #1 Relation" at bounding box center [505, 253] width 243 height 28
type input "B"
type input "Village Community Member"
click at [466, 298] on input "Contact #1 House Number" at bounding box center [505, 306] width 243 height 28
type input "570"
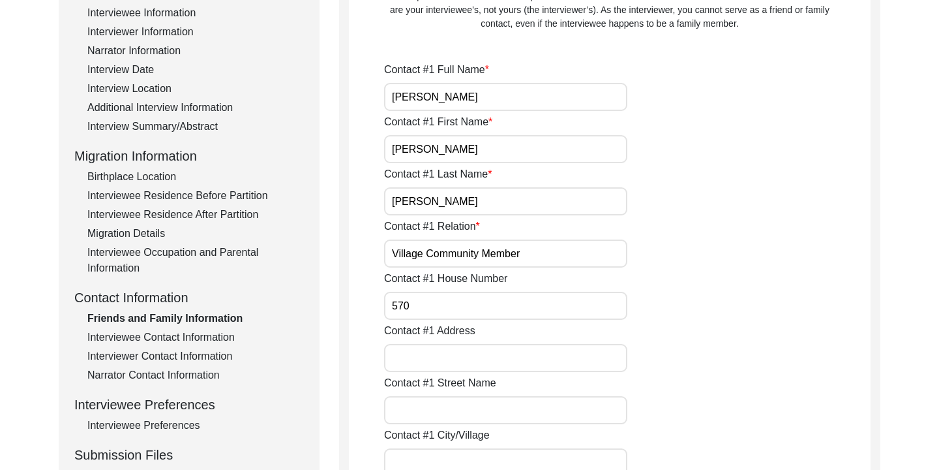
click at [483, 362] on input "Contact #1 Address" at bounding box center [505, 358] width 243 height 28
type input "[GEOGRAPHIC_DATA], HATHAZARI, 4330, CHATTOGRAM"
type input "Chattogram"
type input "4330"
type input "[GEOGRAPHIC_DATA]"
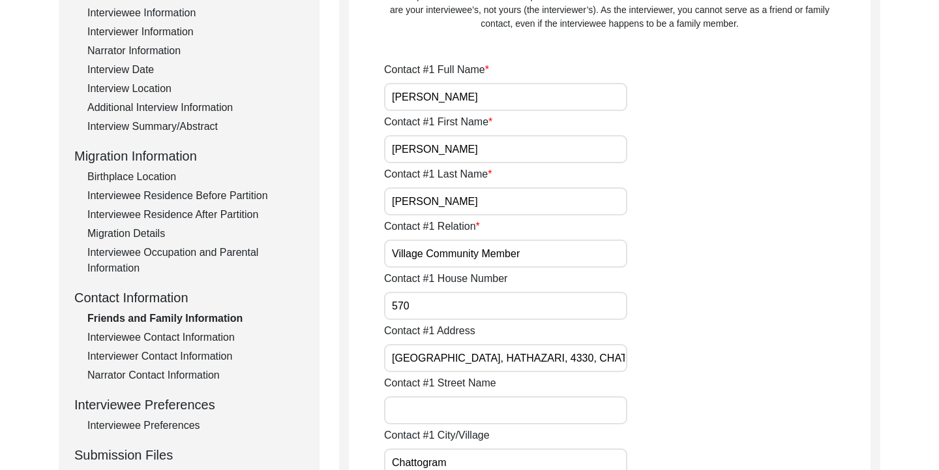
type input "01919199977"
type input "[EMAIL_ADDRESS][DOMAIN_NAME]"
drag, startPoint x: 598, startPoint y: 357, endPoint x: 437, endPoint y: 359, distance: 161.1
click at [437, 359] on input "[GEOGRAPHIC_DATA], HATHAZARI, 4330, CHATTOGRAM" at bounding box center [505, 358] width 243 height 28
type input "Alipur, Hathazari, [STREET_ADDRESS]"
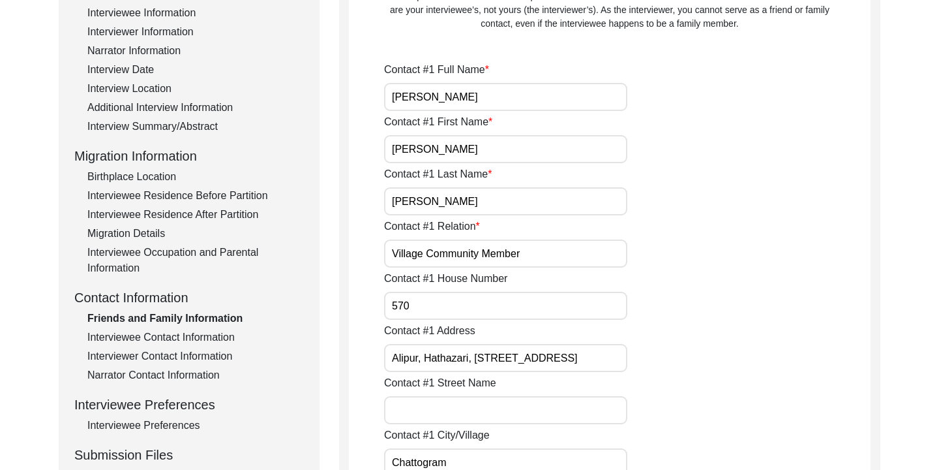
click at [687, 375] on div "Contact #1 Street Name" at bounding box center [627, 399] width 487 height 49
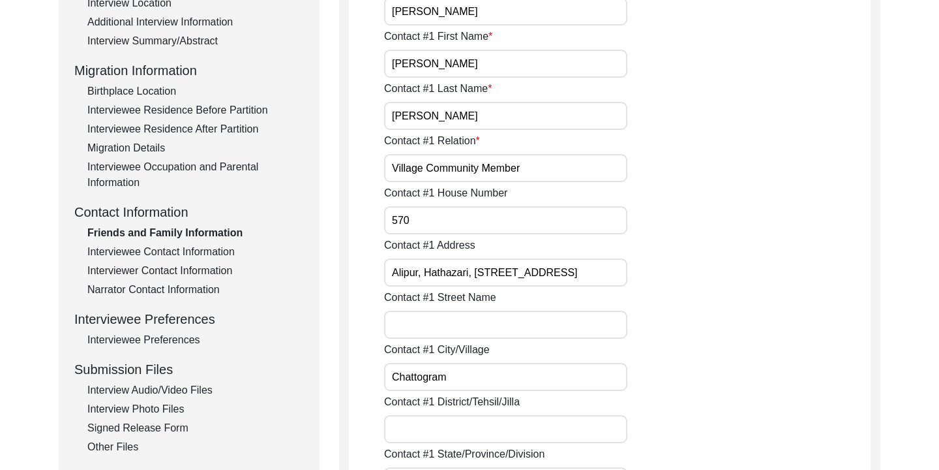
scroll to position [300, 0]
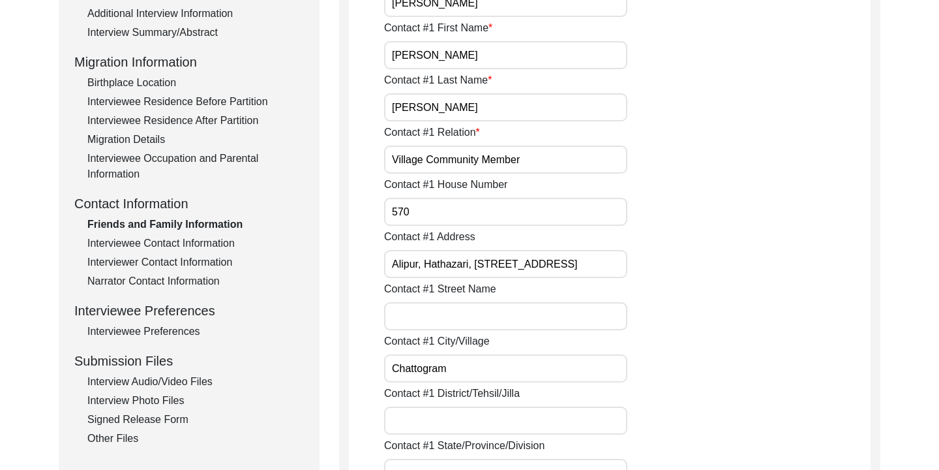
click at [534, 320] on input "Contact #1 Street Name" at bounding box center [505, 316] width 243 height 28
type input "[PERSON_NAME] [PERSON_NAME]"
drag, startPoint x: 455, startPoint y: 370, endPoint x: 392, endPoint y: 370, distance: 62.6
click at [392, 370] on input "Chattogram" at bounding box center [505, 368] width 243 height 28
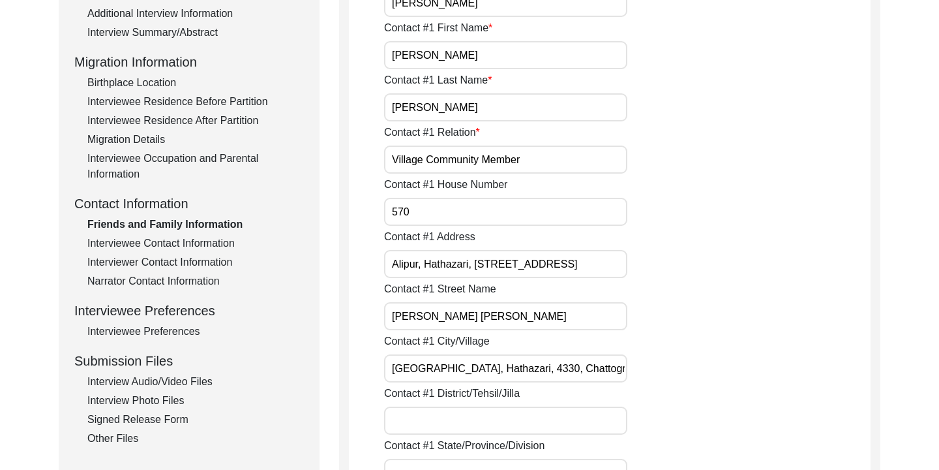
type input "[GEOGRAPHIC_DATA], Hathazari, 4330, Chattogram"
click at [612, 389] on div "Contact #1 District/Tehsil/Jilla" at bounding box center [627, 409] width 487 height 49
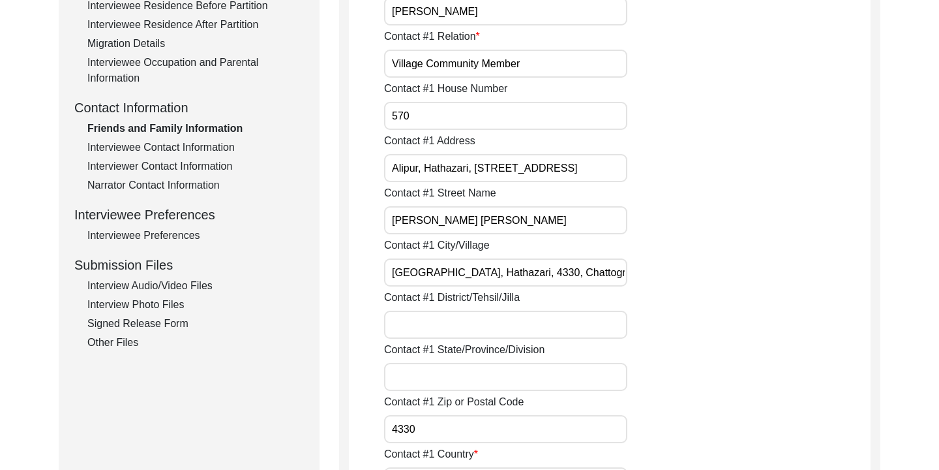
scroll to position [401, 0]
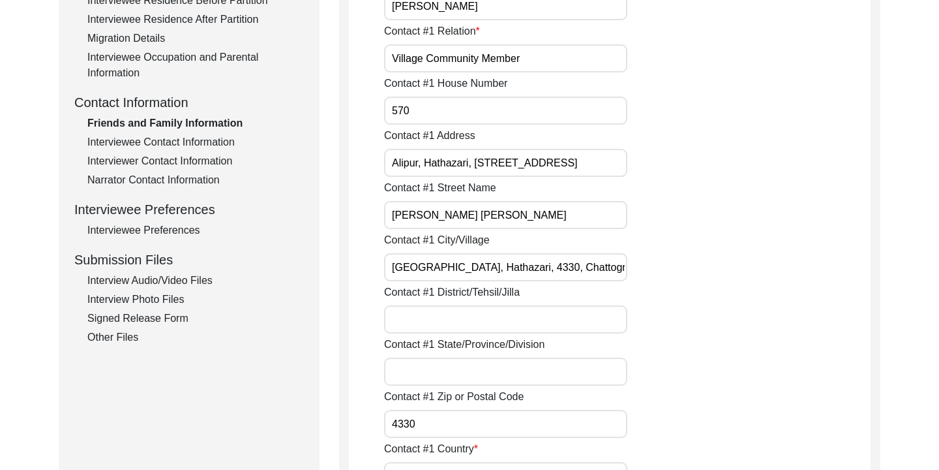
click at [541, 323] on input "Contact #1 District/Tehsil/Jilla" at bounding box center [505, 319] width 243 height 28
type input "Chattogram Division"
click at [477, 376] on input "Contact #1 State/Province/Division" at bounding box center [505, 371] width 243 height 28
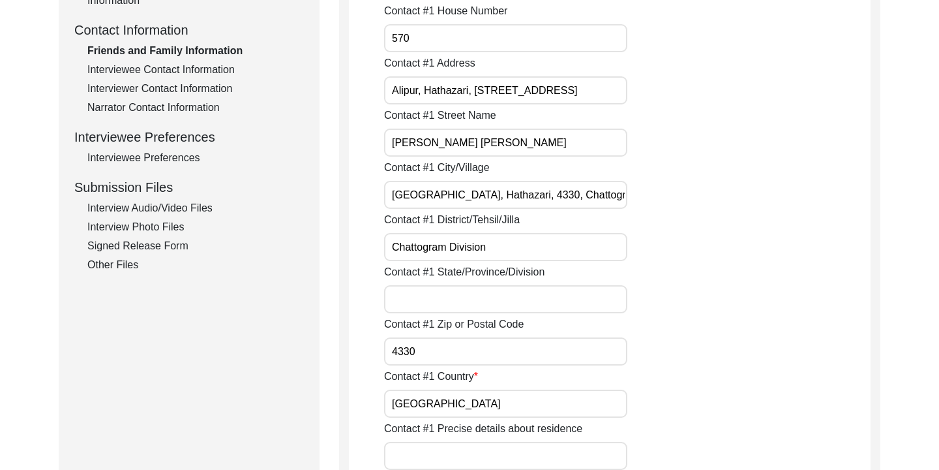
scroll to position [474, 0]
click at [724, 219] on div "Contact #1 District/Tehsil/[PERSON_NAME] Division" at bounding box center [627, 235] width 487 height 49
click at [501, 299] on input "Contact #1 State/Province/Division" at bounding box center [505, 298] width 243 height 28
type input "Chattogram Division"
click at [669, 328] on div "Contact #1 Zip or Postal Code 4330" at bounding box center [627, 340] width 487 height 49
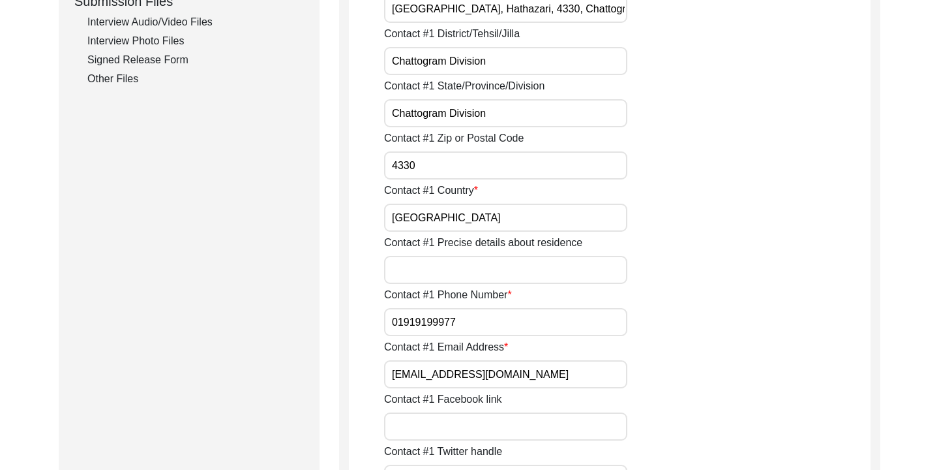
scroll to position [664, 0]
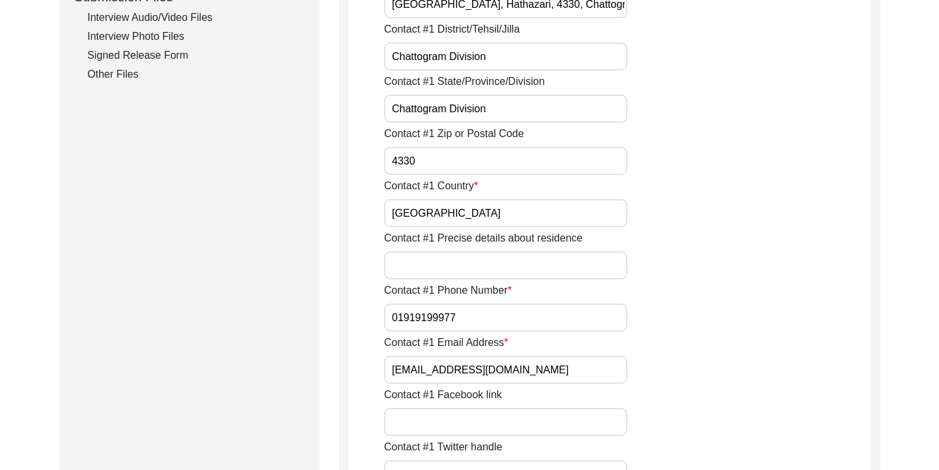
drag, startPoint x: 549, startPoint y: 369, endPoint x: 373, endPoint y: 374, distance: 175.5
drag, startPoint x: 548, startPoint y: 368, endPoint x: 393, endPoint y: 367, distance: 154.6
click at [393, 367] on input "[EMAIL_ADDRESS][DOMAIN_NAME]" at bounding box center [505, 369] width 243 height 28
drag, startPoint x: 471, startPoint y: 318, endPoint x: 386, endPoint y: 318, distance: 84.8
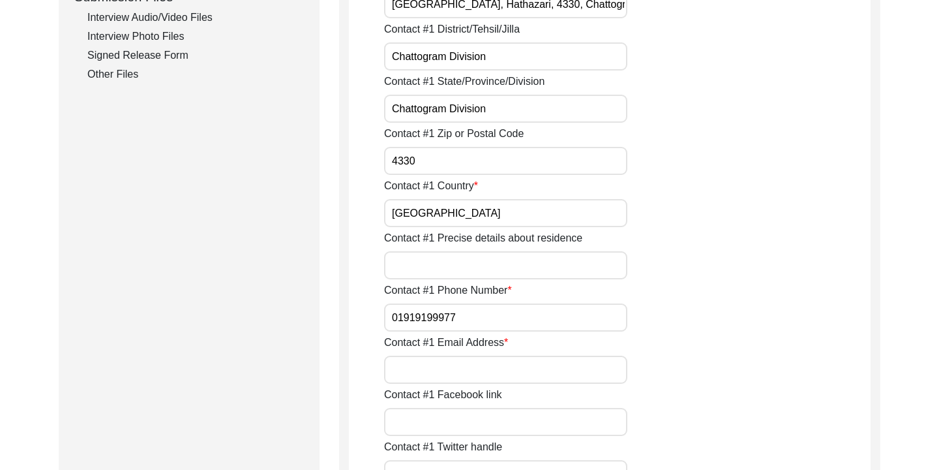
click at [386, 318] on input "01919199977" at bounding box center [505, 317] width 243 height 28
click at [691, 303] on div "Contact #1 Phone Number" at bounding box center [627, 306] width 487 height 49
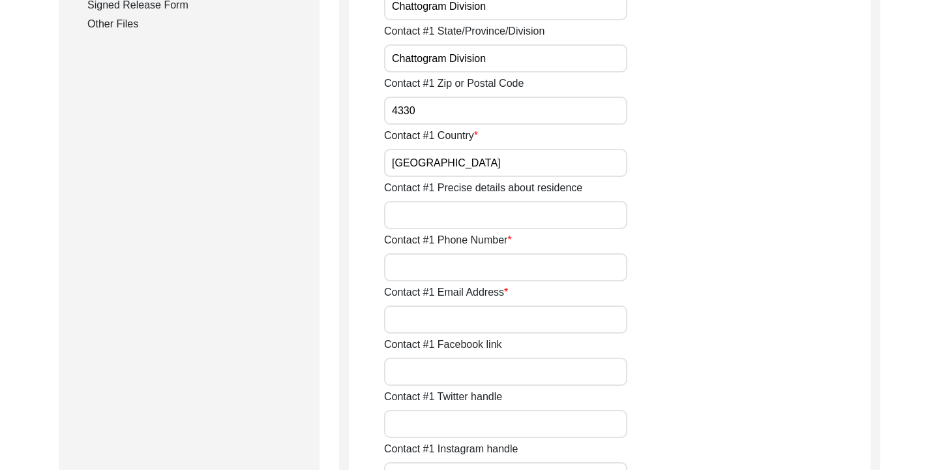
click at [569, 320] on input "Contact #1 Email Address" at bounding box center [505, 319] width 243 height 28
type input "[EMAIL_ADDRESS][DOMAIN_NAME]"
click at [543, 277] on input "Contact #1 Phone Number" at bounding box center [505, 267] width 243 height 28
type input "[PHONE_NUMBER]"
click at [713, 298] on div "Contact #1 Email Address [EMAIL_ADDRESS][DOMAIN_NAME]" at bounding box center [627, 308] width 487 height 49
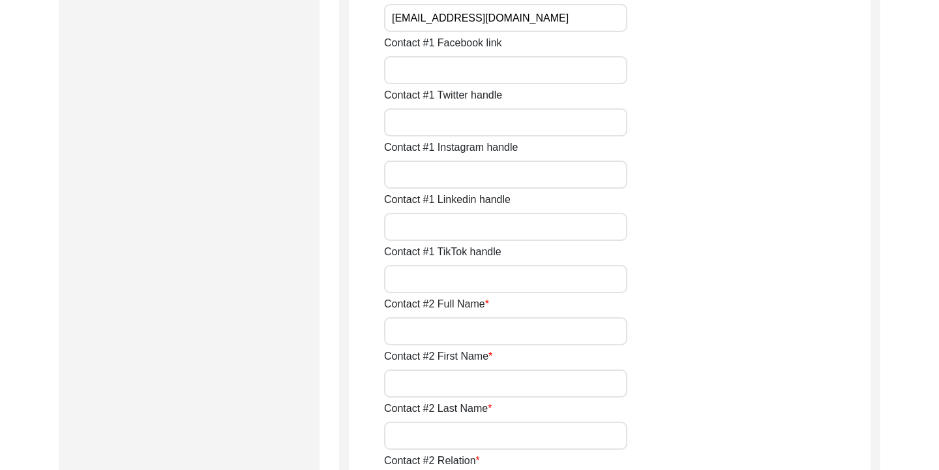
scroll to position [1016, 0]
click at [507, 329] on input "Contact #2 Full Name" at bounding box center [505, 330] width 243 height 28
type input "[PERSON_NAME]"
click at [491, 393] on input "Contact #2 First Name" at bounding box center [505, 383] width 243 height 28
click at [389, 384] on input "[PERSON_NAME]" at bounding box center [505, 383] width 243 height 28
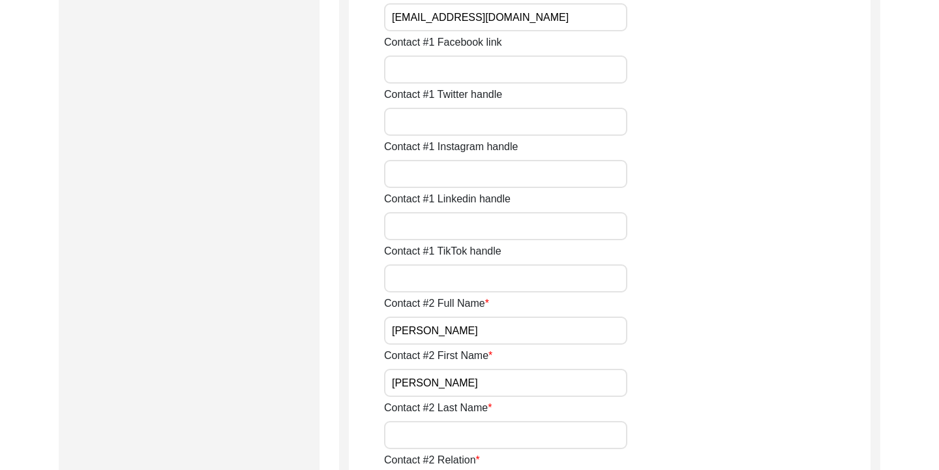
type input "[PERSON_NAME]"
click at [408, 427] on input "Contact #2 Last Name" at bounding box center [505, 435] width 243 height 28
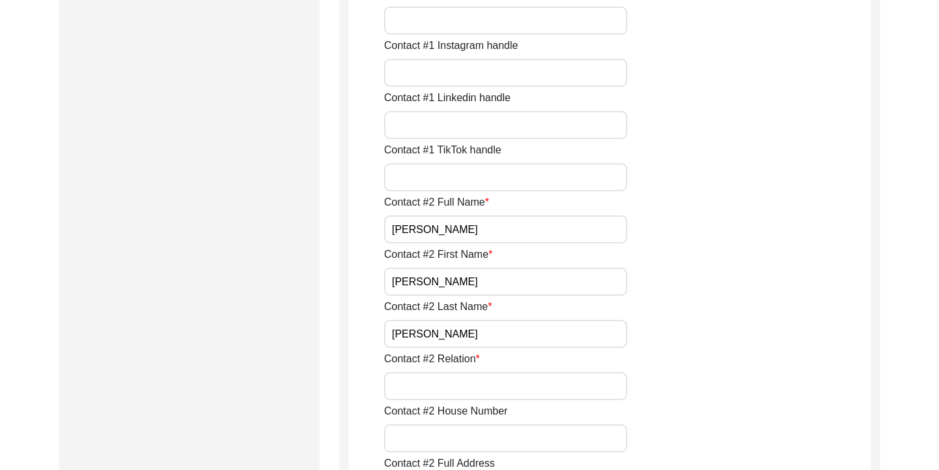
scroll to position [1128, 0]
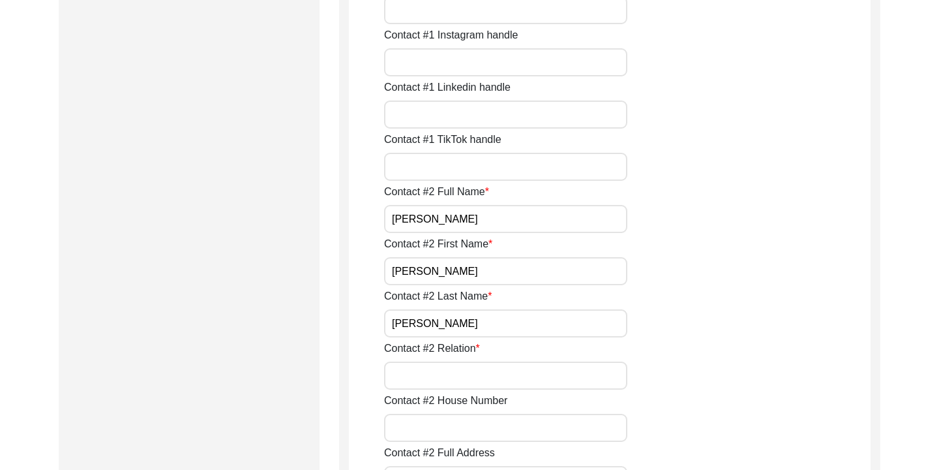
type input "[PERSON_NAME]"
click at [476, 345] on label "Contact #2 Relation" at bounding box center [432, 348] width 96 height 16
click at [476, 361] on input "Contact #2 Relation" at bounding box center [505, 375] width 243 height 28
click at [450, 372] on input "Contact #2 Relation" at bounding box center [505, 375] width 243 height 28
type input "g"
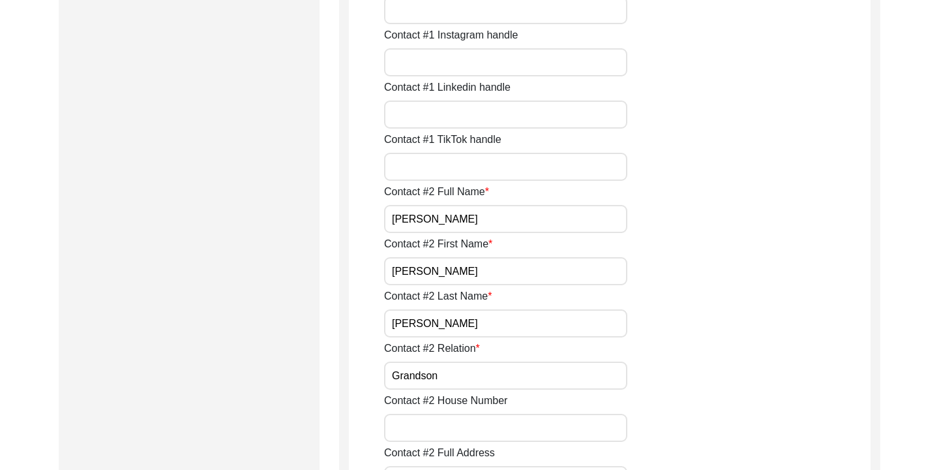
type input "Grandson"
click at [477, 428] on input "Contact #2 House Number" at bounding box center [505, 428] width 243 height 28
click at [636, 383] on div "Contact #2 Relation Grandson" at bounding box center [627, 364] width 487 height 49
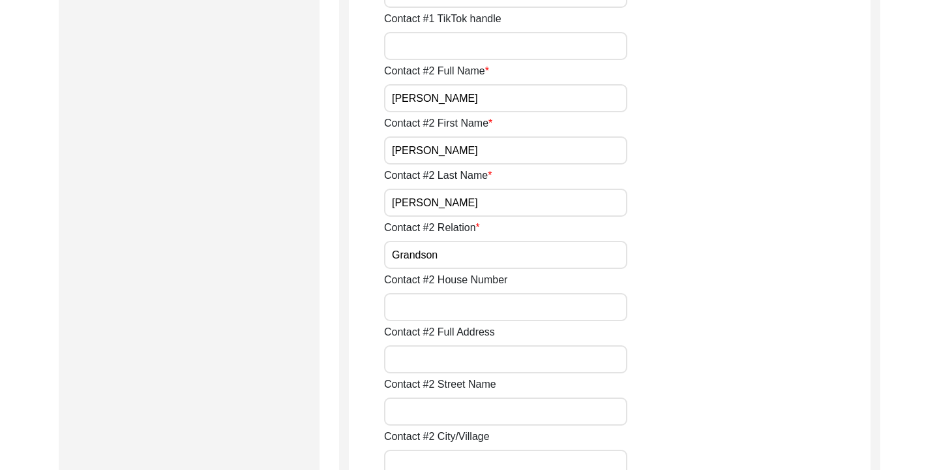
scroll to position [1273, 0]
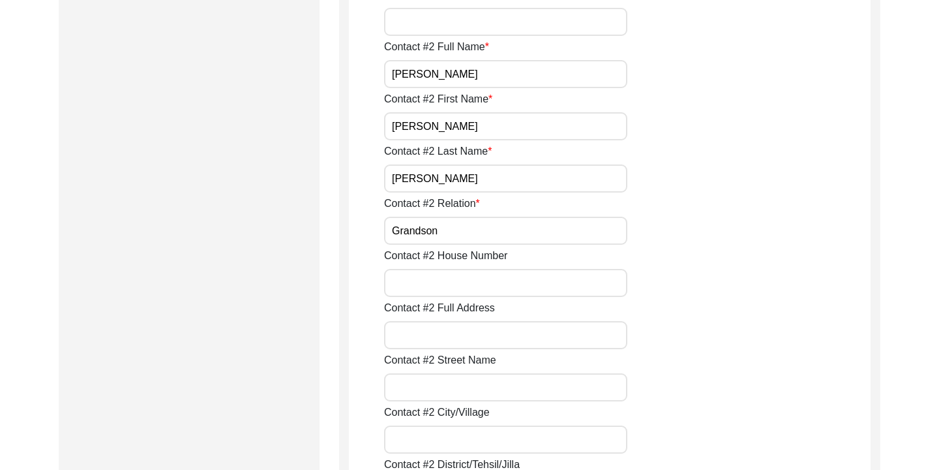
click at [499, 329] on input "Contact #2 Full Address" at bounding box center [505, 335] width 243 height 28
type input "[GEOGRAPHIC_DATA], HATHAZARI, 4330, CHATTOGRAM"
type input "Chattogram"
type input "4330"
type input "[GEOGRAPHIC_DATA]"
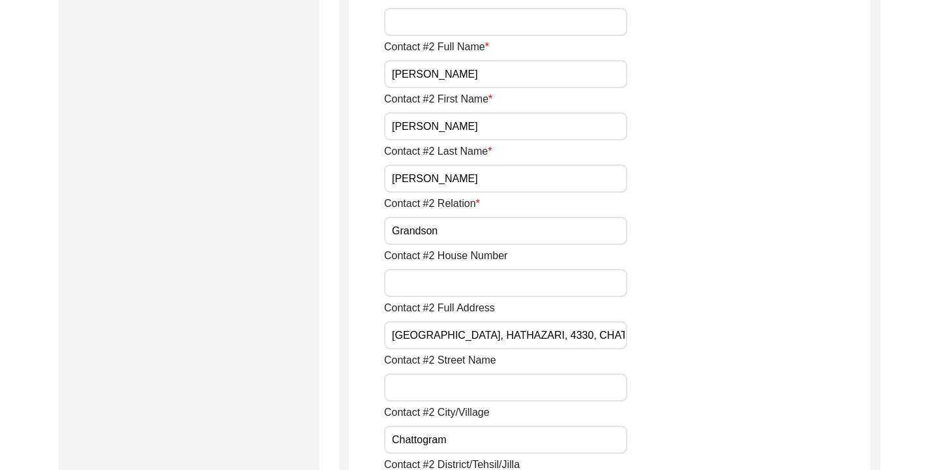
type input "01919199977"
type input "[EMAIL_ADDRESS][DOMAIN_NAME]"
drag, startPoint x: 513, startPoint y: 335, endPoint x: 434, endPoint y: 339, distance: 79.0
click at [434, 339] on input "[GEOGRAPHIC_DATA], HATHAZARI, 4330, CHATTOGRAM" at bounding box center [505, 335] width 243 height 28
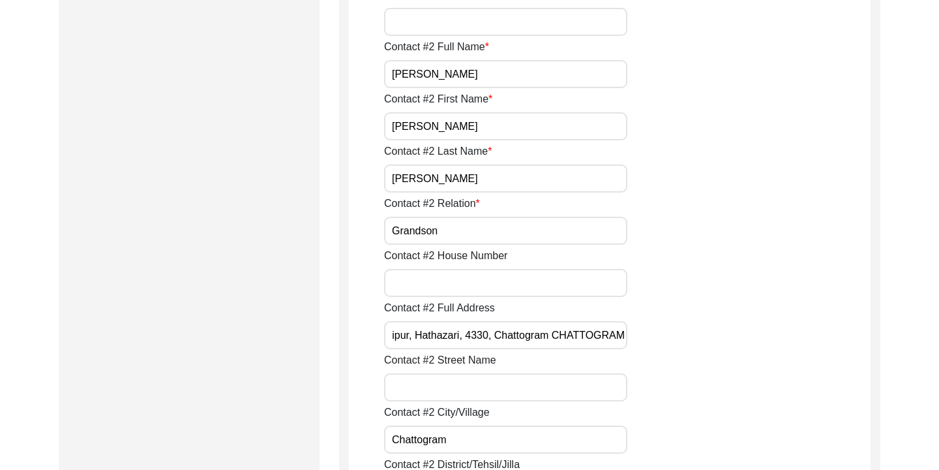
drag, startPoint x: 560, startPoint y: 335, endPoint x: 640, endPoint y: 335, distance: 79.6
click at [639, 335] on div "Contact #2 Full Address [GEOGRAPHIC_DATA]" at bounding box center [627, 324] width 487 height 49
type input "[GEOGRAPHIC_DATA], Hathazari, 4330, Chattogram"
click at [726, 318] on div "Contact #2 Full Address [GEOGRAPHIC_DATA]" at bounding box center [627, 324] width 487 height 49
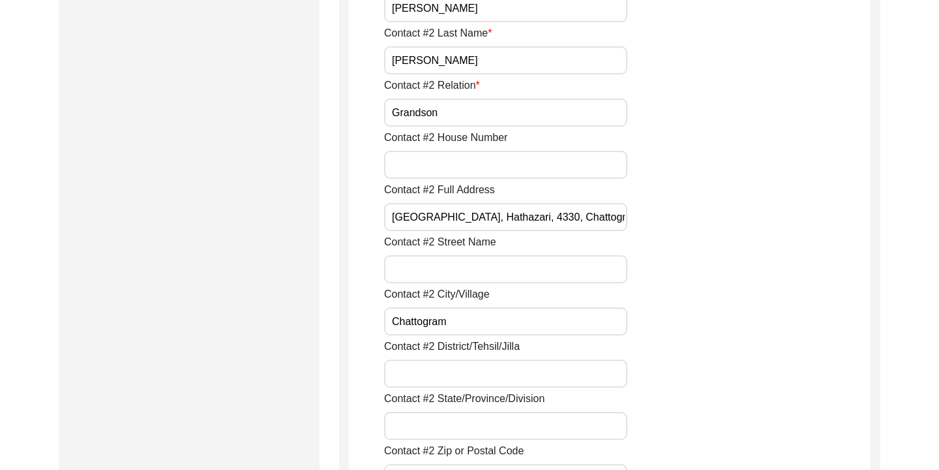
scroll to position [1394, 0]
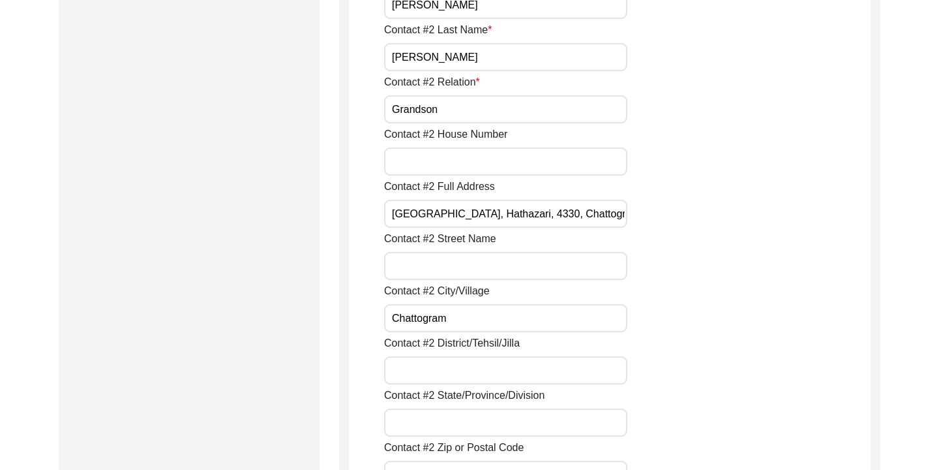
click at [485, 265] on input "Contact #2 Street Name" at bounding box center [505, 266] width 243 height 28
click at [426, 264] on input "[PERSON_NAME] [PERSON_NAME]" at bounding box center [505, 266] width 243 height 28
type input "[PERSON_NAME] [PERSON_NAME]"
drag, startPoint x: 457, startPoint y: 317, endPoint x: 376, endPoint y: 320, distance: 80.9
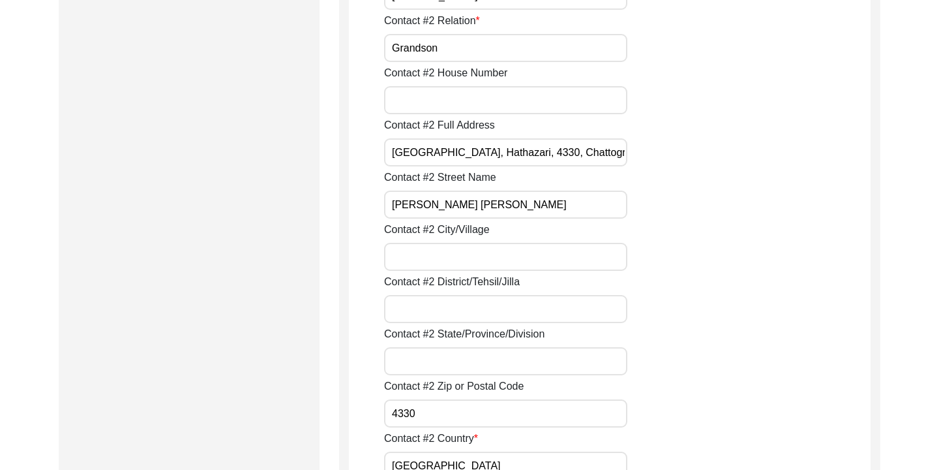
scroll to position [1459, 0]
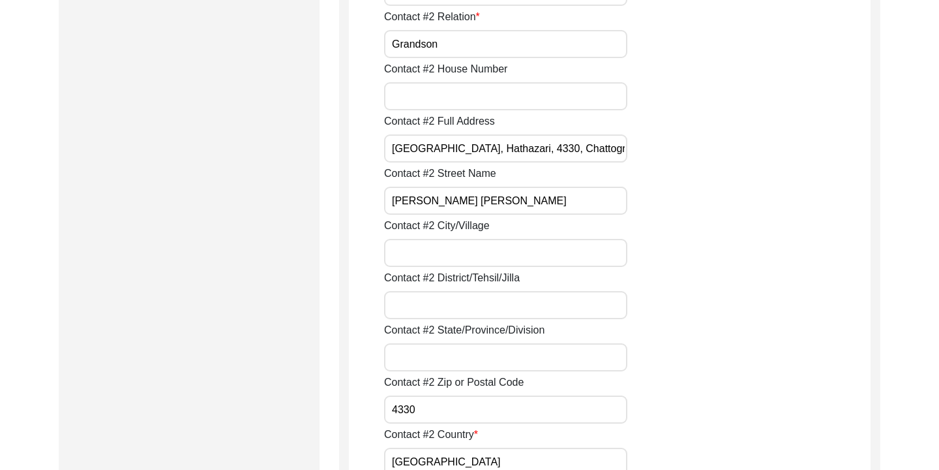
click at [483, 314] on input "Contact #2 District/Tehsil/Jilla" at bounding box center [505, 305] width 243 height 28
type input "Chattogram Division"
click at [636, 359] on div "Contact #2 State/Province/Division" at bounding box center [627, 346] width 487 height 49
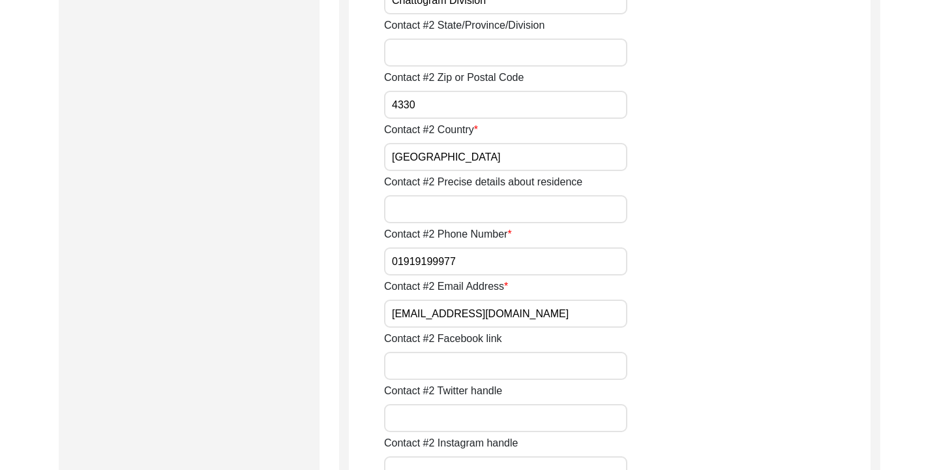
scroll to position [1772, 0]
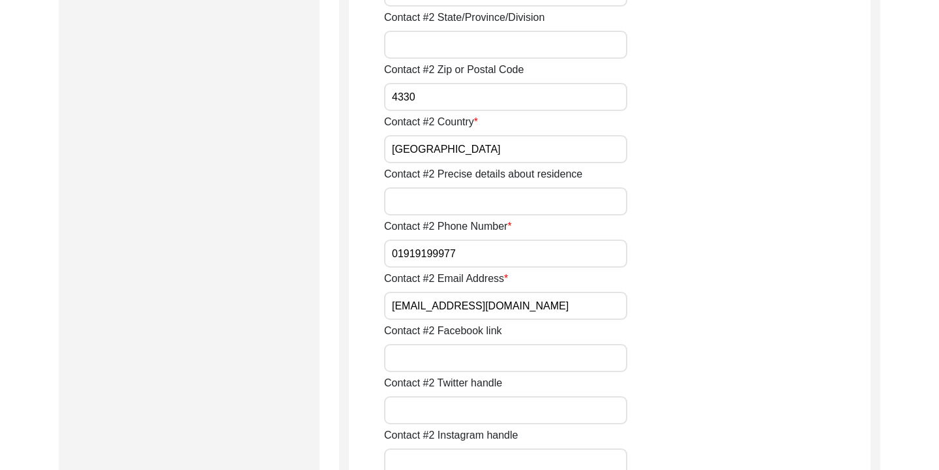
drag, startPoint x: 465, startPoint y: 251, endPoint x: 379, endPoint y: 253, distance: 86.1
type input "[PHONE_NUMBER]"
click at [732, 306] on div "Contact #2 Email Address [EMAIL_ADDRESS][DOMAIN_NAME]" at bounding box center [627, 295] width 487 height 49
drag, startPoint x: 547, startPoint y: 306, endPoint x: 376, endPoint y: 316, distance: 170.5
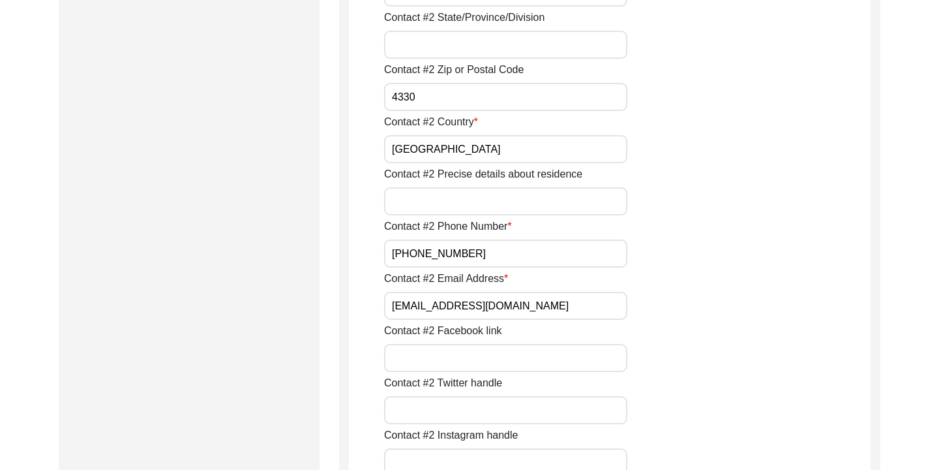
type input "s"
type input "o"
type input "[EMAIL_ADDRESS][DOMAIN_NAME]"
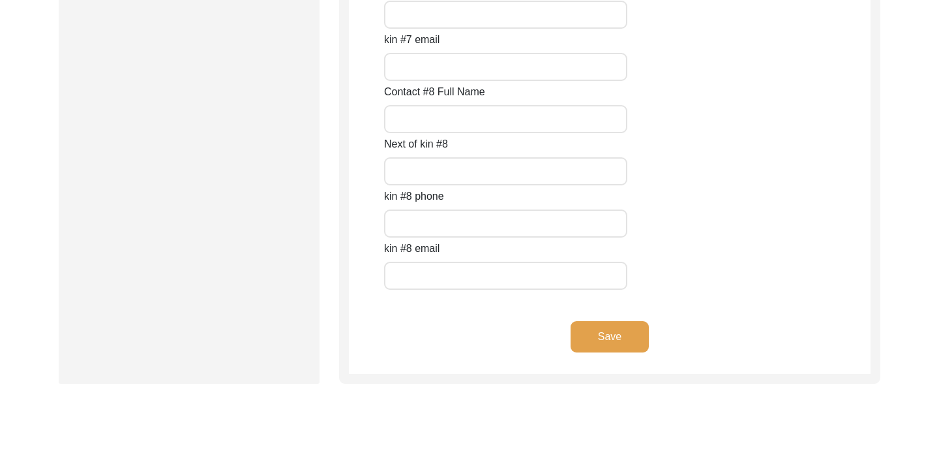
scroll to position [5827, 0]
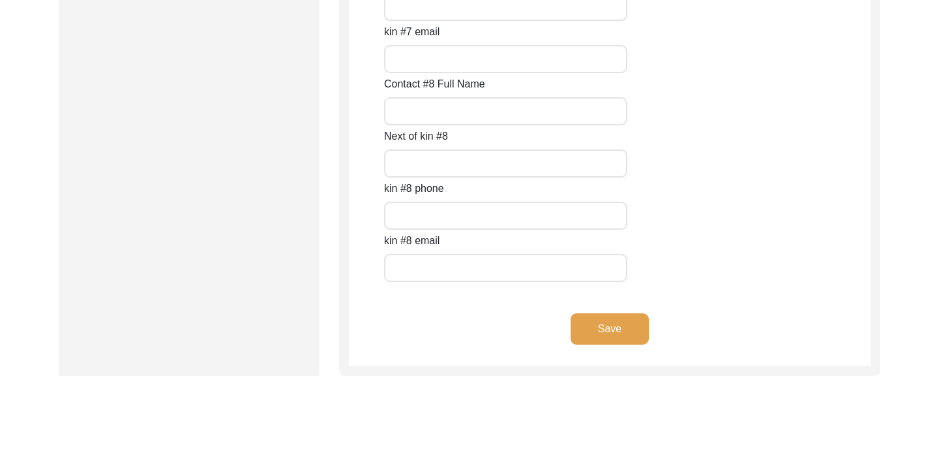
click at [643, 328] on button "Save" at bounding box center [610, 328] width 78 height 31
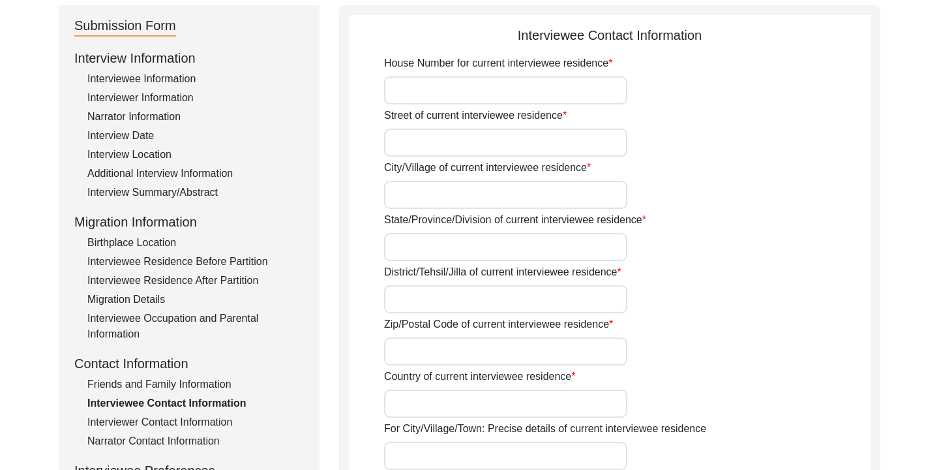
scroll to position [135, 0]
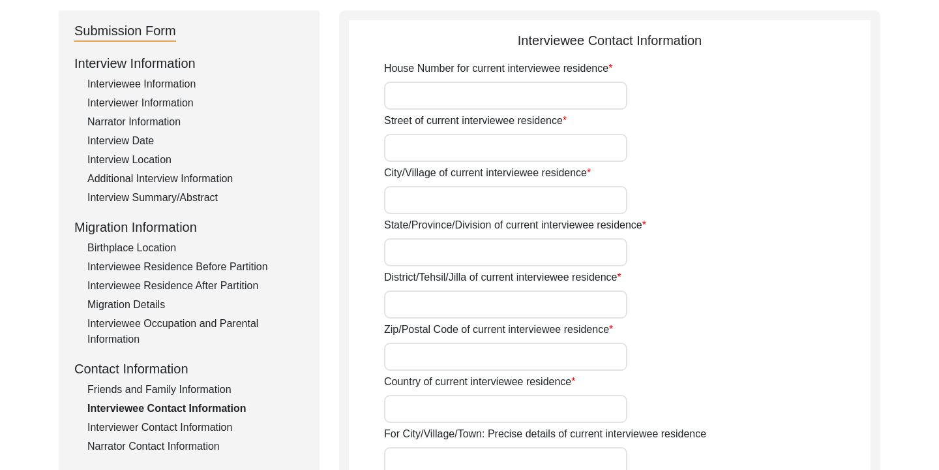
click at [481, 100] on input "House Number for current interviewee residence" at bounding box center [505, 96] width 243 height 28
type input "571"
click at [444, 143] on input "Street of current interviewee residence" at bounding box center [505, 148] width 243 height 28
type input "[PERSON_NAME] [PERSON_NAME], [GEOGRAPHIC_DATA], [GEOGRAPHIC_DATA]"
click at [475, 192] on input "City/Village of current interviewee residence" at bounding box center [505, 200] width 243 height 28
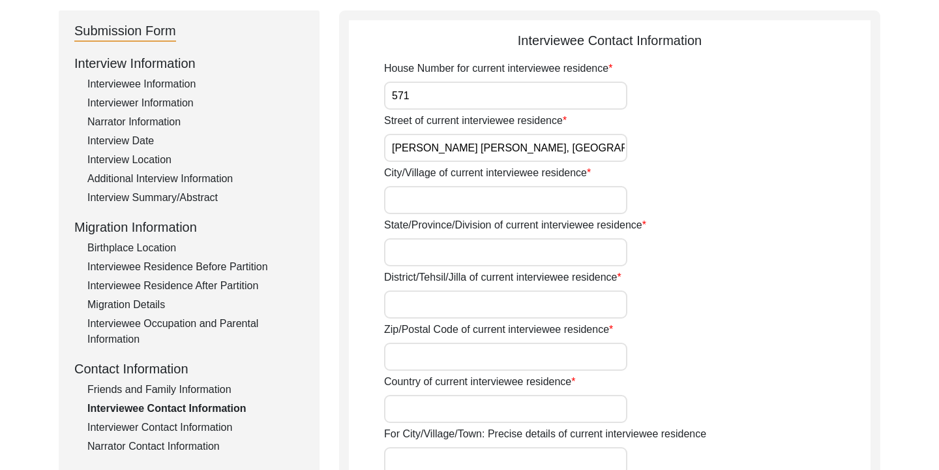
type input "[PERSON_NAME] [PERSON_NAME], [GEOGRAPHIC_DATA], [GEOGRAPHIC_DATA]"
type input "4330"
type input "[GEOGRAPHIC_DATA]"
type input "[PERSON_NAME] [PERSON_NAME], [GEOGRAPHIC_DATA], [GEOGRAPHIC_DATA]"
type input "01919199977"
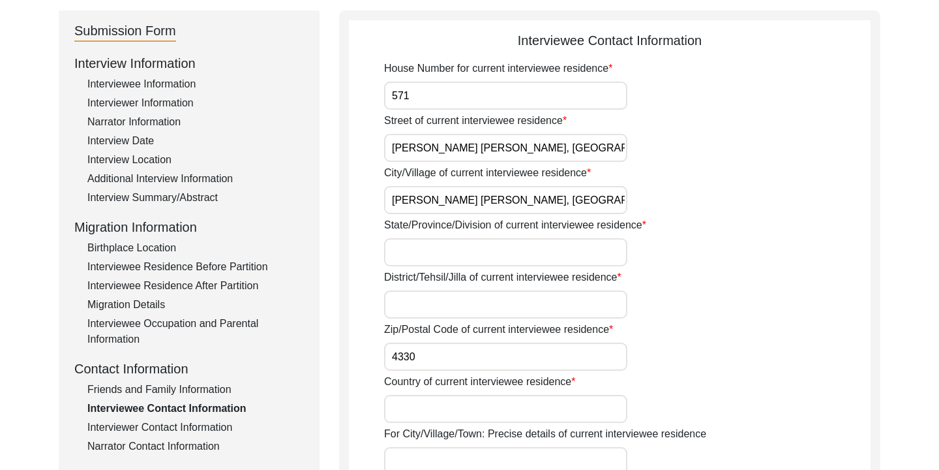
type input "[EMAIL_ADDRESS][DOMAIN_NAME]"
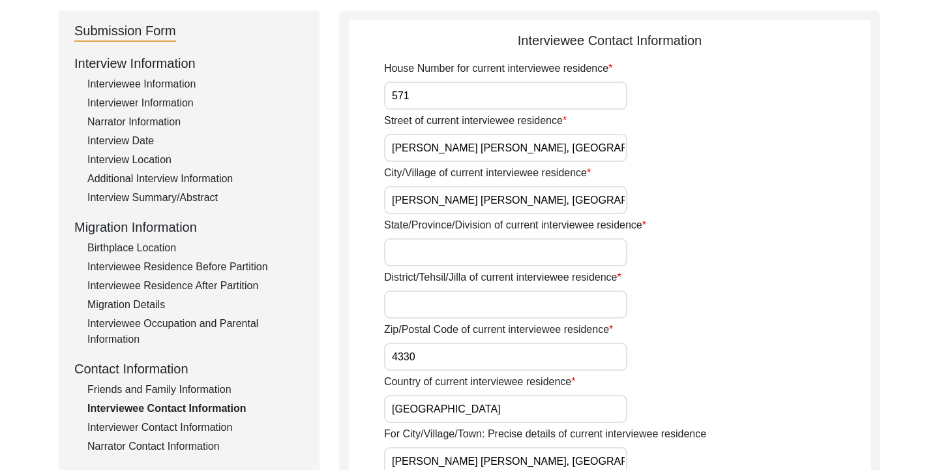
click at [556, 198] on input "[PERSON_NAME] [PERSON_NAME], [GEOGRAPHIC_DATA], [GEOGRAPHIC_DATA]" at bounding box center [505, 200] width 243 height 28
drag, startPoint x: 519, startPoint y: 201, endPoint x: 363, endPoint y: 215, distance: 156.5
drag, startPoint x: 474, startPoint y: 200, endPoint x: 438, endPoint y: 200, distance: 35.9
click at [432, 200] on input "[PERSON_NAME], [GEOGRAPHIC_DATA], Hathazarihury Bari" at bounding box center [505, 200] width 243 height 28
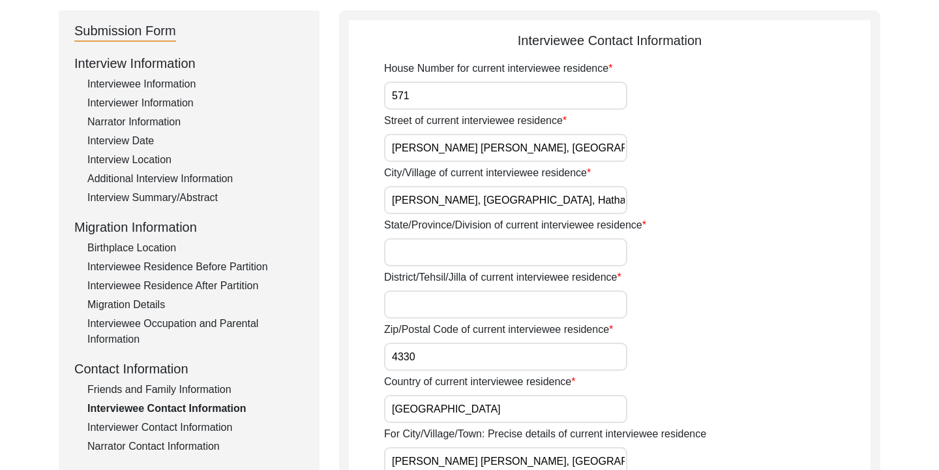
drag, startPoint x: 480, startPoint y: 202, endPoint x: 389, endPoint y: 194, distance: 91.0
click at [389, 194] on input "[PERSON_NAME], [GEOGRAPHIC_DATA], Hathazarihury Bari" at bounding box center [505, 200] width 243 height 28
drag, startPoint x: 519, startPoint y: 203, endPoint x: 472, endPoint y: 200, distance: 47.0
click at [472, 200] on input "Alipur, Hathazarihury Bari" at bounding box center [505, 200] width 243 height 28
type input "Alipur, Hathazari"
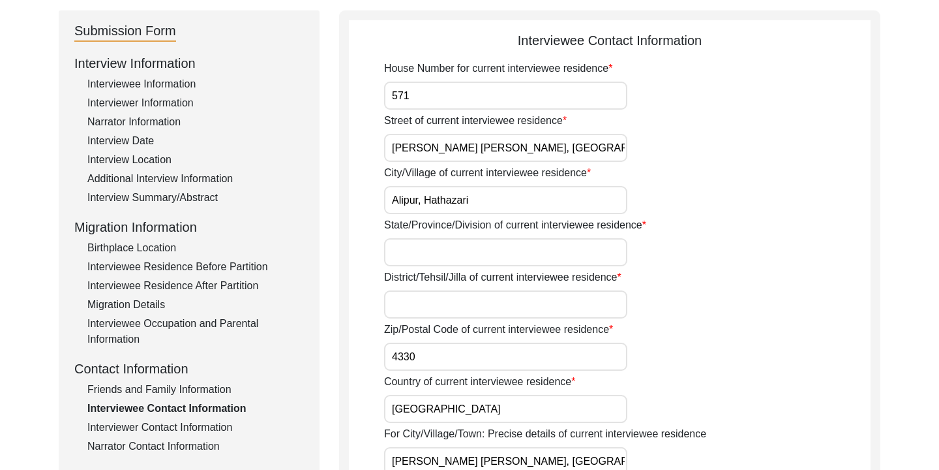
click at [472, 245] on input "State/Province/Division of current interviewee residence" at bounding box center [505, 252] width 243 height 28
type input "Chattogram Division"
click at [472, 300] on input "District/Tehsil/Jilla of current interviewee residence" at bounding box center [505, 304] width 243 height 28
drag, startPoint x: 462, startPoint y: 305, endPoint x: 402, endPoint y: 304, distance: 60.7
click at [402, 304] on input "Chittagong" at bounding box center [505, 304] width 243 height 28
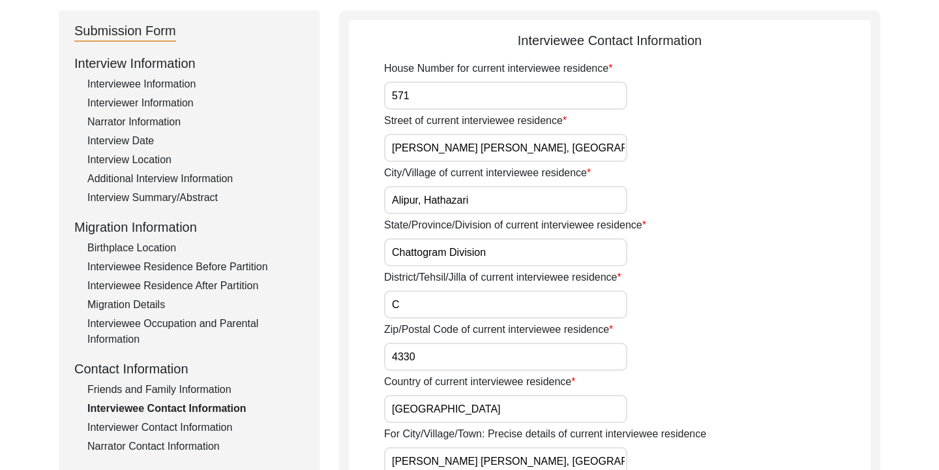
type input "Chattogram Division"
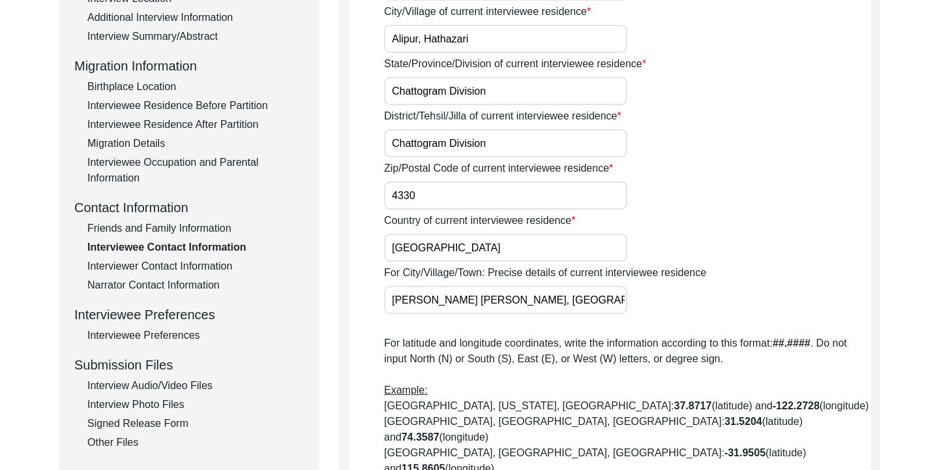
scroll to position [324, 0]
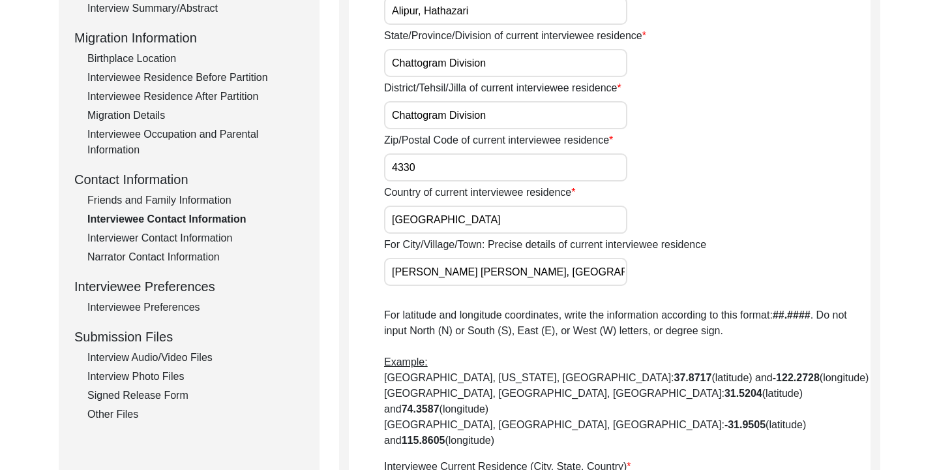
click at [555, 271] on input "[PERSON_NAME] [PERSON_NAME], [GEOGRAPHIC_DATA], [GEOGRAPHIC_DATA]" at bounding box center [505, 272] width 243 height 28
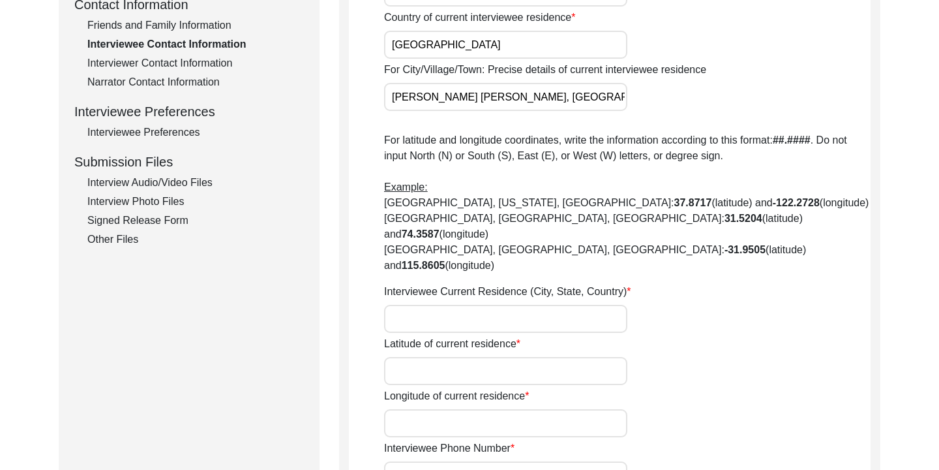
scroll to position [519, 0]
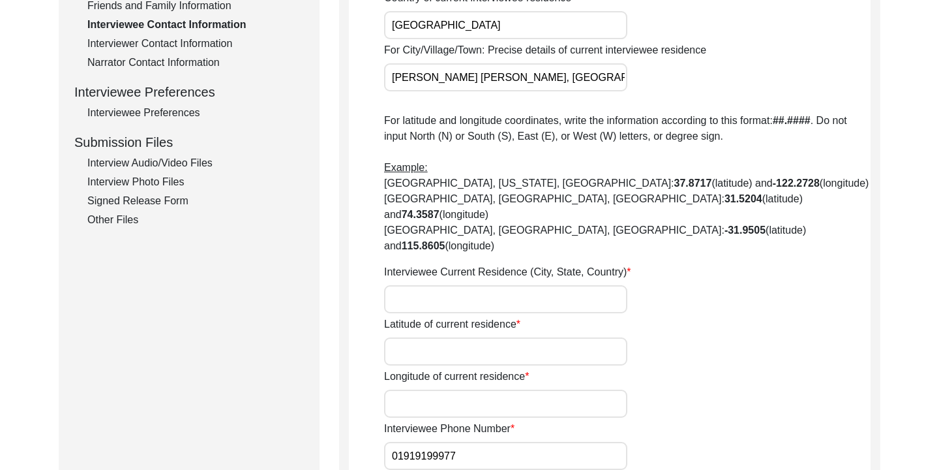
type input "[PERSON_NAME] [PERSON_NAME], [GEOGRAPHIC_DATA], 4330, [GEOGRAPHIC_DATA]"
click at [462, 285] on input "Interviewee Current Residence (City, State, Country)" at bounding box center [505, 299] width 243 height 28
click at [638, 264] on div "Interviewee Current Residence (City, State, Country)" at bounding box center [627, 288] width 487 height 49
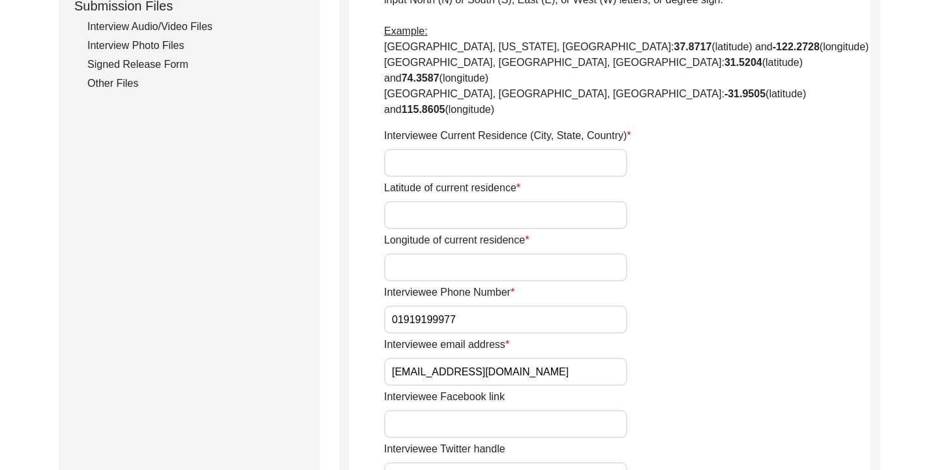
scroll to position [656, 0]
drag, startPoint x: 475, startPoint y: 290, endPoint x: 368, endPoint y: 275, distance: 108.0
click at [368, 275] on app-contact-information "Interviewee Contact Information House Number for current interviewee residence …" at bounding box center [610, 173] width 522 height 1327
drag, startPoint x: 532, startPoint y: 340, endPoint x: 387, endPoint y: 343, distance: 145.5
click at [387, 356] on input "[EMAIL_ADDRESS][DOMAIN_NAME]" at bounding box center [505, 370] width 243 height 28
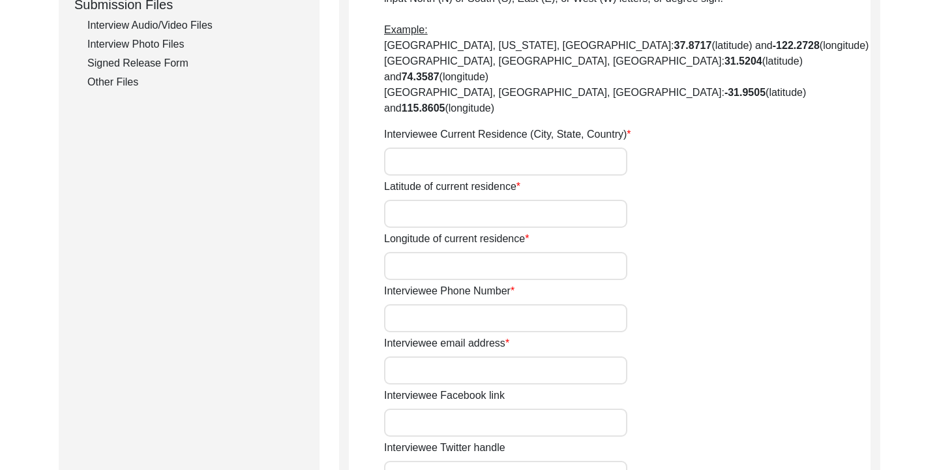
click at [513, 147] on input "Interviewee Current Residence (City, State, Country)" at bounding box center [505, 161] width 243 height 28
click at [556, 147] on input "Interviewee Current Residence (City, State, Country)" at bounding box center [505, 161] width 243 height 28
click at [656, 127] on div "Interviewee Current Residence (City, State, Country)" at bounding box center [627, 151] width 487 height 49
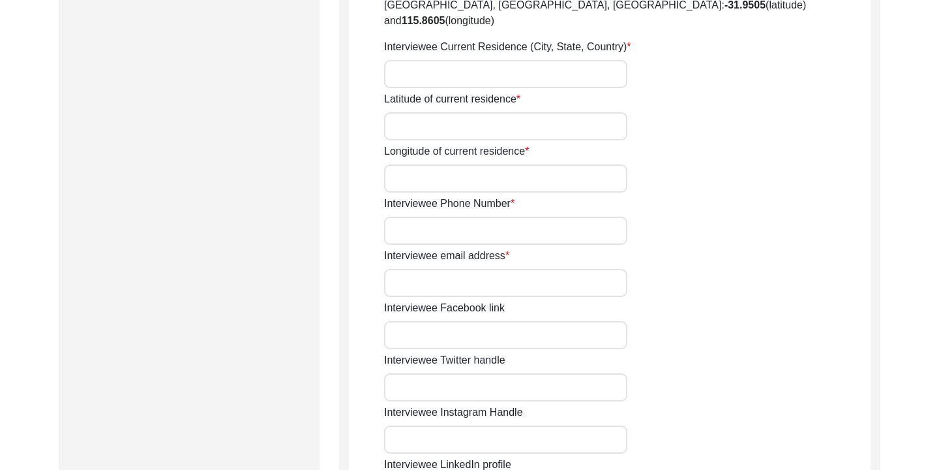
scroll to position [732, 0]
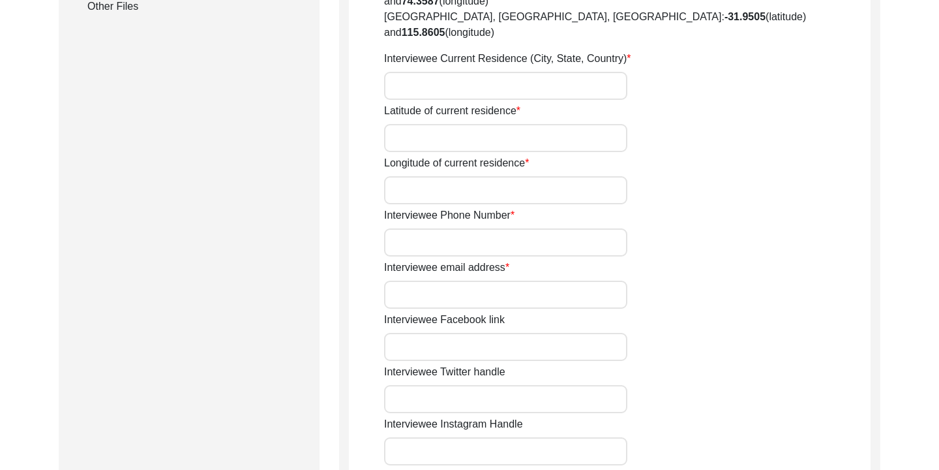
click at [539, 72] on input "Interviewee Current Residence (City, State, Country)" at bounding box center [505, 86] width 243 height 28
click at [392, 72] on input "[PERSON_NAME]," at bounding box center [505, 86] width 243 height 28
click at [541, 72] on input "[GEOGRAPHIC_DATA], [PERSON_NAME]," at bounding box center [505, 86] width 243 height 28
click at [526, 72] on input "[GEOGRAPHIC_DATA], [PERSON_NAME]," at bounding box center [505, 86] width 243 height 28
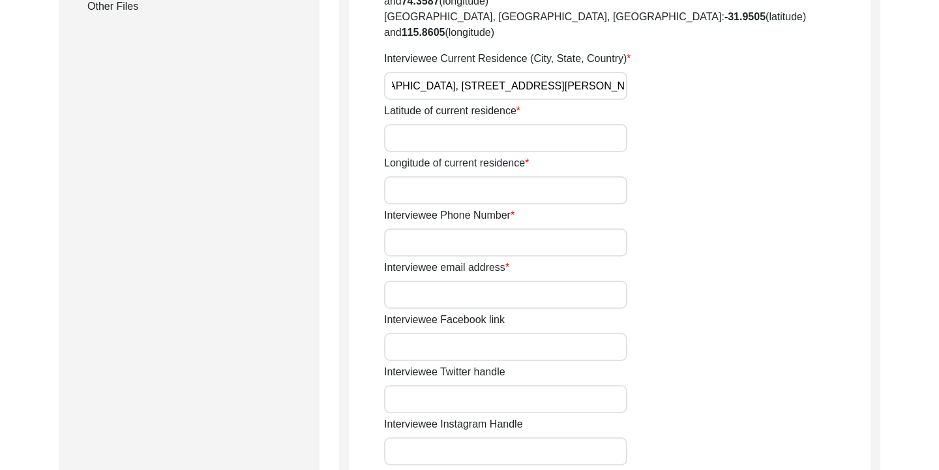
type input "[GEOGRAPHIC_DATA], [STREET_ADDRESS][PERSON_NAME]"
click at [488, 124] on input "Latitude of current residence" at bounding box center [505, 138] width 243 height 28
click at [482, 124] on input "Latitude of current residence" at bounding box center [505, 138] width 243 height 28
paste input "22.371234"
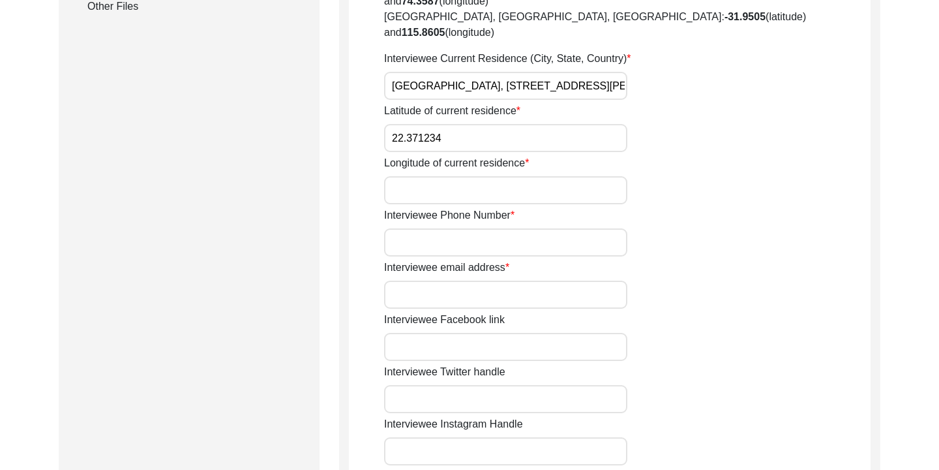
type input "22.371234"
click at [464, 176] on input "Longitude of current residence" at bounding box center [505, 190] width 243 height 28
click at [451, 176] on input "Longitude of current residence" at bounding box center [505, 190] width 243 height 28
paste input "91.816261"
type input "91.816261"
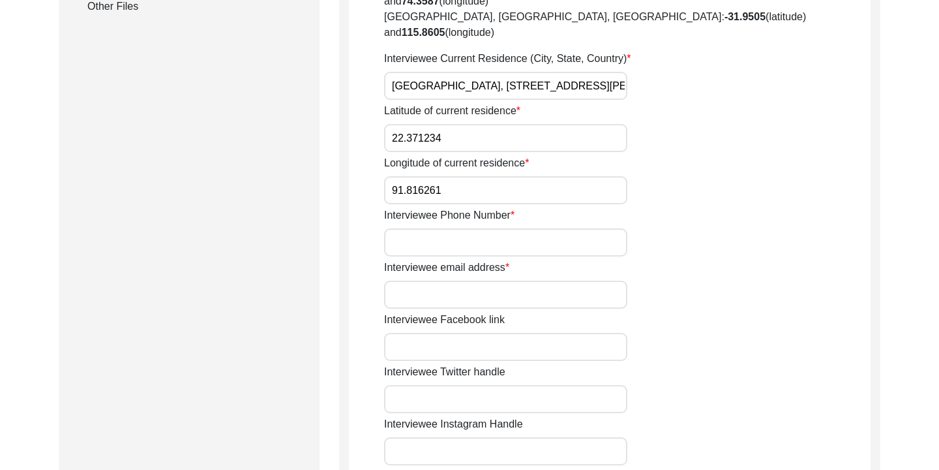
click at [426, 228] on input "Interviewee Phone Number" at bounding box center [505, 242] width 243 height 28
paste input "44087816"
click at [425, 228] on input "[PHONE_NUMBER]" at bounding box center [505, 242] width 243 height 28
click at [421, 228] on input "[PHONE_NUMBER]" at bounding box center [505, 242] width 243 height 28
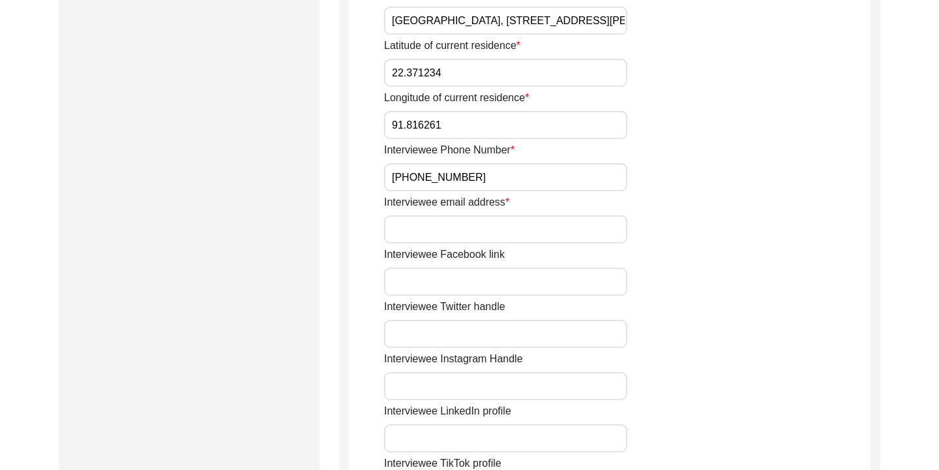
scroll to position [800, 0]
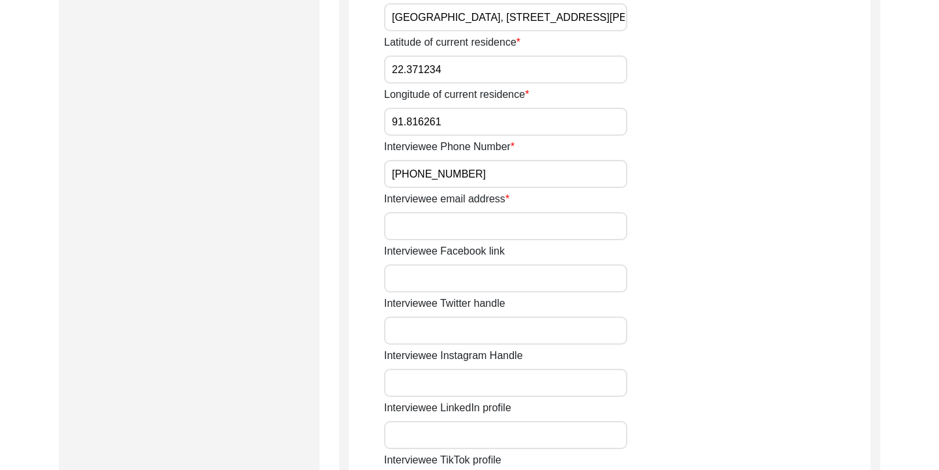
type input "[PHONE_NUMBER]"
click at [473, 212] on input "Interviewee email address" at bounding box center [505, 226] width 243 height 28
drag, startPoint x: 493, startPoint y: 143, endPoint x: 394, endPoint y: 144, distance: 99.2
click at [394, 160] on input "[PHONE_NUMBER]" at bounding box center [505, 174] width 243 height 28
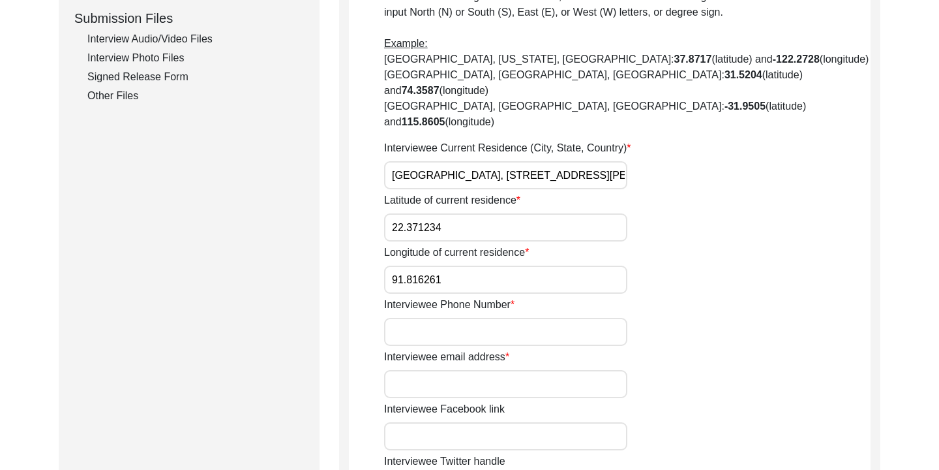
scroll to position [0, 45]
drag, startPoint x: 396, startPoint y: 142, endPoint x: 635, endPoint y: 150, distance: 238.9
click at [635, 150] on div "Interviewee Current Residence (City, State, Country) [GEOGRAPHIC_DATA], [GEOGRA…" at bounding box center [627, 164] width 487 height 49
type input "Alipur, [PERSON_NAME], [GEOGRAPHIC_DATA], [GEOGRAPHIC_DATA]"
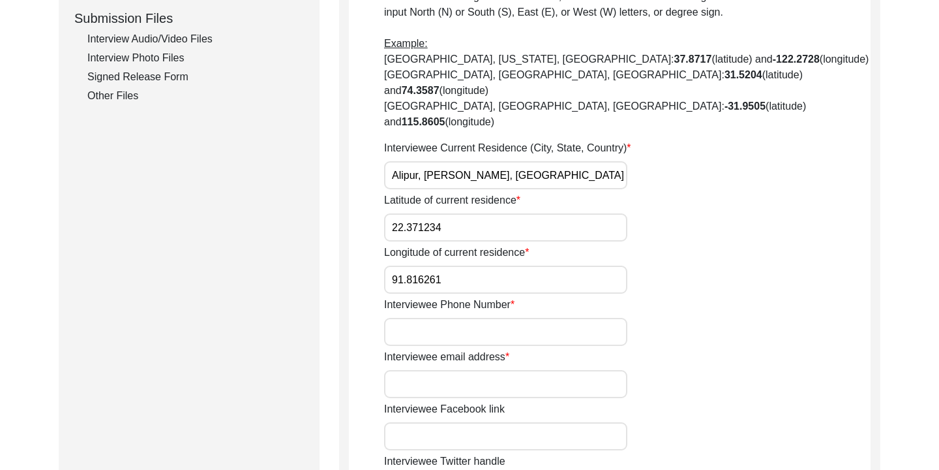
click at [474, 161] on input "Alipur, [PERSON_NAME], [GEOGRAPHIC_DATA], [GEOGRAPHIC_DATA]" at bounding box center [505, 175] width 243 height 28
click at [646, 140] on div "Interviewee Current Residence (City, State, Country) [GEOGRAPHIC_DATA], [GEOGRA…" at bounding box center [627, 164] width 487 height 49
drag, startPoint x: 451, startPoint y: 205, endPoint x: 389, endPoint y: 198, distance: 62.4
click at [389, 213] on input "22.371234" at bounding box center [505, 227] width 243 height 28
drag, startPoint x: 444, startPoint y: 245, endPoint x: 385, endPoint y: 247, distance: 58.7
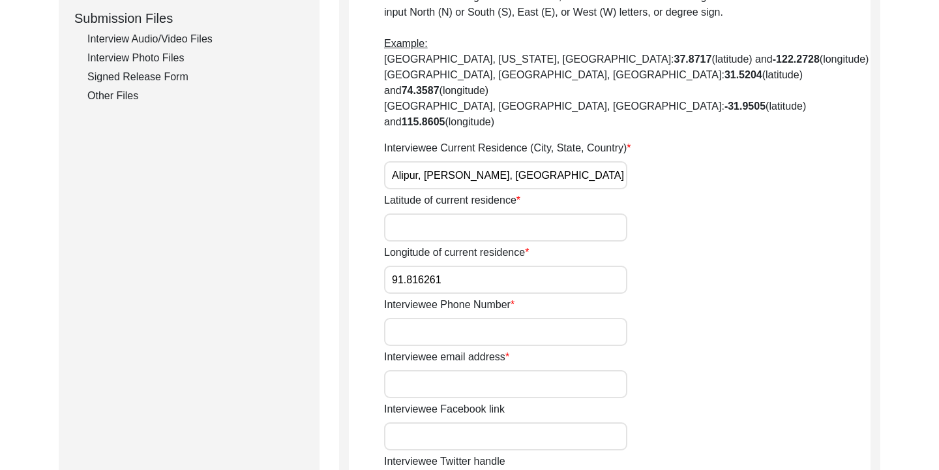
click at [385, 265] on input "91.816261" at bounding box center [505, 279] width 243 height 28
click at [460, 213] on input "Latitude of current residence" at bounding box center [505, 227] width 243 height 28
click at [751, 192] on div "Latitude of current residence" at bounding box center [627, 216] width 487 height 49
click at [449, 213] on input "Latitude of current residence" at bounding box center [505, 227] width 243 height 28
paste input "22.50511"
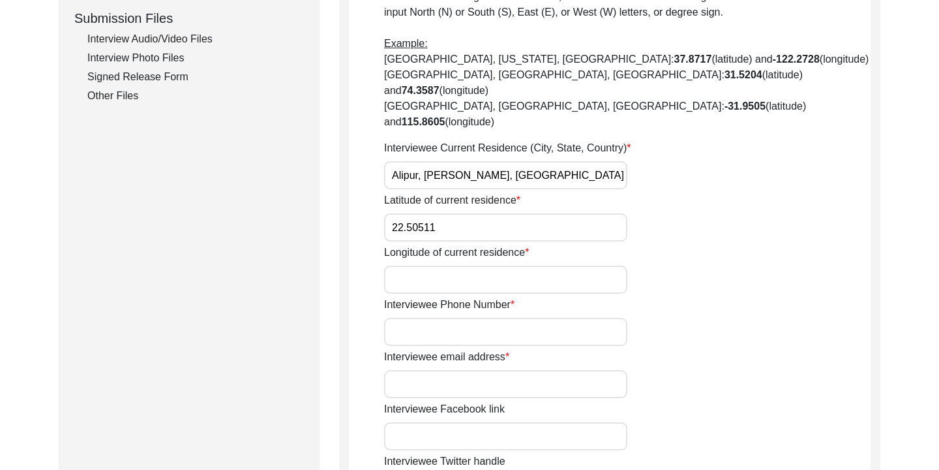
type input "22.50511"
click at [453, 265] on input "Longitude of current residence" at bounding box center [505, 279] width 243 height 28
paste input "91.80886"
type input "91.80886"
click at [441, 318] on input "Interviewee Phone Number" at bounding box center [505, 332] width 243 height 28
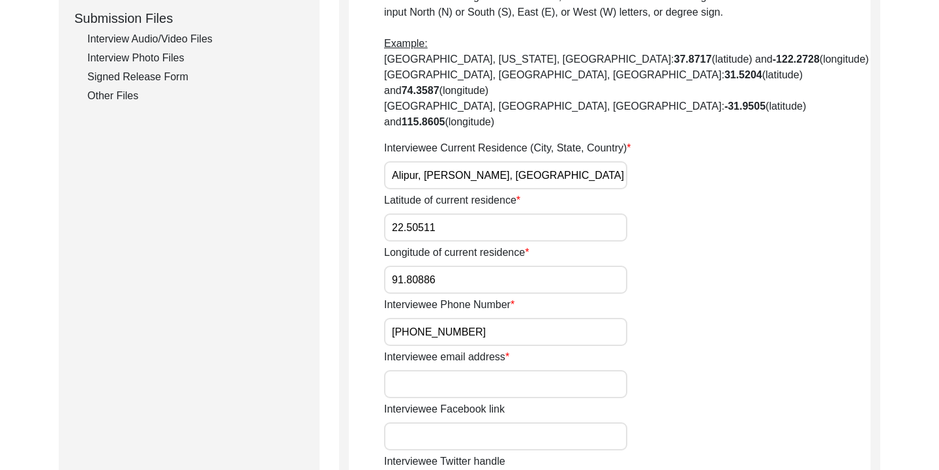
type input "[PHONE_NUMBER]"
click at [417, 370] on input "Interviewee email address" at bounding box center [505, 384] width 243 height 28
type input "nil"
click at [672, 349] on div "Interviewee email address nil" at bounding box center [627, 373] width 487 height 49
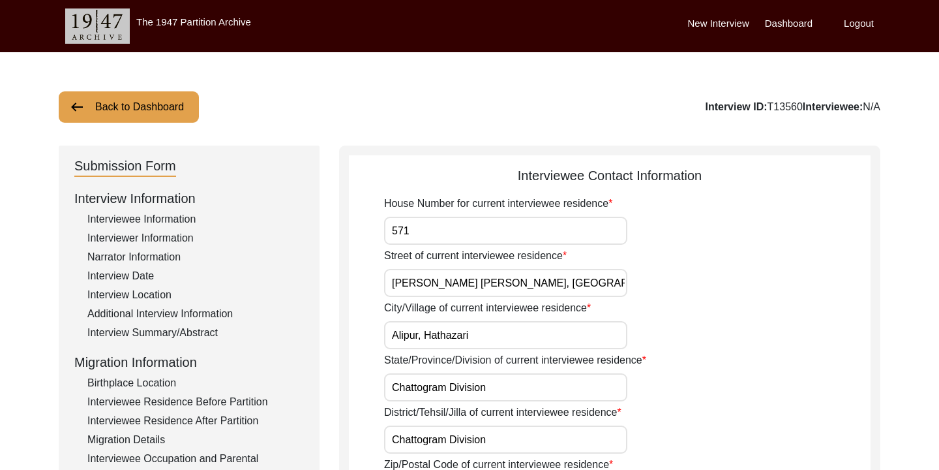
drag, startPoint x: 442, startPoint y: 229, endPoint x: 386, endPoint y: 230, distance: 55.4
click at [386, 230] on input "571" at bounding box center [505, 231] width 243 height 28
type input "580"
drag, startPoint x: 519, startPoint y: 282, endPoint x: 382, endPoint y: 279, distance: 137.0
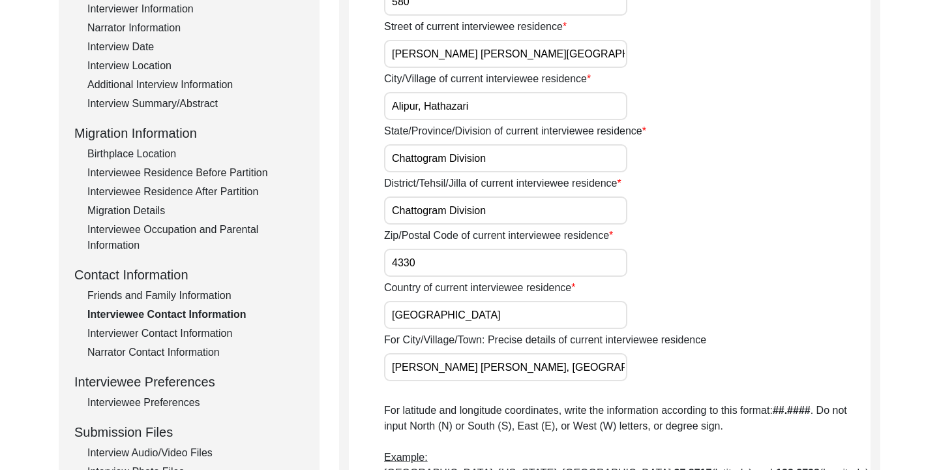
scroll to position [230, 0]
type input "[PERSON_NAME] [PERSON_NAME][GEOGRAPHIC_DATA], [GEOGRAPHIC_DATA], [GEOGRAPHIC_DA…"
drag, startPoint x: 498, startPoint y: 369, endPoint x: 397, endPoint y: 367, distance: 101.8
click at [397, 367] on input "[PERSON_NAME] [PERSON_NAME], [GEOGRAPHIC_DATA], 4330, [GEOGRAPHIC_DATA]" at bounding box center [505, 366] width 243 height 28
click at [391, 367] on input "[PERSON_NAME] [PERSON_NAME], [GEOGRAPHIC_DATA], 4330, [GEOGRAPHIC_DATA]" at bounding box center [505, 366] width 243 height 28
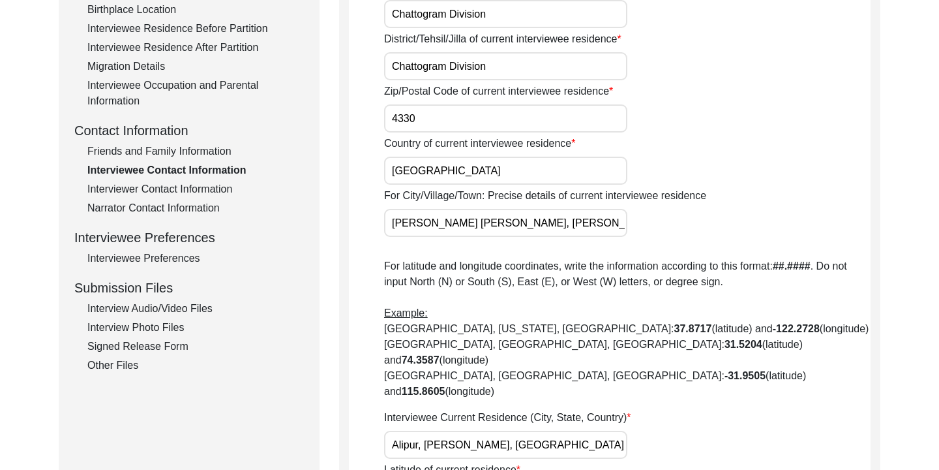
scroll to position [387, 0]
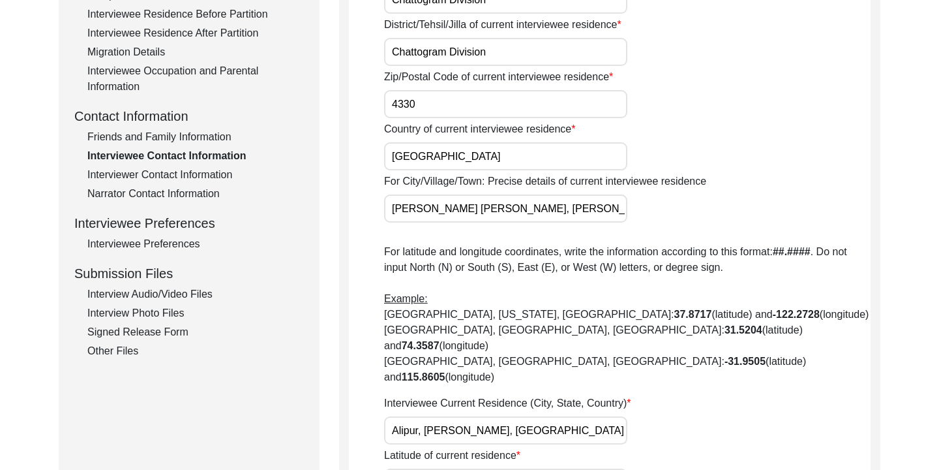
click at [445, 208] on input "[PERSON_NAME] [PERSON_NAME], [PERSON_NAME] [PERSON_NAME], [GEOGRAPHIC_DATA], 43…" at bounding box center [505, 208] width 243 height 28
drag, startPoint x: 603, startPoint y: 211, endPoint x: 470, endPoint y: 211, distance: 133.1
click at [470, 211] on input "[PERSON_NAME] [PERSON_NAME], [PERSON_NAME] [PERSON_NAME], [GEOGRAPHIC_DATA], 43…" at bounding box center [505, 208] width 243 height 28
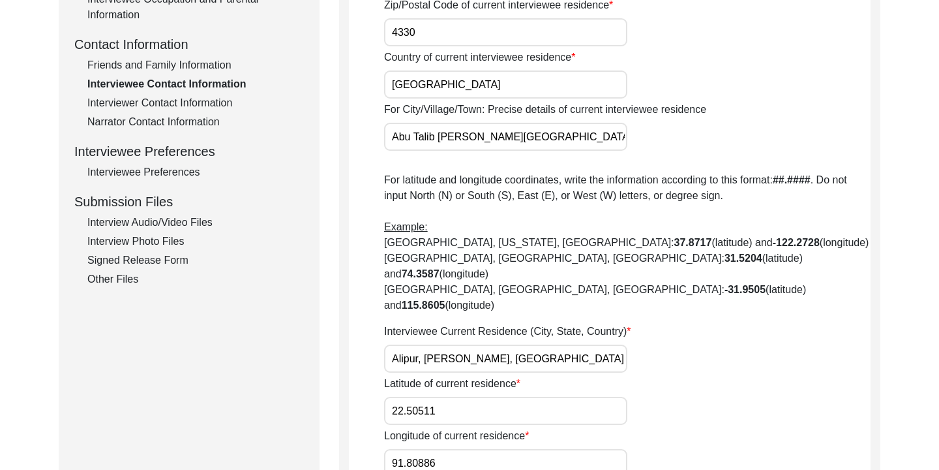
scroll to position [472, 0]
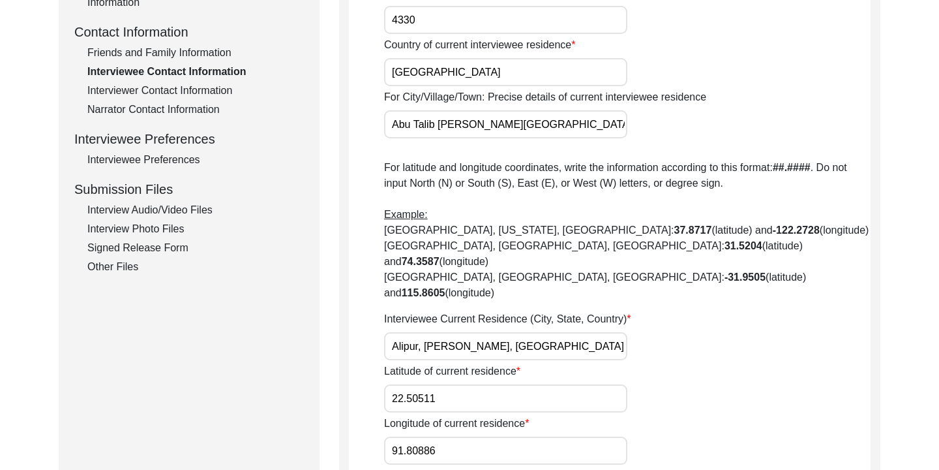
type input "Abu Talib [PERSON_NAME][GEOGRAPHIC_DATA], [GEOGRAPHIC_DATA], 4330, [GEOGRAPHIC_…"
click at [391, 332] on input "Alipur, [PERSON_NAME], [GEOGRAPHIC_DATA], [GEOGRAPHIC_DATA]" at bounding box center [505, 346] width 243 height 28
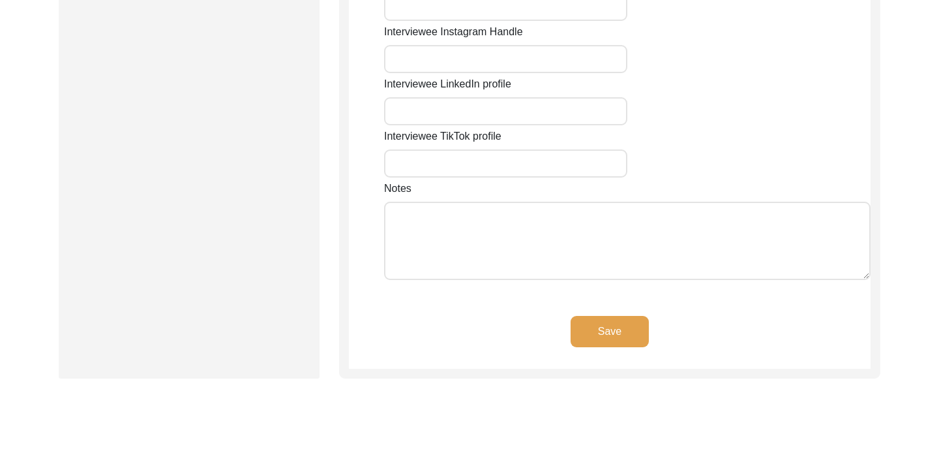
scroll to position [1187, 0]
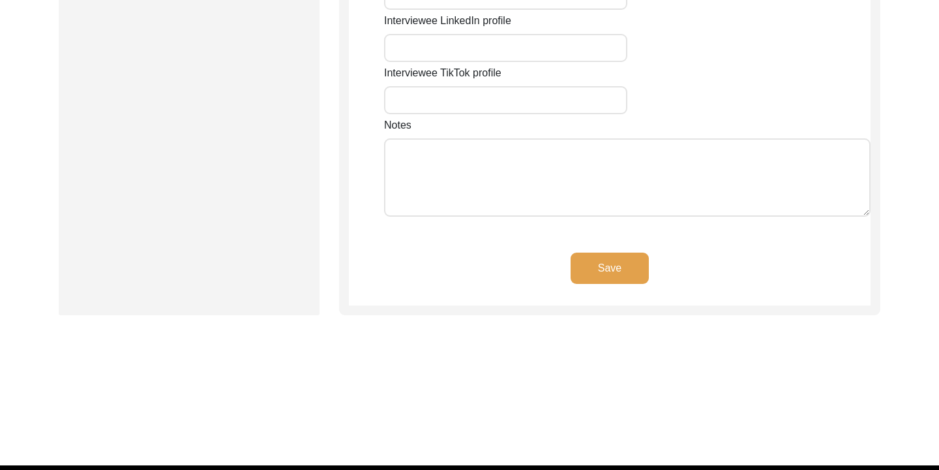
type input "[PERSON_NAME] [PERSON_NAME][GEOGRAPHIC_DATA], [GEOGRAPHIC_DATA], [GEOGRAPHIC_DA…"
click at [629, 252] on button "Save" at bounding box center [610, 267] width 78 height 31
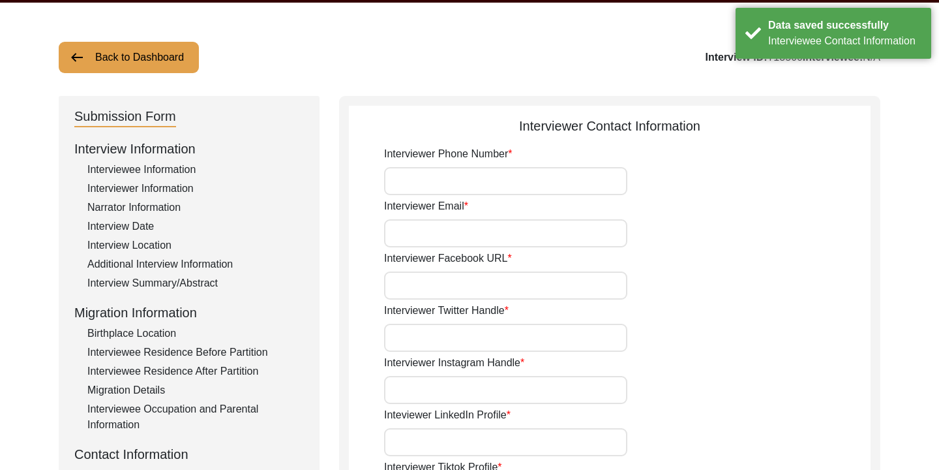
scroll to position [0, 0]
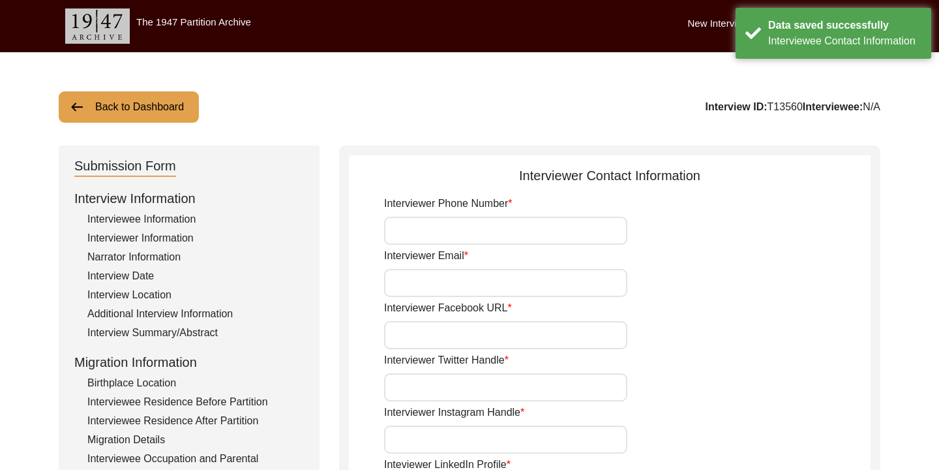
click at [475, 224] on input "Interviewer Phone Number" at bounding box center [505, 231] width 243 height 28
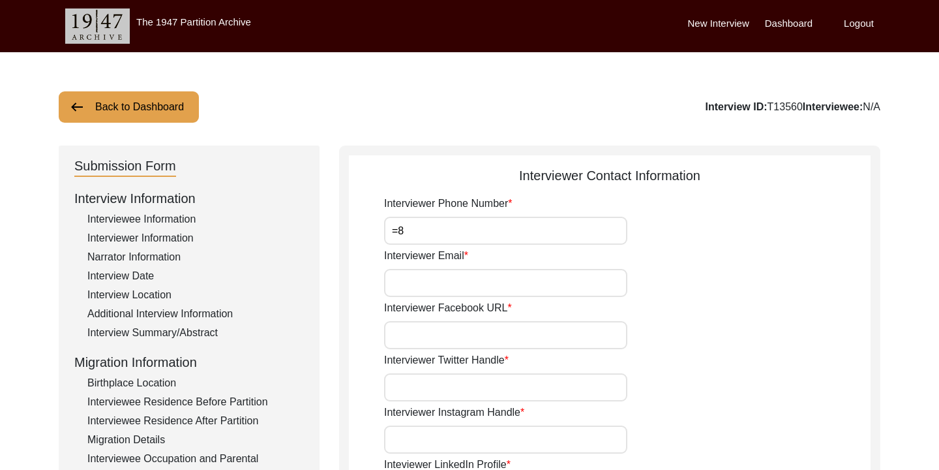
type input "="
type input "+880"
drag, startPoint x: 472, startPoint y: 232, endPoint x: 380, endPoint y: 230, distance: 92.0
paste input "01344087816"
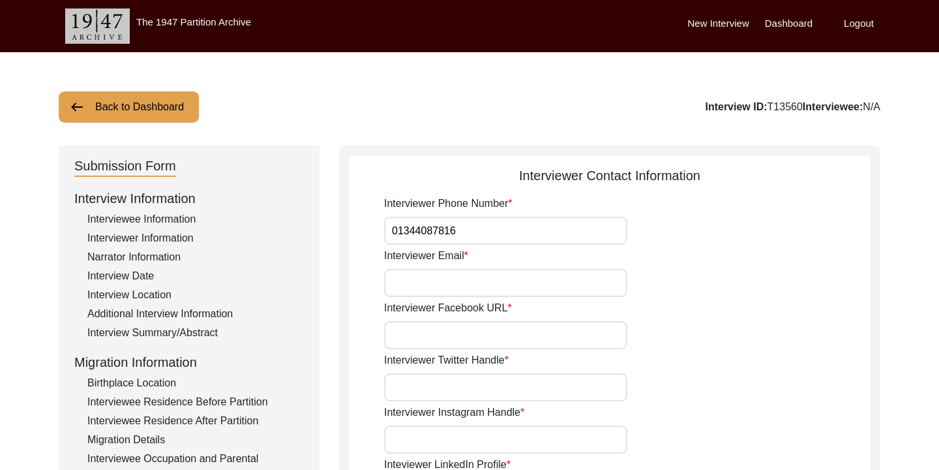
click at [395, 229] on input "01344087816" at bounding box center [505, 231] width 243 height 28
click at [392, 232] on input "01344087816" at bounding box center [505, 231] width 243 height 28
type input "[PHONE_NUMBER]"
click at [496, 274] on input "Interviewer Email" at bounding box center [505, 283] width 243 height 28
type input "[EMAIL_ADDRESS][DOMAIN_NAME]"
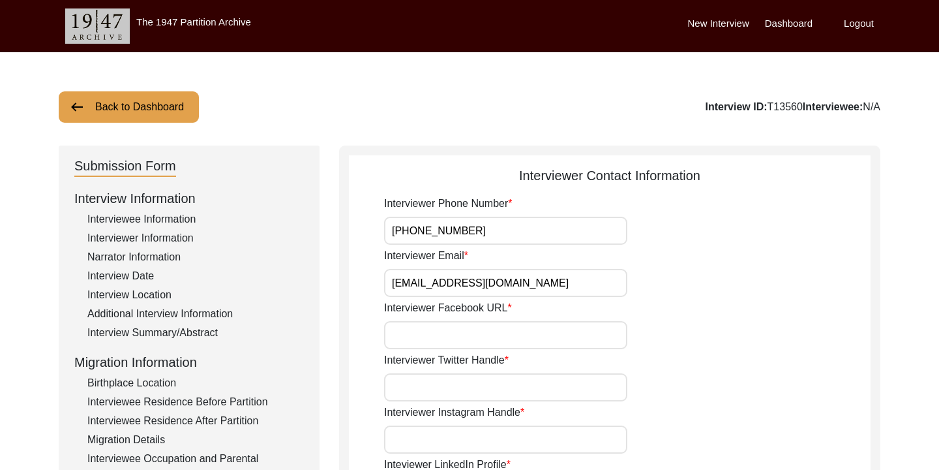
click at [475, 337] on input "Interviewer Facebook URL" at bounding box center [505, 335] width 243 height 28
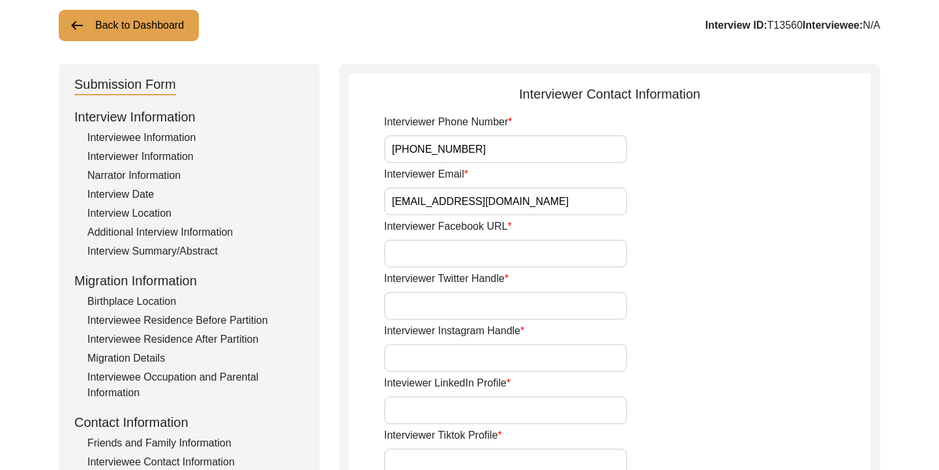
scroll to position [82, 0]
click at [481, 310] on input "Interviewer Twitter Handle" at bounding box center [505, 305] width 243 height 28
type input "nil"
click at [480, 361] on input "Interviewer Instagram Handle" at bounding box center [505, 358] width 243 height 28
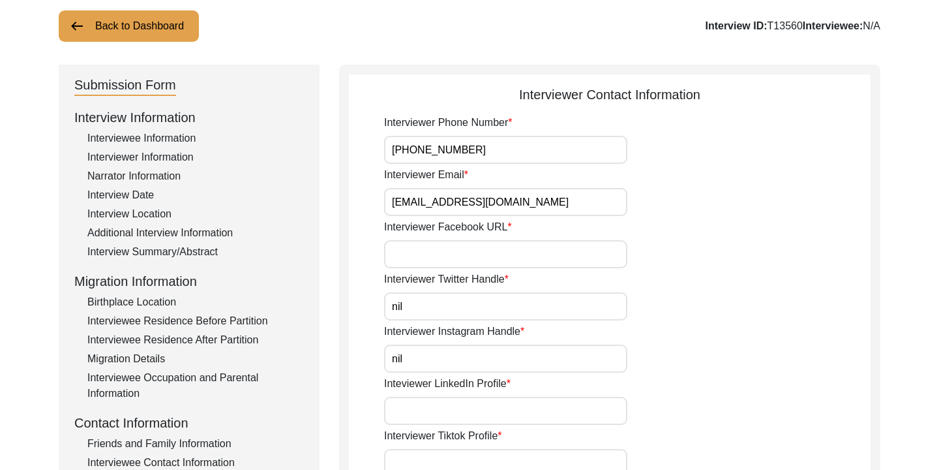
type input "nil"
click at [468, 397] on input "Inteviewer LinkedIn Profile" at bounding box center [505, 411] width 243 height 28
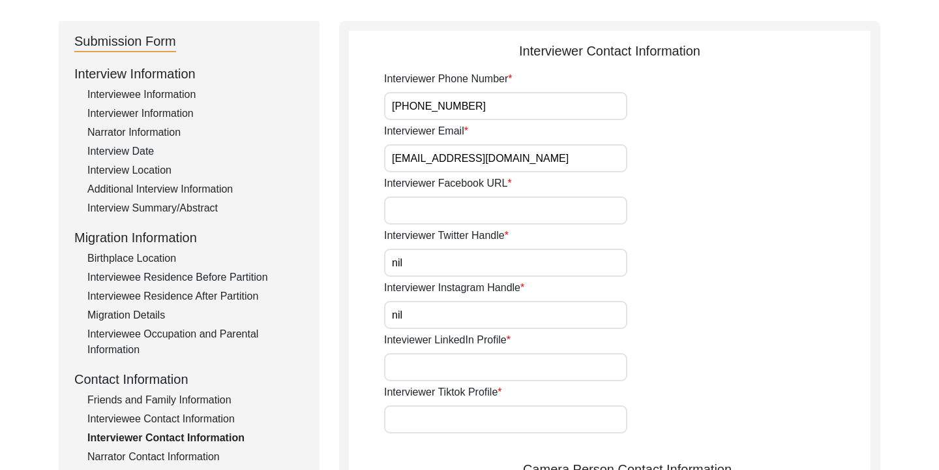
scroll to position [128, 0]
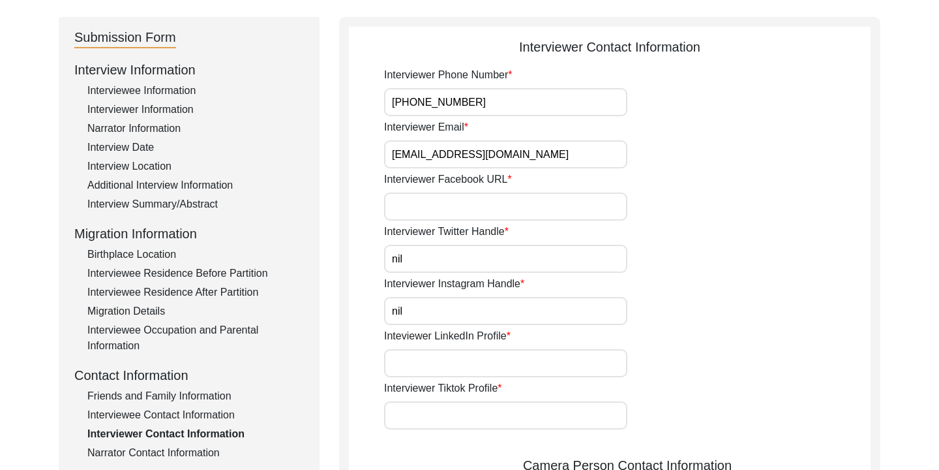
click at [459, 398] on div "Interviewer Tiktok Profile" at bounding box center [627, 404] width 487 height 49
click at [450, 409] on input "Interviewer Tiktok Profile" at bounding box center [505, 415] width 243 height 28
type input "nil"
click at [462, 220] on div "Interviewer Phone Number [PHONE_NUMBER] Interviewer Email [EMAIL_ADDRESS][DOMAI…" at bounding box center [627, 457] width 487 height 780
click at [482, 195] on input "Interviewer Facebook URL" at bounding box center [505, 206] width 243 height 28
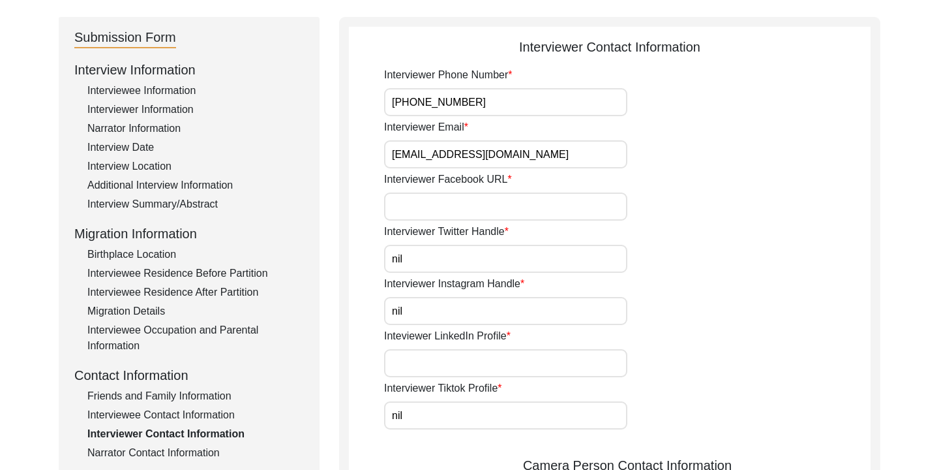
click at [430, 357] on input "Inteviewer LinkedIn Profile" at bounding box center [505, 363] width 243 height 28
paste input "[URL][DOMAIN_NAME][PERSON_NAME]"
type input "[URL][DOMAIN_NAME][PERSON_NAME]"
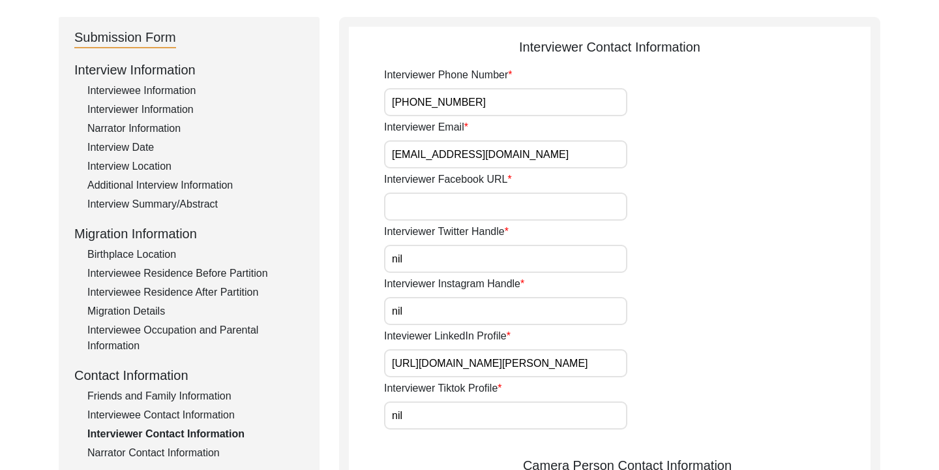
click at [650, 363] on div "Inteviewer LinkedIn Profile [URL][DOMAIN_NAME][PERSON_NAME]" at bounding box center [627, 352] width 487 height 49
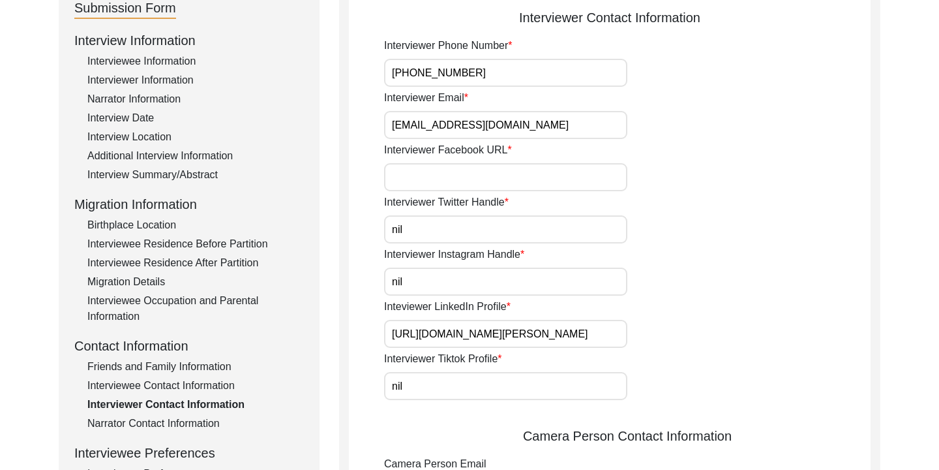
scroll to position [158, 0]
click at [505, 181] on input "Interviewer Facebook URL" at bounding box center [505, 176] width 243 height 28
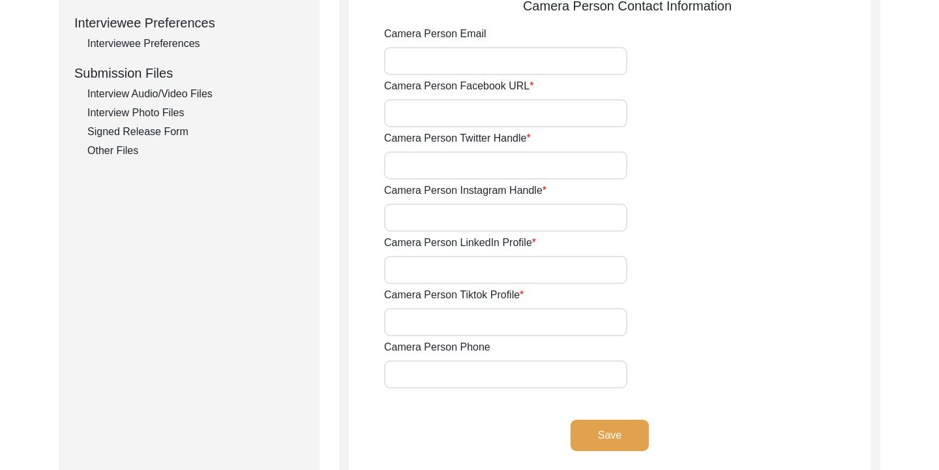
scroll to position [585, 0]
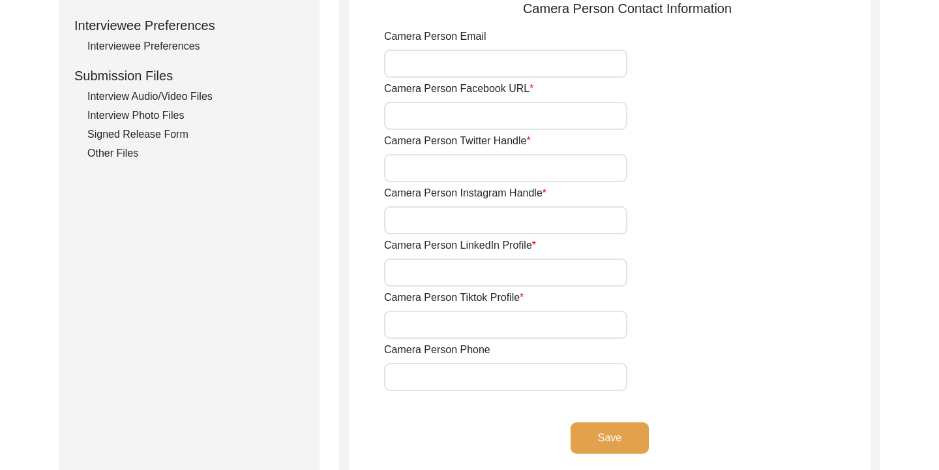
type input "nil"
click at [489, 121] on input "Camera Person Facebook URL" at bounding box center [505, 116] width 243 height 28
type input "nil"
click at [464, 168] on input "Camera Person Twitter Handle" at bounding box center [505, 168] width 243 height 28
type input "nil"
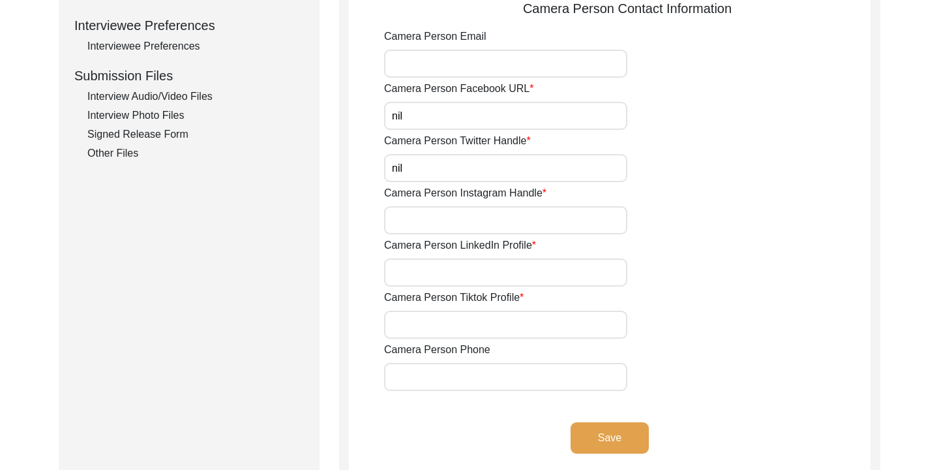
click at [467, 217] on input "Camera Person Instagram Handle" at bounding box center [505, 220] width 243 height 28
type input "nil"
click at [455, 262] on input "Camera Person LinkedIn Profile" at bounding box center [505, 272] width 243 height 28
click at [449, 325] on input "Camera Person Tiktok Profile" at bounding box center [505, 324] width 243 height 28
type input "nil"
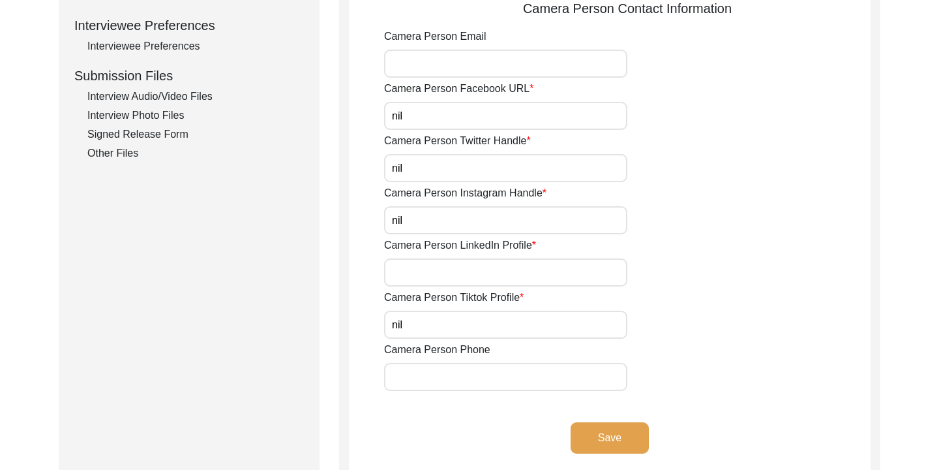
click at [453, 253] on div "Camera Person LinkedIn Profile" at bounding box center [627, 261] width 487 height 49
click at [435, 271] on input "Camera Person LinkedIn Profile" at bounding box center [505, 272] width 243 height 28
paste input "[URL][DOMAIN_NAME][PERSON_NAME]"
type input "[URL][DOMAIN_NAME][PERSON_NAME]"
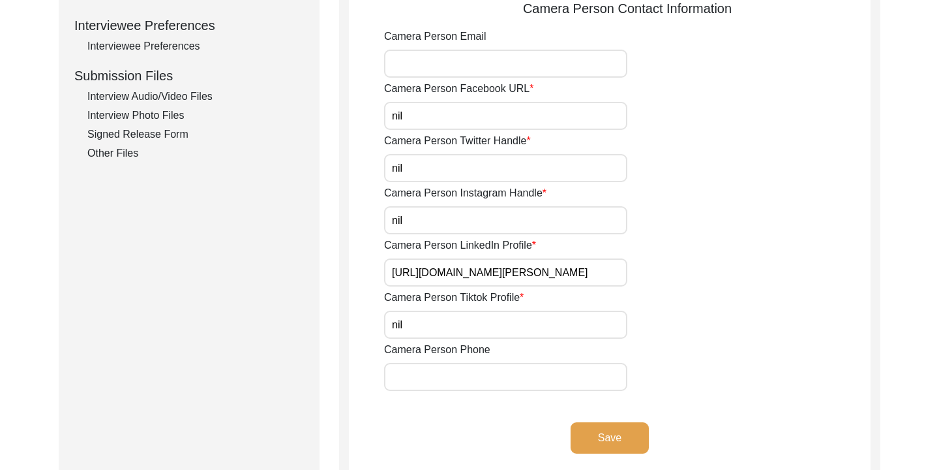
scroll to position [0, 0]
click at [707, 301] on div "Camera Person Tiktok Profile nil" at bounding box center [627, 314] width 487 height 49
click at [607, 432] on button "Save" at bounding box center [610, 437] width 78 height 31
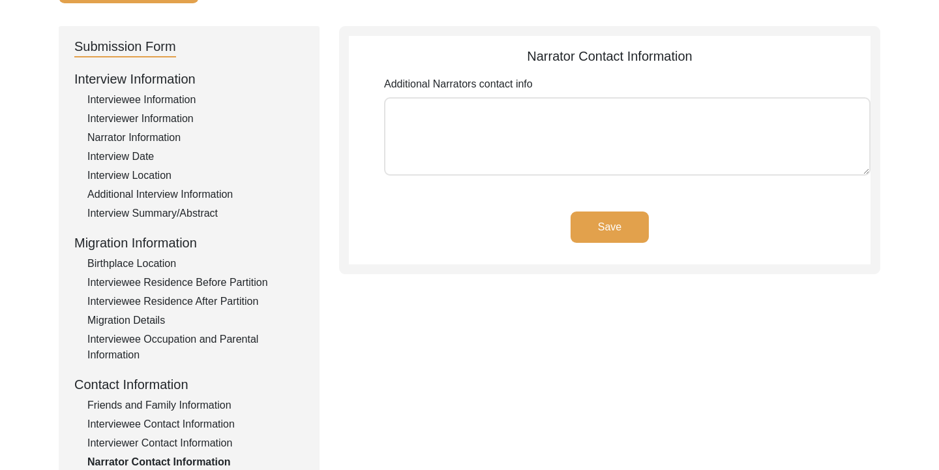
scroll to position [121, 0]
click at [581, 137] on textarea "Additional Narrators contact info" at bounding box center [627, 135] width 487 height 78
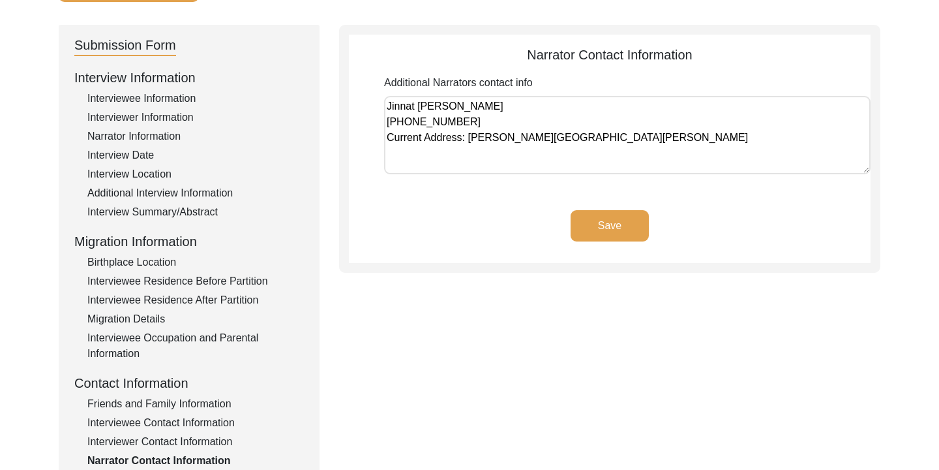
click at [590, 211] on button "Save" at bounding box center [610, 225] width 78 height 31
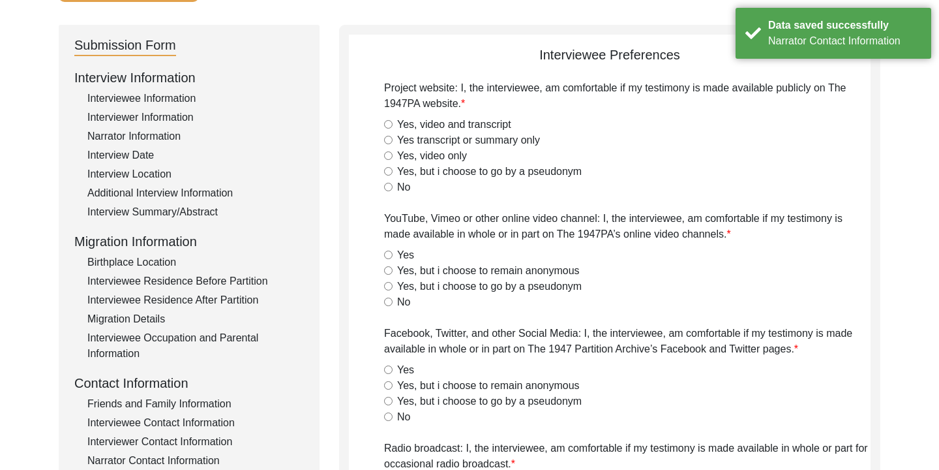
click at [390, 125] on input "Yes, video and transcript" at bounding box center [388, 124] width 8 height 8
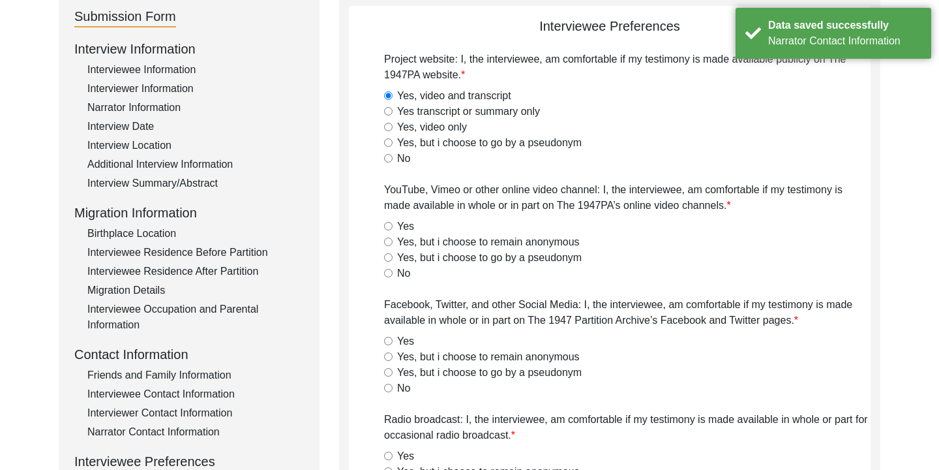
scroll to position [154, 0]
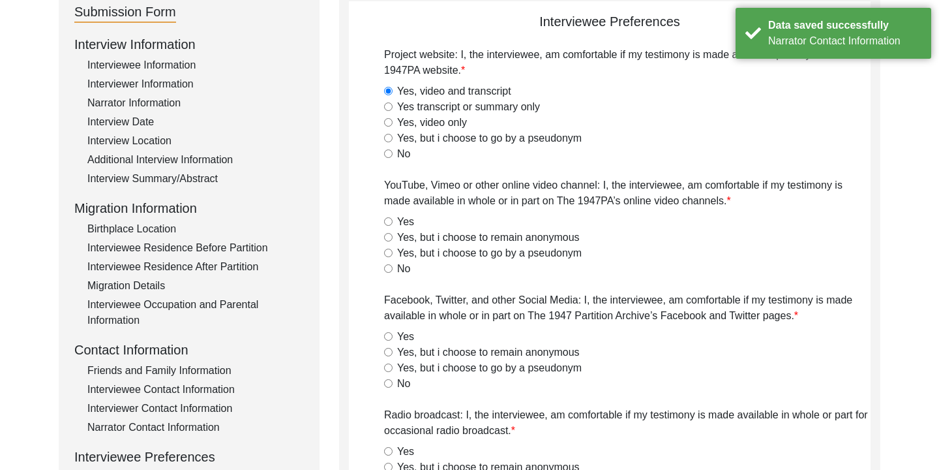
click at [391, 239] on input "Yes, but i choose to remain anonymous" at bounding box center [388, 237] width 8 height 8
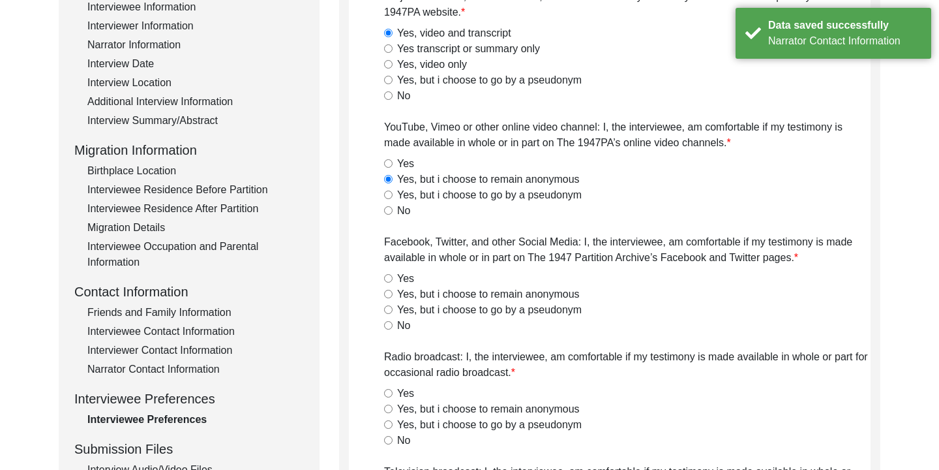
scroll to position [243, 0]
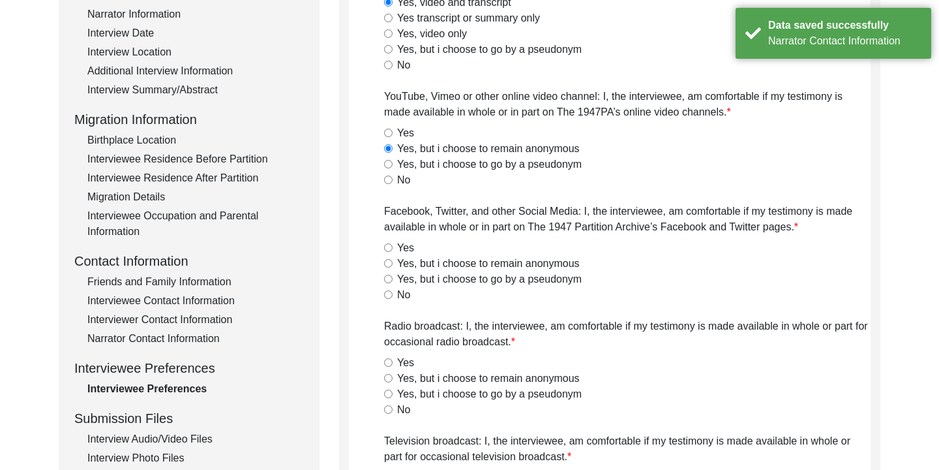
click at [388, 262] on input "Yes, but i choose to remain anonymous" at bounding box center [388, 263] width 8 height 8
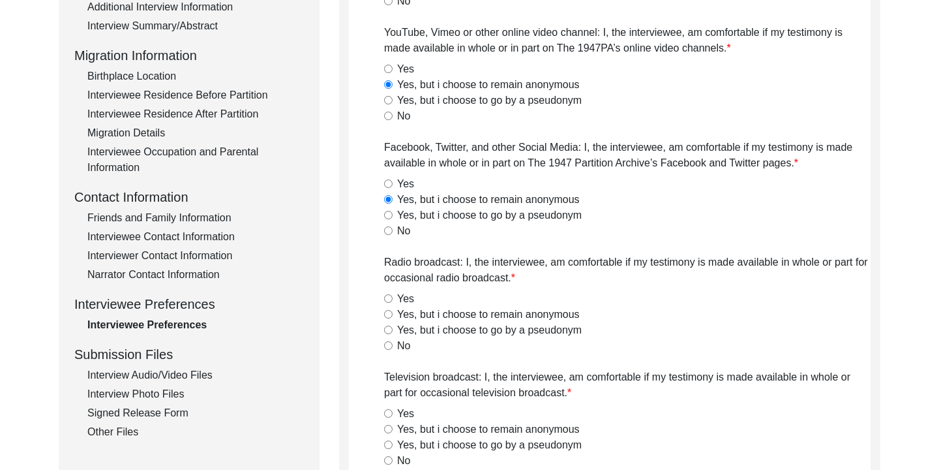
scroll to position [321, 0]
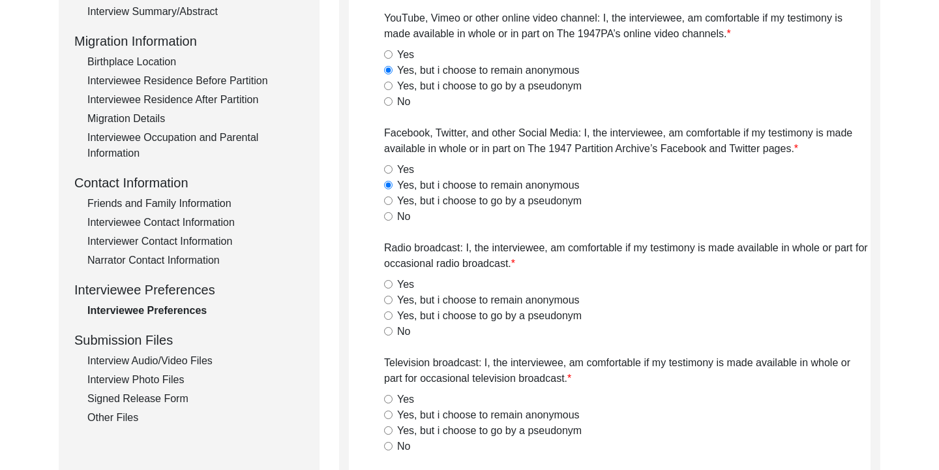
click at [386, 299] on input "Yes, but i choose to remain anonymous" at bounding box center [388, 299] width 8 height 8
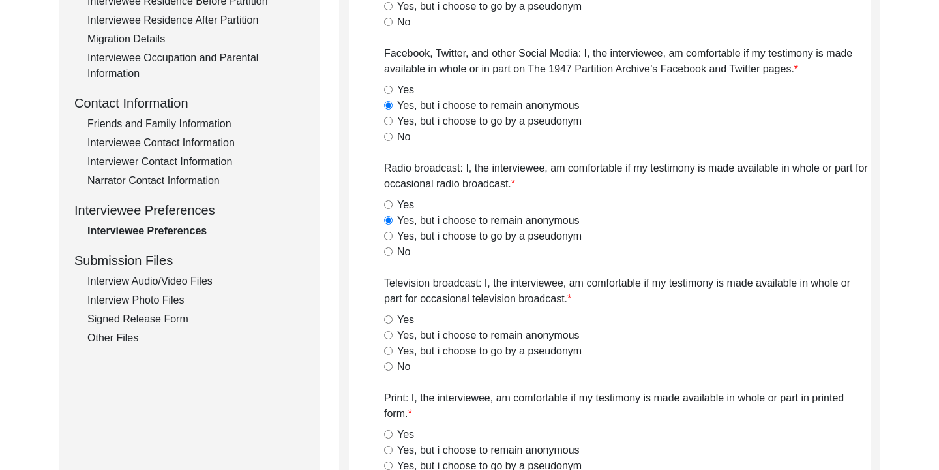
scroll to position [430, 0]
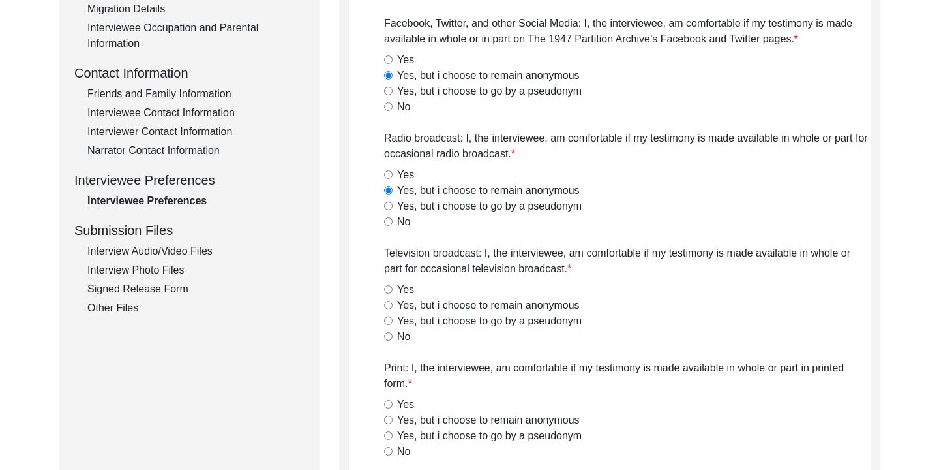
click at [389, 305] on input "Yes, but i choose to remain anonymous" at bounding box center [388, 305] width 8 height 8
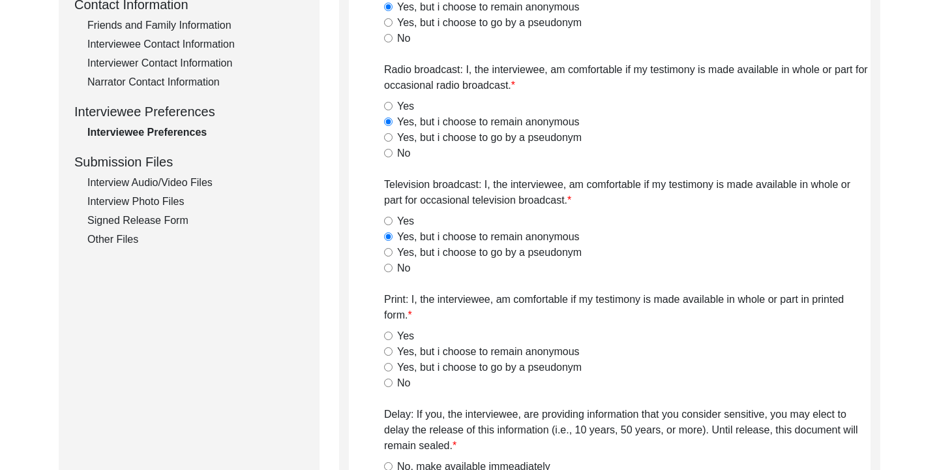
scroll to position [542, 0]
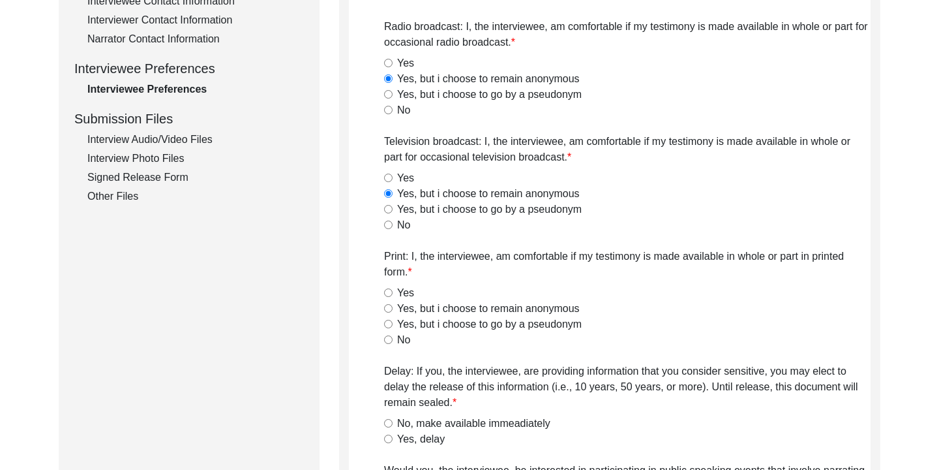
click at [390, 310] on input "Yes, but i choose to remain anonymous" at bounding box center [388, 308] width 8 height 8
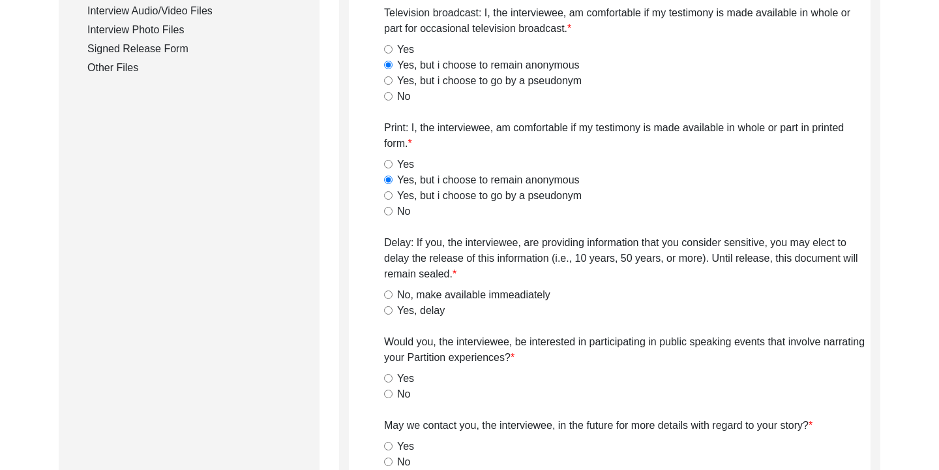
scroll to position [740, 0]
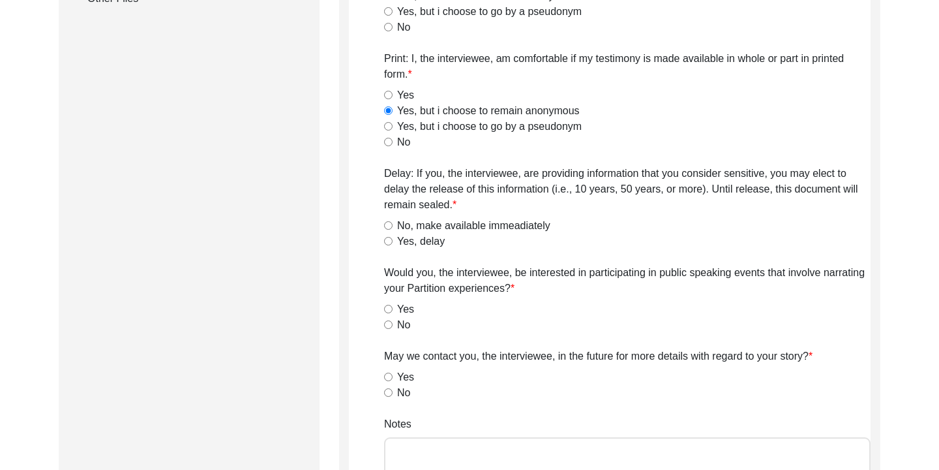
click at [389, 226] on input "No, make available immeadiately" at bounding box center [388, 225] width 8 height 8
click at [389, 328] on div "No" at bounding box center [627, 325] width 487 height 16
click at [387, 326] on input "No" at bounding box center [388, 324] width 8 height 8
click at [389, 377] on input "Yes" at bounding box center [388, 376] width 8 height 8
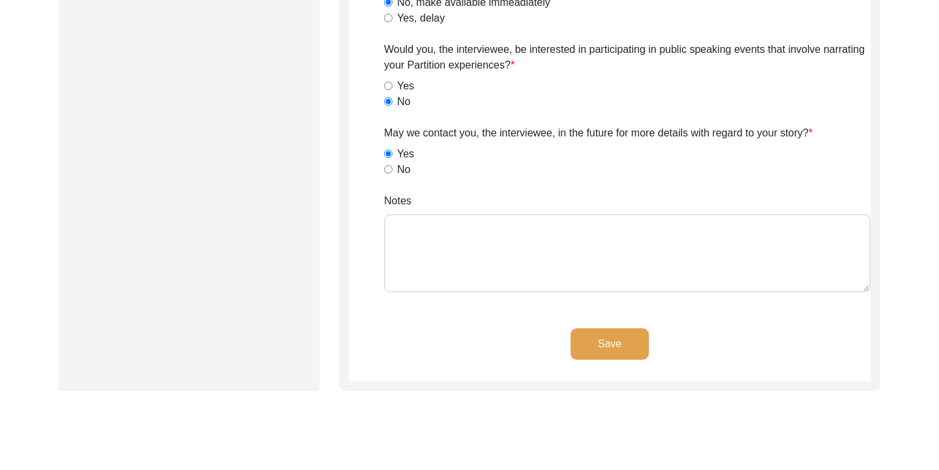
click at [594, 339] on button "Save" at bounding box center [610, 343] width 78 height 31
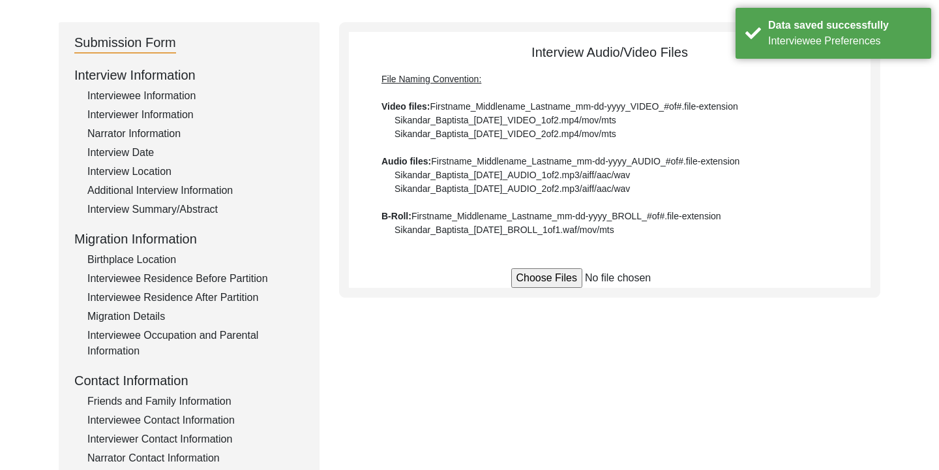
scroll to position [122, 0]
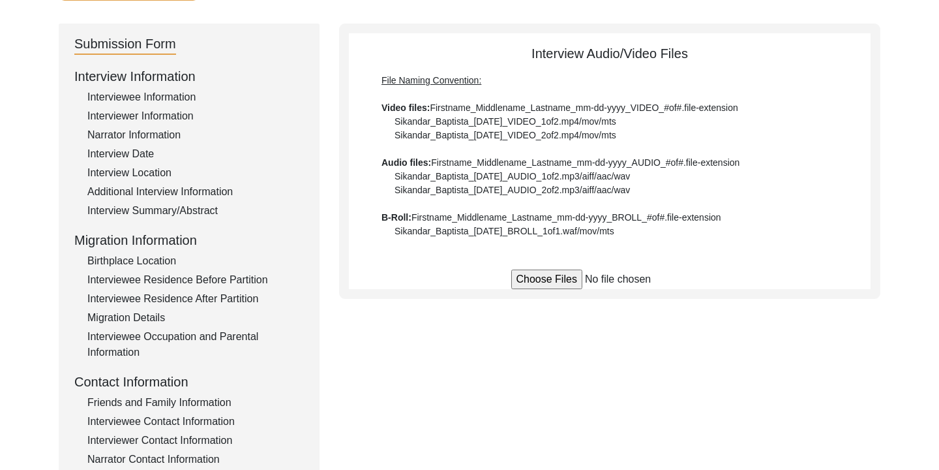
click at [537, 273] on input "file" at bounding box center [610, 279] width 198 height 20
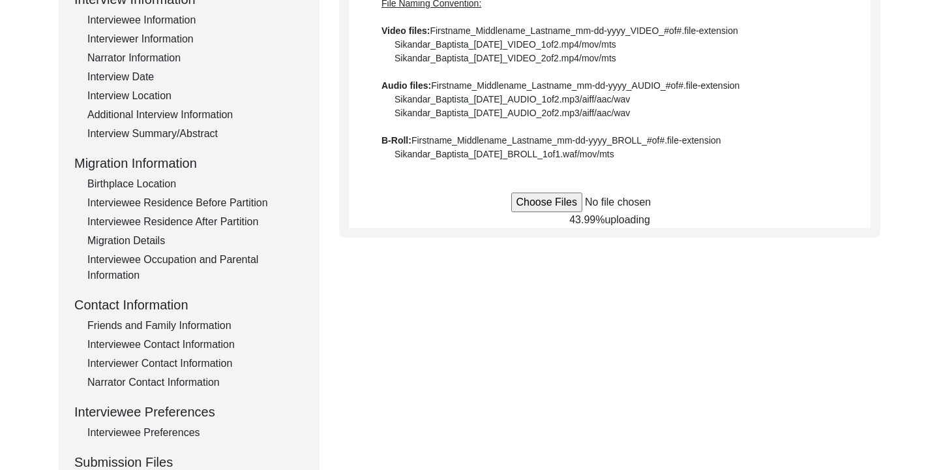
scroll to position [200, 0]
